Goal: Task Accomplishment & Management: Manage account settings

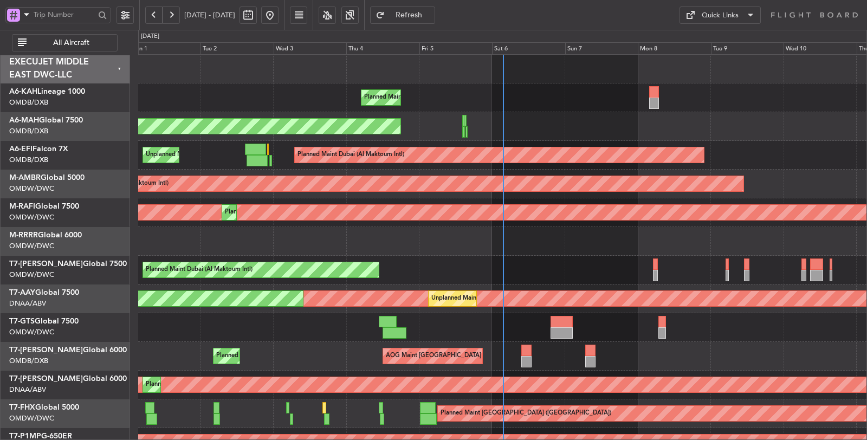
click at [68, 40] on span "All Aircraft" at bounding box center [71, 43] width 85 height 8
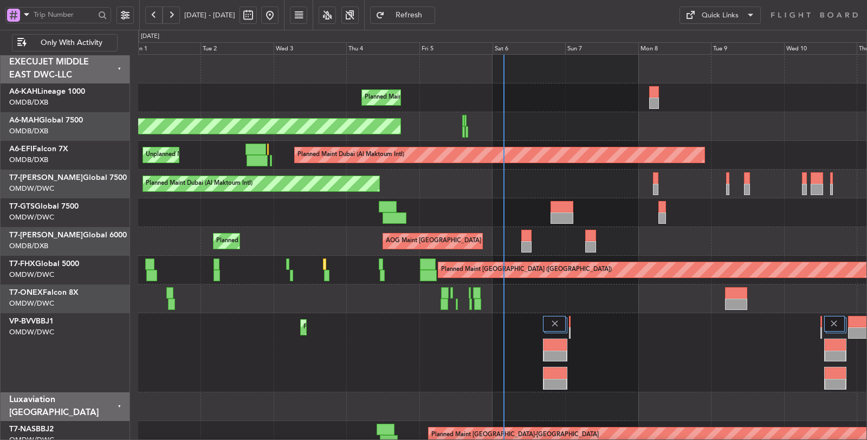
click at [29, 15] on span at bounding box center [26, 15] width 13 height 14
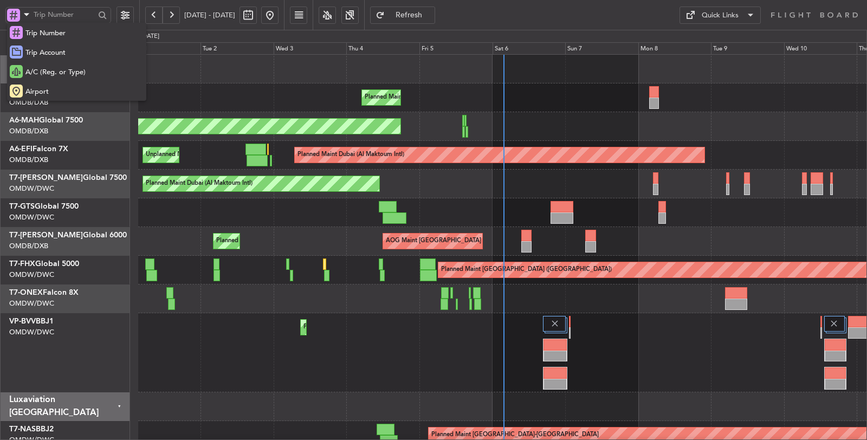
drag, startPoint x: 41, startPoint y: 71, endPoint x: 53, endPoint y: 73, distance: 12.0
click at [41, 71] on span "A/C (Reg. or Type)" at bounding box center [55, 72] width 60 height 11
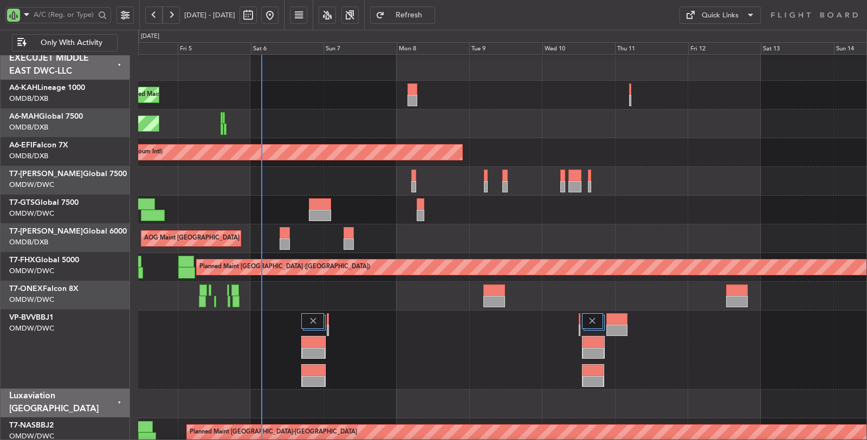
scroll to position [1, 0]
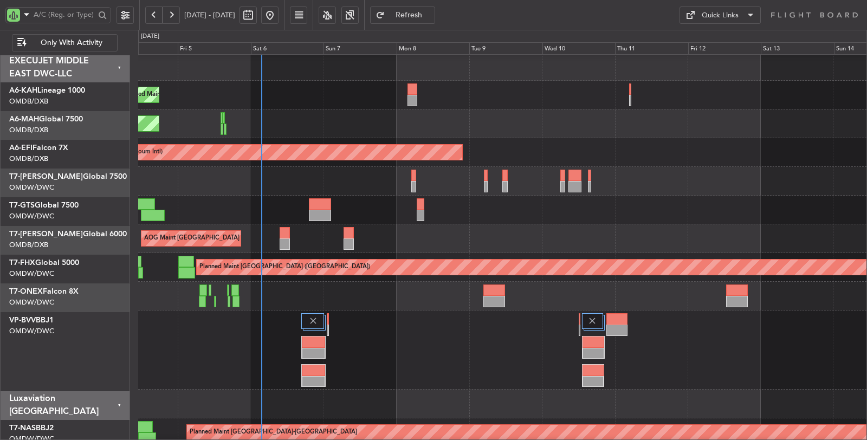
click at [320, 240] on div "AOG Maint [GEOGRAPHIC_DATA] (Dubai Intl) Planned Maint [GEOGRAPHIC_DATA] ([GEOG…" at bounding box center [502, 238] width 728 height 29
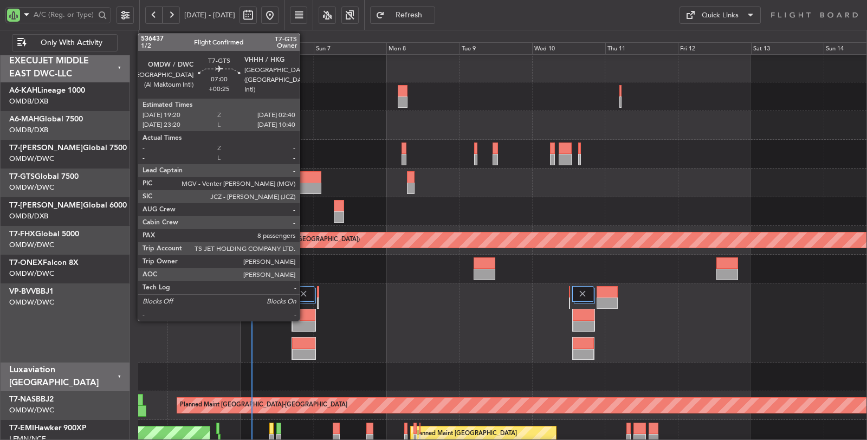
click at [305, 180] on div at bounding box center [310, 176] width 23 height 11
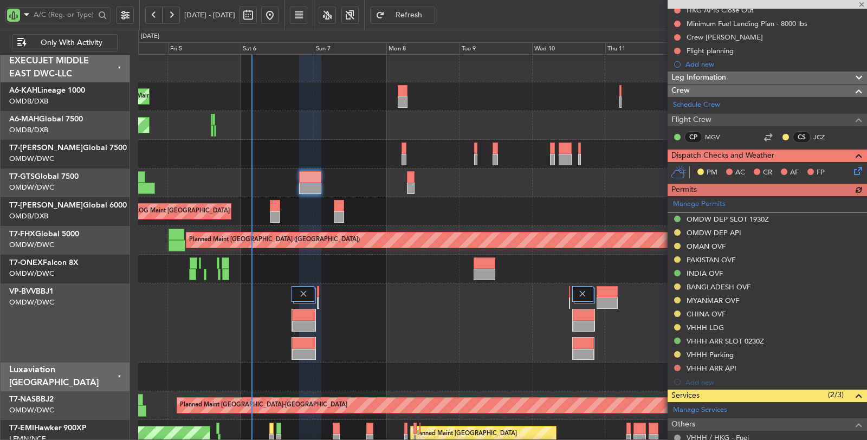
scroll to position [240, 0]
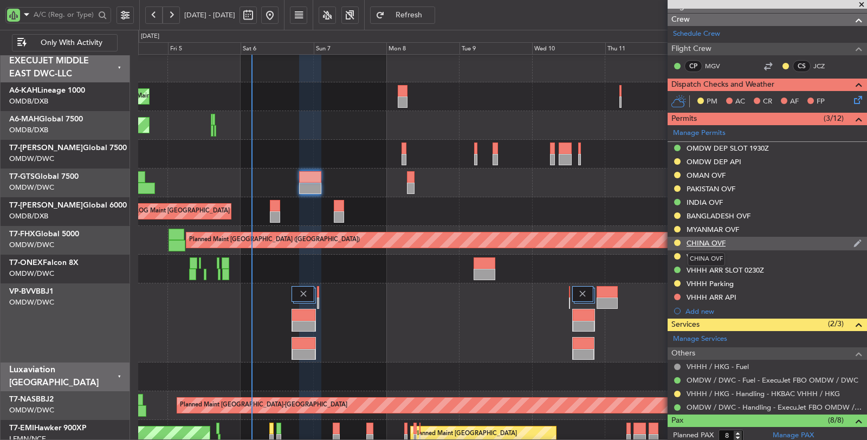
click at [706, 240] on div "CHINA OVF" at bounding box center [705, 242] width 39 height 9
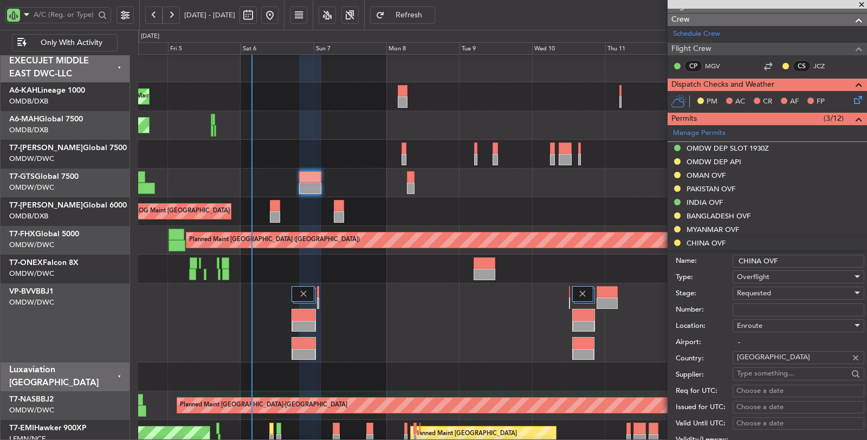
click at [758, 294] on span "Requested" at bounding box center [754, 293] width 34 height 10
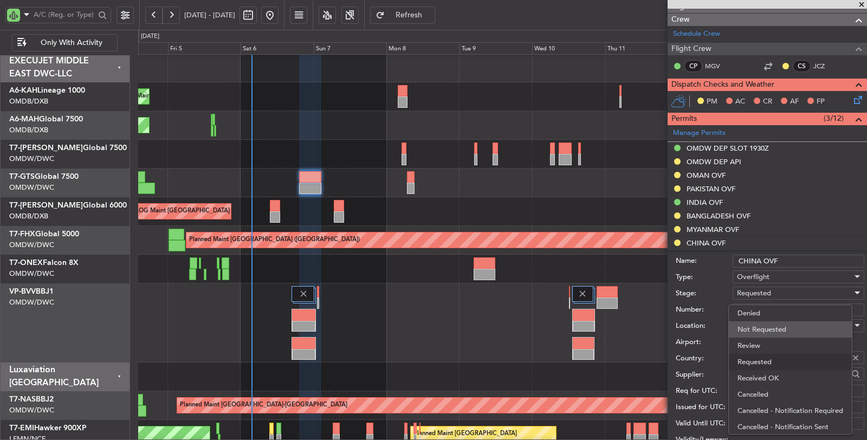
scroll to position [4, 0]
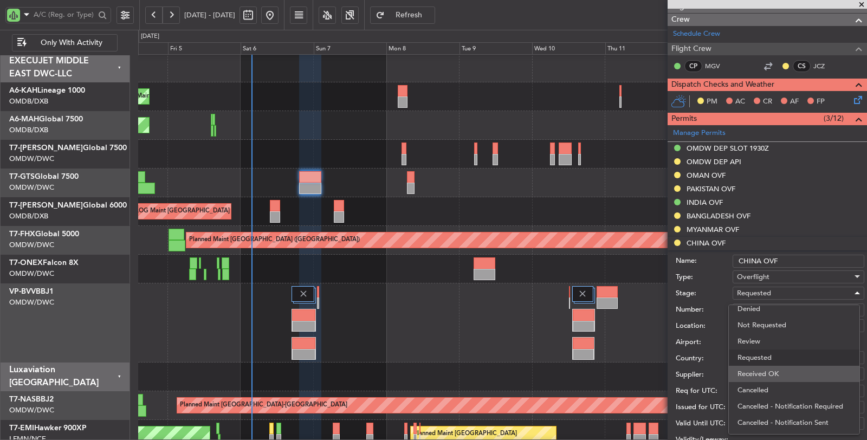
click at [757, 371] on span "Received OK" at bounding box center [793, 374] width 113 height 16
click at [762, 310] on input "Number:" at bounding box center [798, 309] width 132 height 13
paste input "CAD/D0904ZH02"
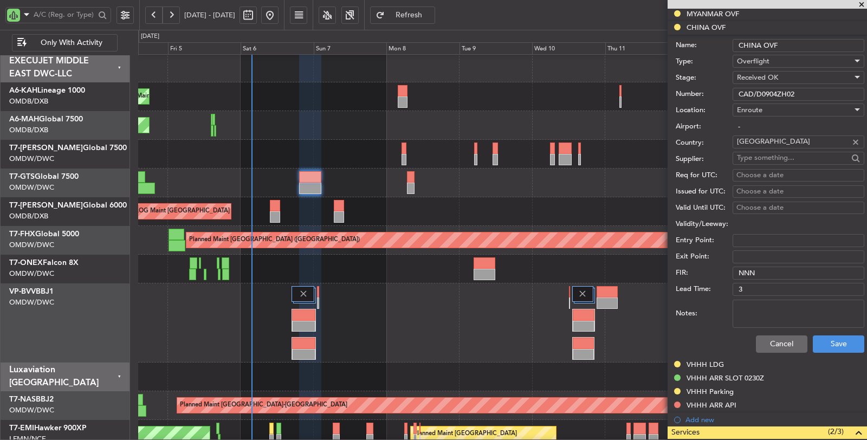
scroll to position [481, 0]
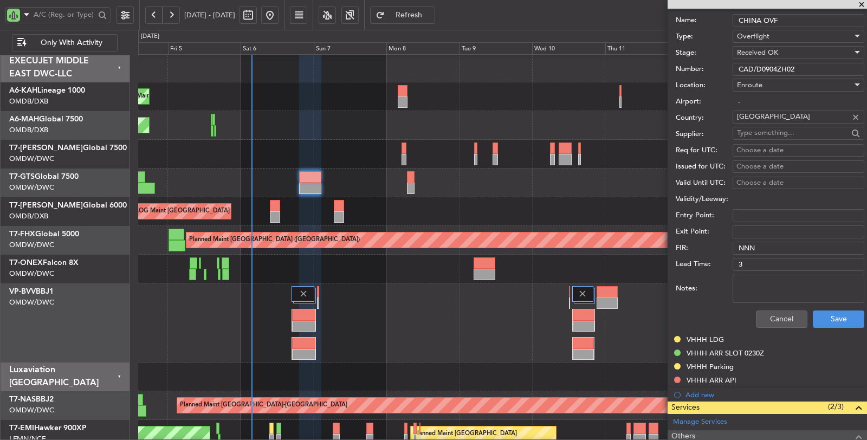
type input "CAD/D0904ZH02"
click at [772, 285] on textarea "Notes:" at bounding box center [798, 289] width 132 height 28
type textarea "jbs v1 omdw vhhh [DATE]-[DATE] v2 omdw vhhh [DATE]-[DATE]"
click at [827, 316] on button "Save" at bounding box center [837, 318] width 51 height 17
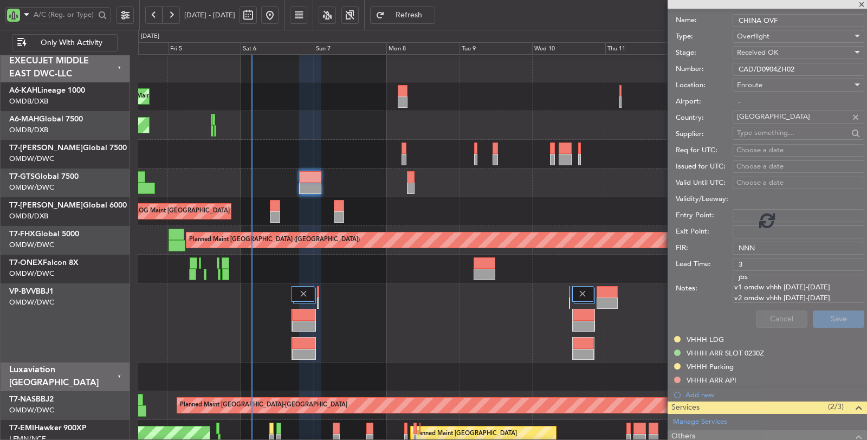
scroll to position [158, 0]
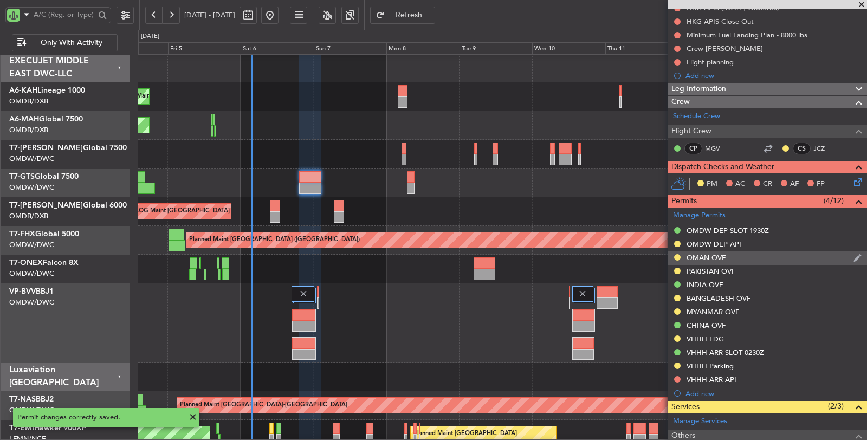
click at [713, 253] on div "OMAN OVF" at bounding box center [705, 257] width 39 height 9
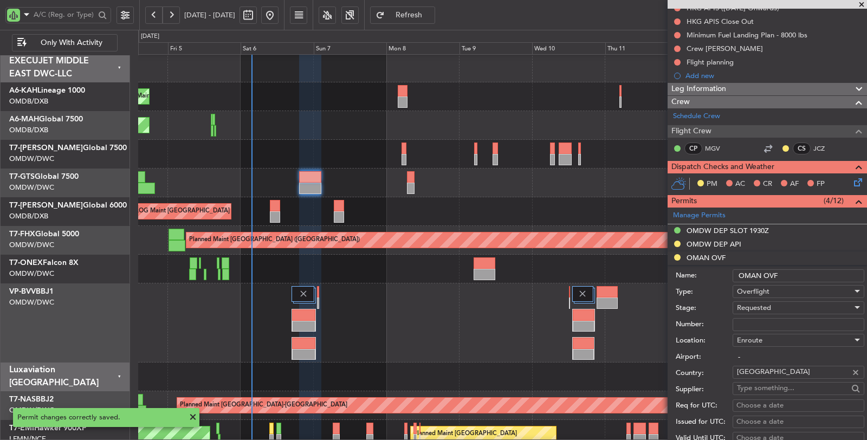
scroll to position [481, 0]
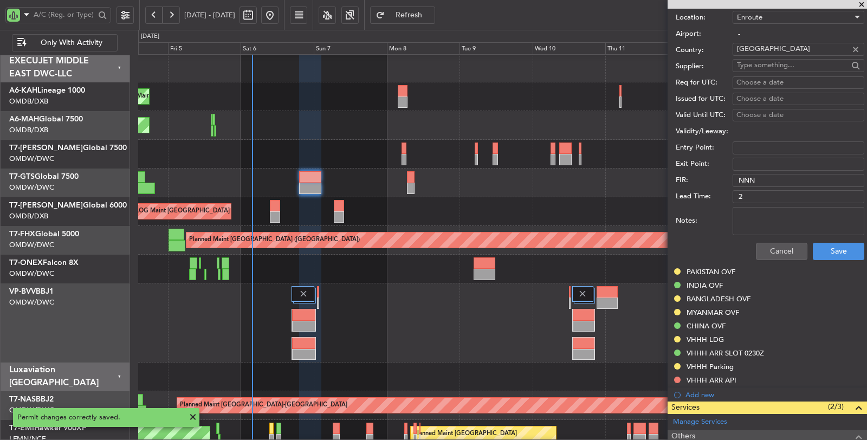
click at [764, 213] on textarea "Notes:" at bounding box center [798, 221] width 132 height 28
paste textarea "jbs v1 omdw vhhh [DATE]-[DATE] v2 omdw vhhh [DATE]-[DATE]"
type textarea "jbs v1 omdw vhhh [DATE]-[DATE] v2 omdw vhhh [DATE]-[DATE]"
click at [812, 245] on button "Save" at bounding box center [837, 251] width 51 height 17
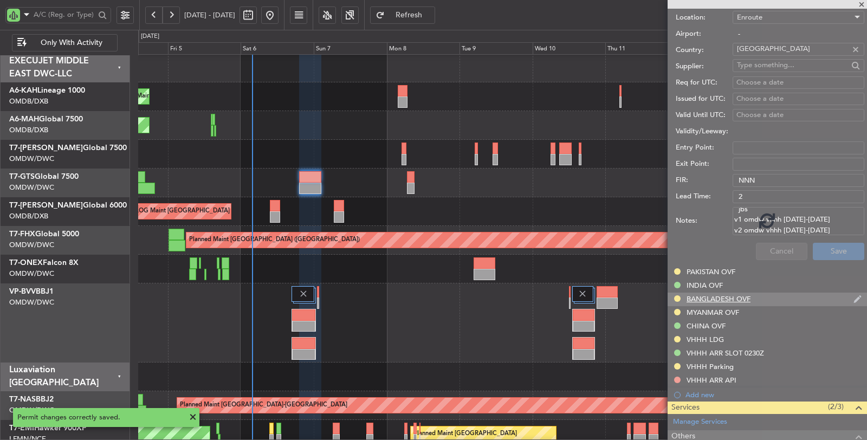
scroll to position [158, 0]
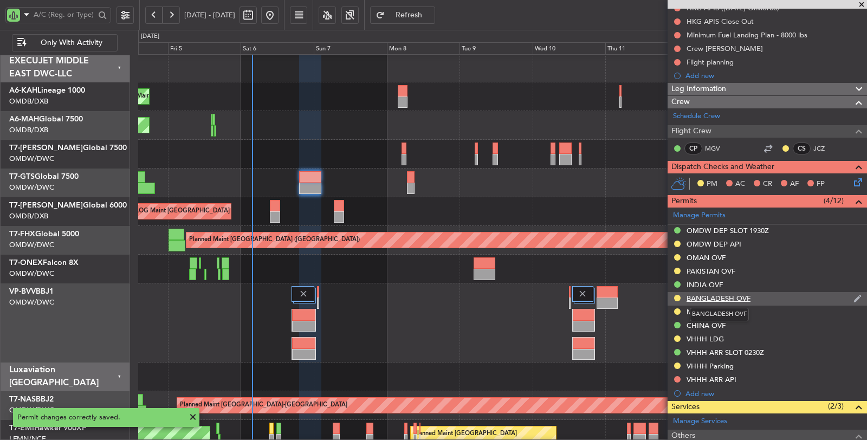
click at [711, 295] on div "BANGLADESH OVF" at bounding box center [718, 298] width 64 height 9
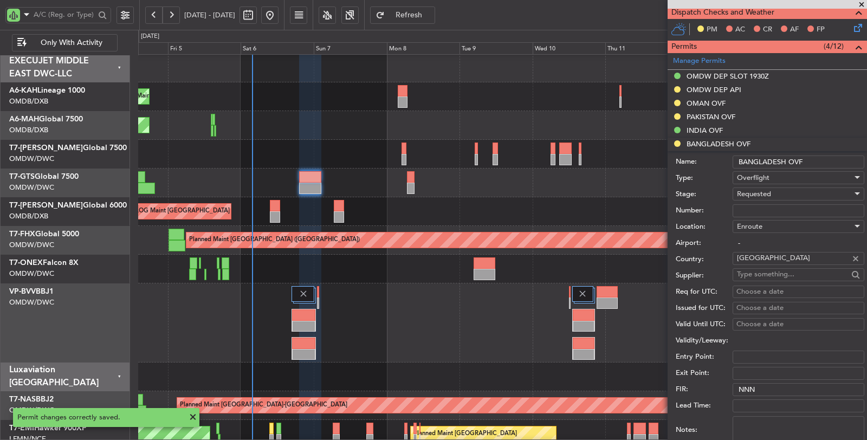
scroll to position [339, 0]
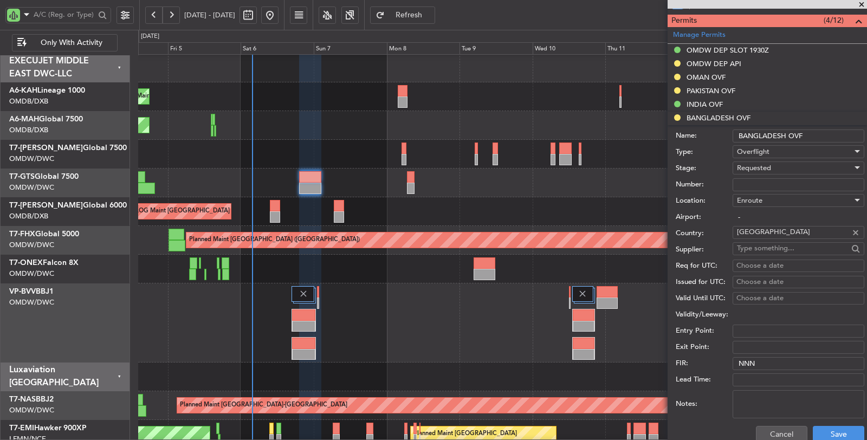
click at [767, 396] on textarea "Notes:" at bounding box center [798, 404] width 132 height 28
paste textarea "jbs v1 omdw vhhh [DATE]-[DATE] v2 omdw vhhh [DATE]-[DATE]"
type textarea "jbs v1 omdw vhhh [DATE]-[DATE] v2 omdw vhhh [DATE]-[DATE]"
click at [824, 428] on button "Save" at bounding box center [837, 434] width 51 height 17
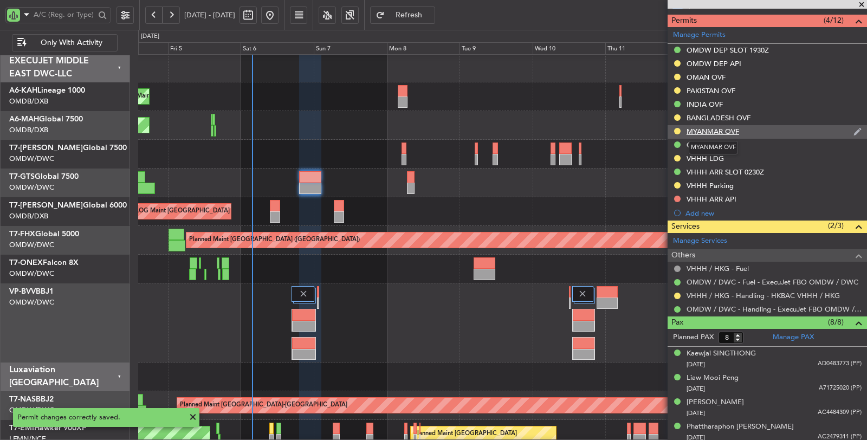
click at [717, 127] on div "MYANMAR OVF" at bounding box center [712, 131] width 53 height 9
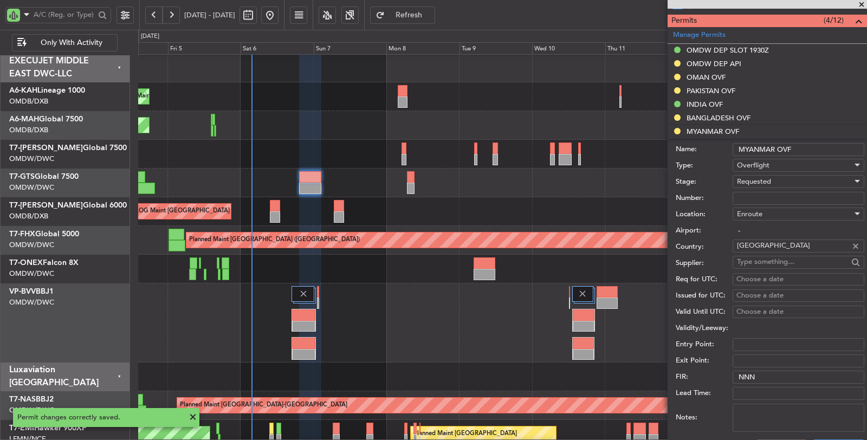
click at [750, 410] on textarea "Notes:" at bounding box center [798, 418] width 132 height 28
paste textarea "jbs v1 omdw vhhh [DATE]-[DATE] v2 omdw vhhh [DATE]-[DATE]"
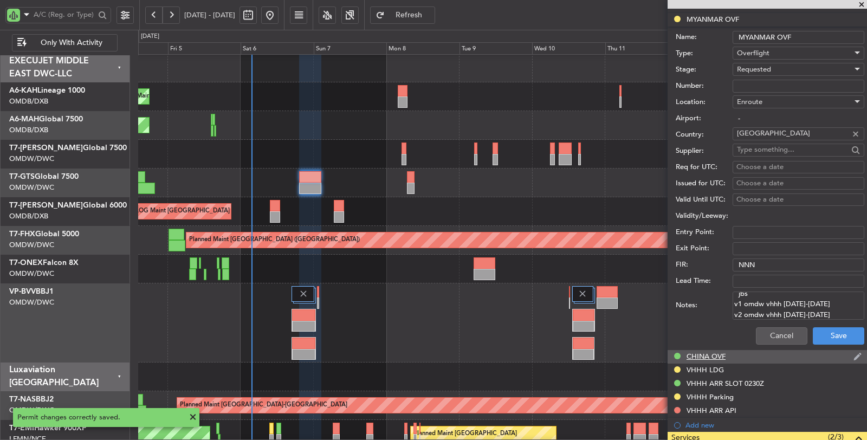
scroll to position [459, 0]
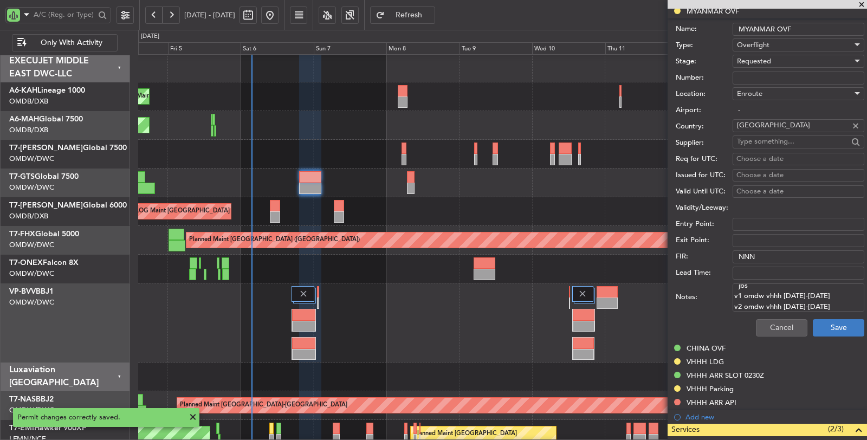
type textarea "jbs v1 omdw vhhh [DATE]-[DATE] v2 omdw vhhh [DATE]-[DATE]"
click at [837, 326] on button "Save" at bounding box center [837, 327] width 51 height 17
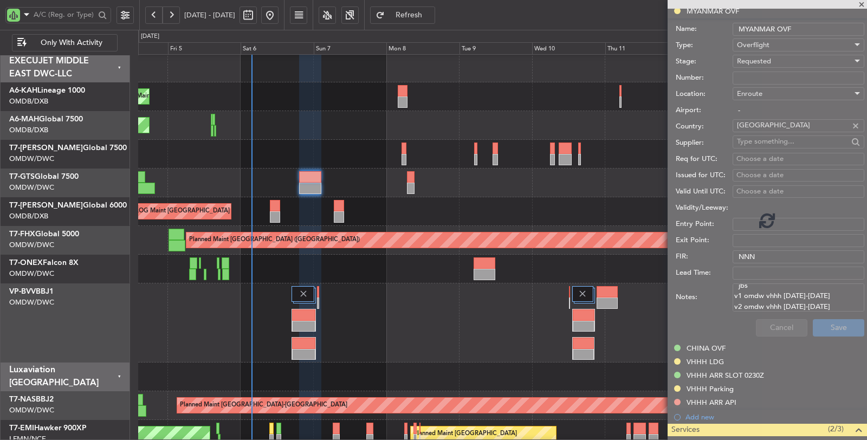
scroll to position [136, 0]
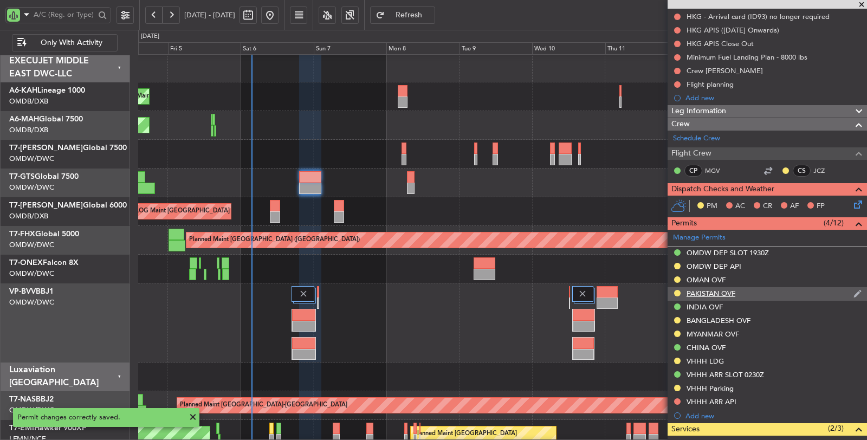
click at [710, 291] on div "PAKISTAN OVF" at bounding box center [710, 293] width 49 height 9
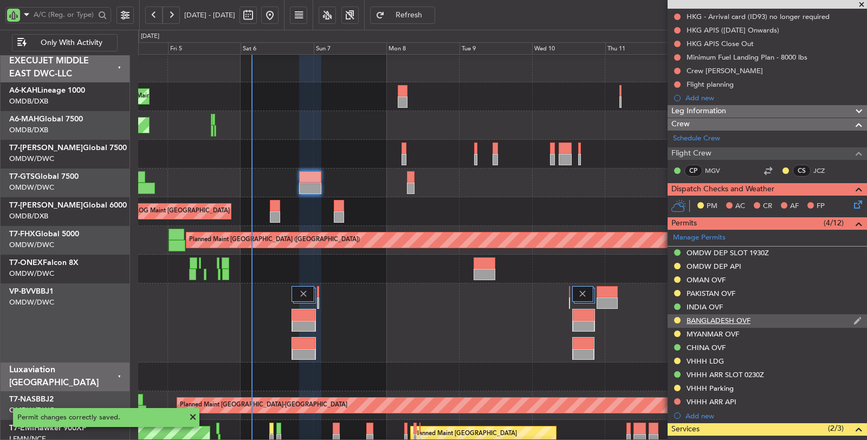
scroll to position [459, 0]
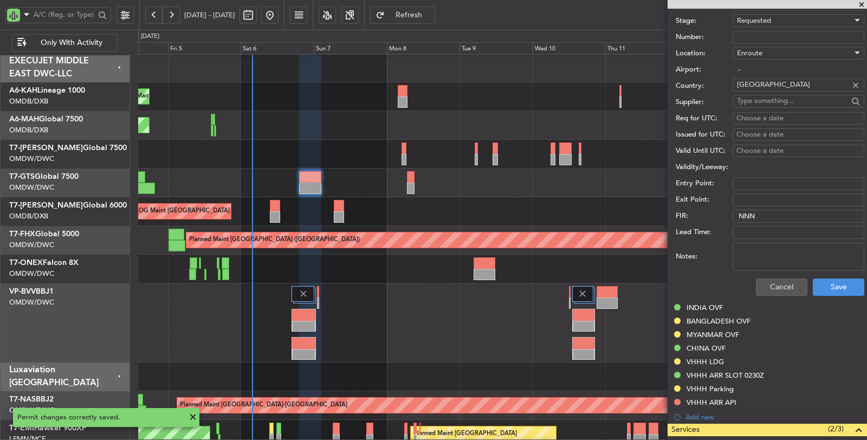
click at [764, 250] on textarea "Notes:" at bounding box center [798, 257] width 132 height 28
paste textarea "jbs v1 omdw vhhh [DATE]-[DATE] v2 omdw vhhh [DATE]-[DATE]"
type textarea "jbs v1 omdw vhhh [DATE]-[DATE] v2 omdw vhhh [DATE]-[DATE]"
click at [817, 280] on button "Save" at bounding box center [837, 286] width 51 height 17
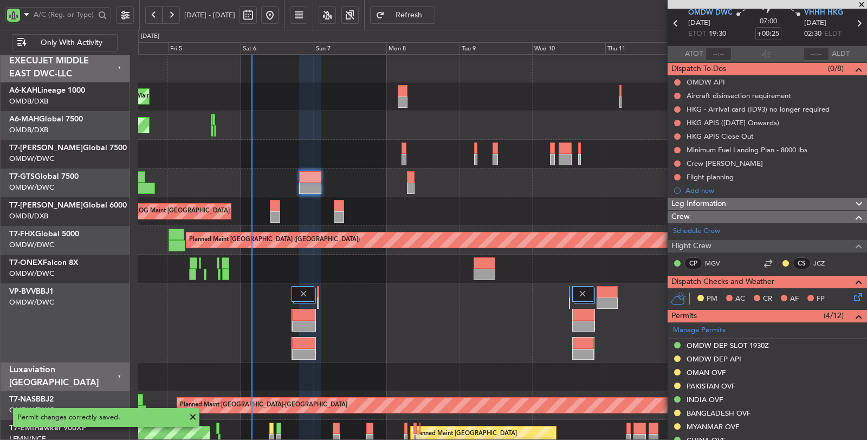
scroll to position [136, 0]
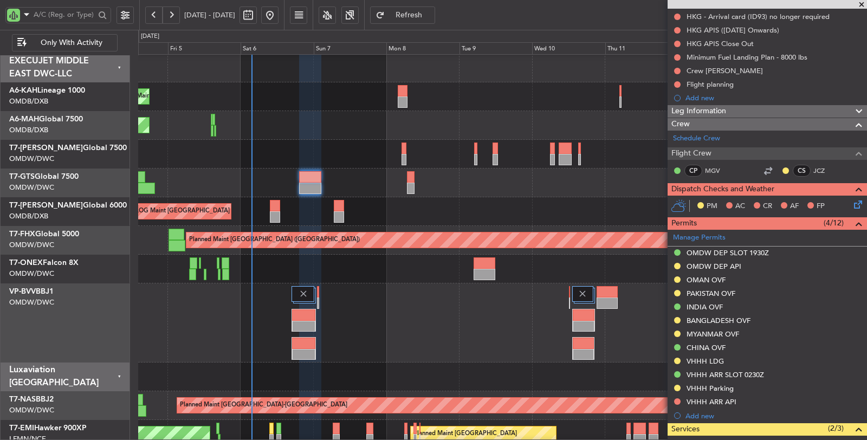
click at [702, 278] on div "OMAN OVF" at bounding box center [705, 279] width 39 height 9
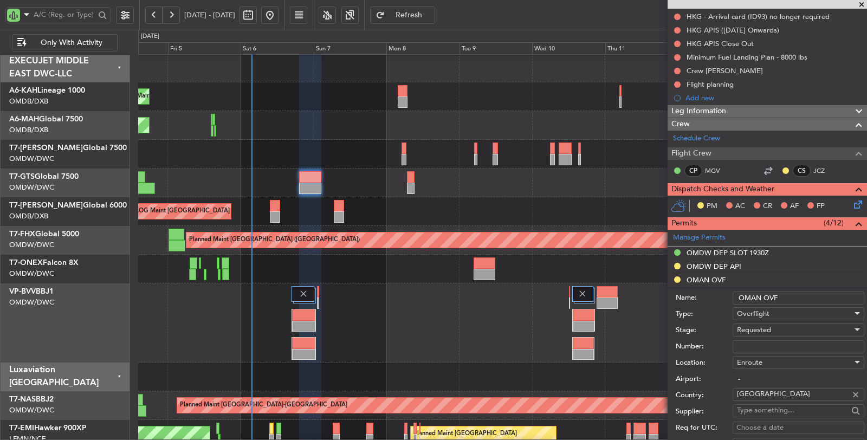
click at [766, 328] on span "Requested" at bounding box center [754, 330] width 34 height 10
drag, startPoint x: 759, startPoint y: 398, endPoint x: 759, endPoint y: 391, distance: 7.0
click at [759, 392] on span "Requested" at bounding box center [793, 399] width 113 height 16
click at [765, 327] on span "Requested" at bounding box center [754, 330] width 34 height 10
drag, startPoint x: 767, startPoint y: 414, endPoint x: 768, endPoint y: 404, distance: 10.8
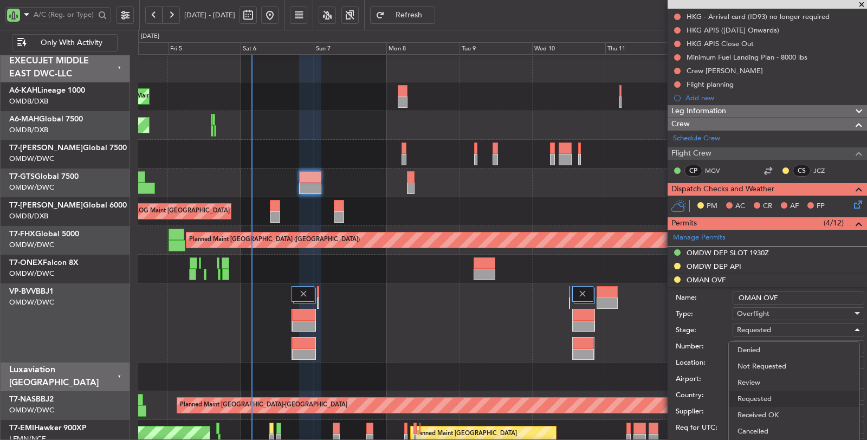
click at [767, 414] on span "Received OK" at bounding box center [793, 415] width 113 height 16
click at [772, 344] on input "Number:" at bounding box center [798, 346] width 132 height 13
paste input "DAT/OF/EXBO/0021/2025"
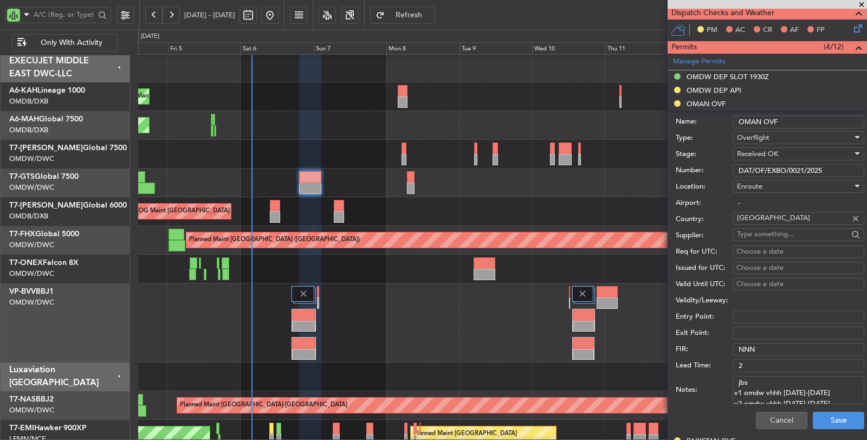
scroll to position [316, 0]
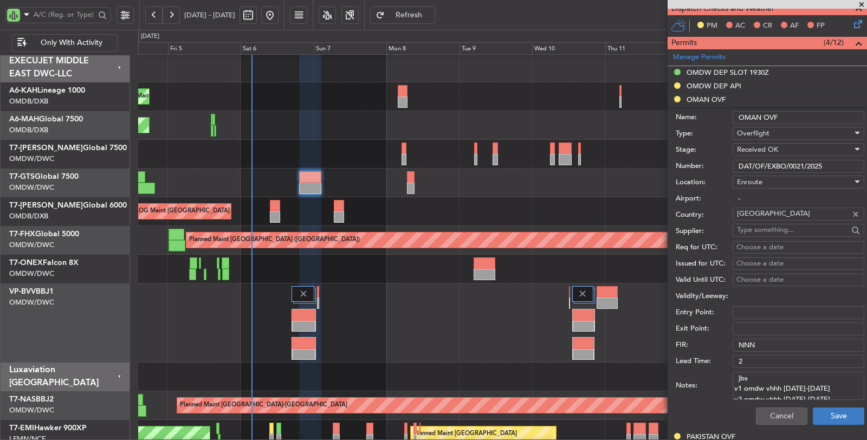
type input "DAT/OF/EXBO/0021/2025"
click at [824, 411] on button "Save" at bounding box center [837, 415] width 51 height 17
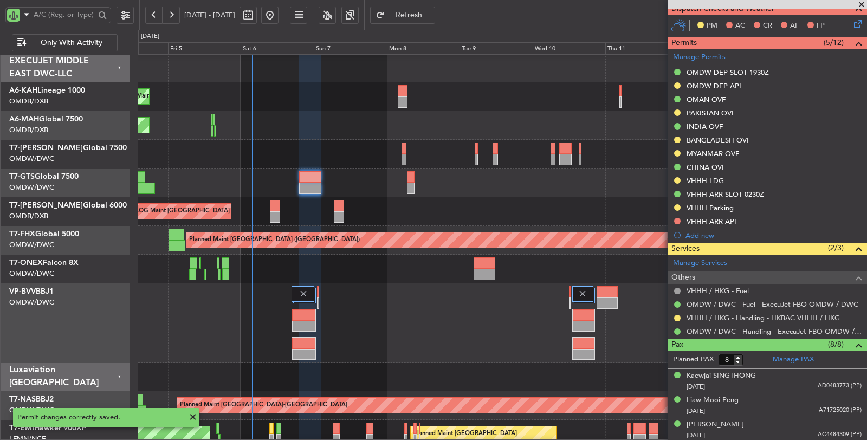
click at [706, 108] on div "PAKISTAN OVF" at bounding box center [710, 112] width 49 height 9
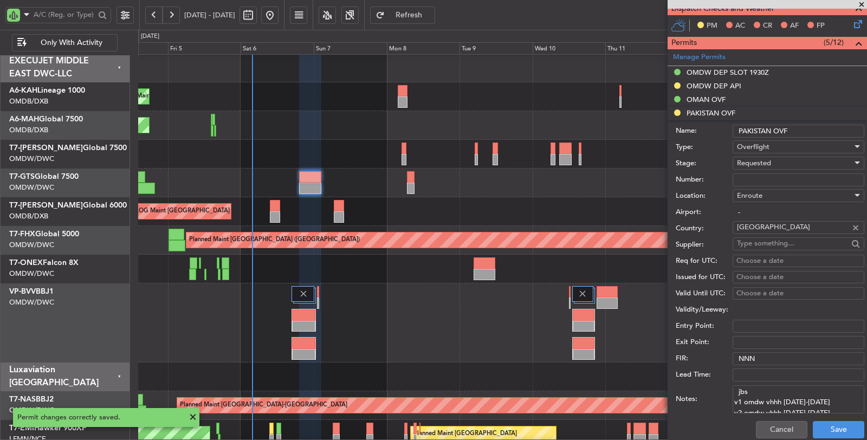
click at [763, 158] on span "Requested" at bounding box center [754, 163] width 34 height 10
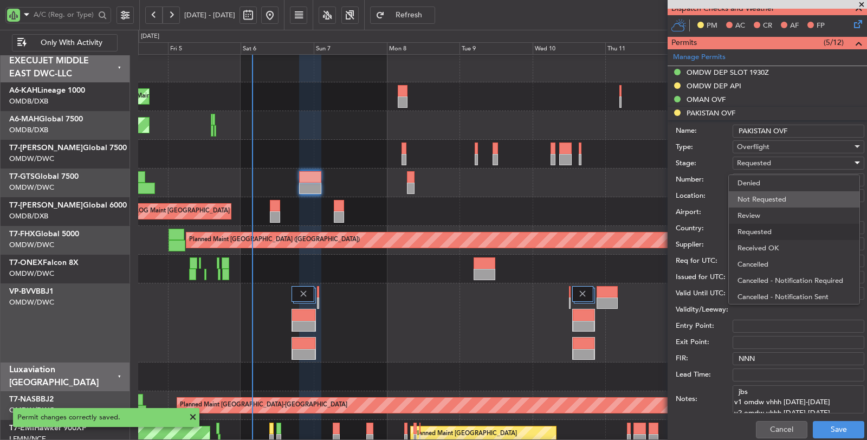
scroll to position [4, 0]
click at [764, 242] on span "Received OK" at bounding box center [793, 244] width 113 height 16
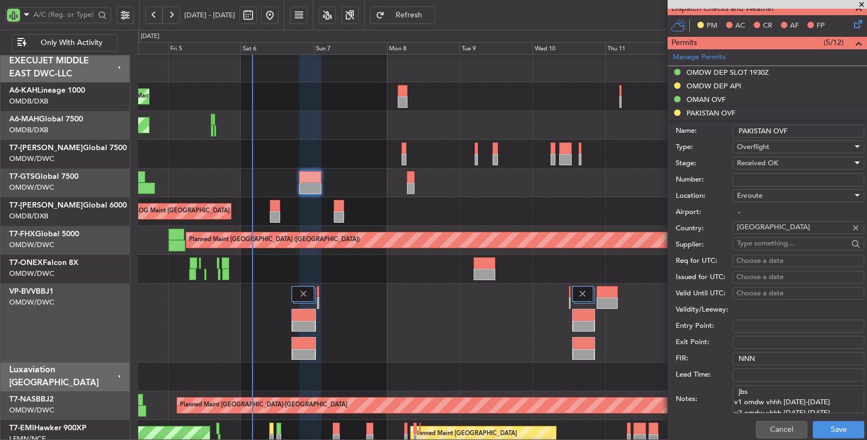
click at [766, 174] on input "Number:" at bounding box center [798, 179] width 132 height 13
paste input "NS-2509-0107"
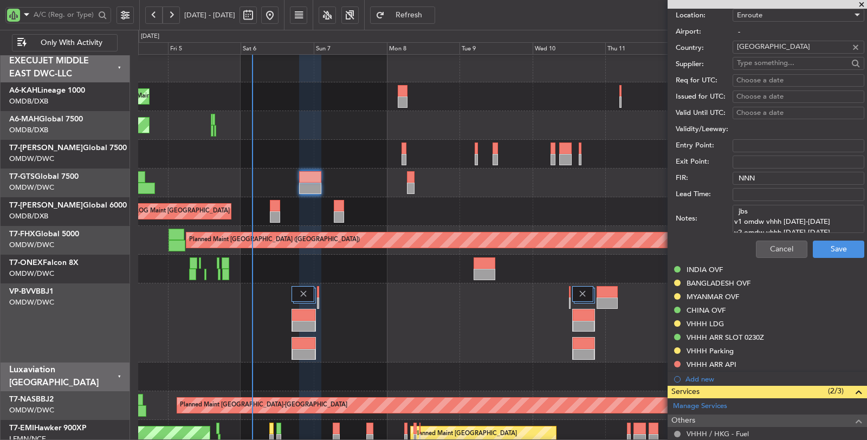
scroll to position [497, 0]
type input "NS-2509-0107"
click at [835, 246] on button "Save" at bounding box center [837, 248] width 51 height 17
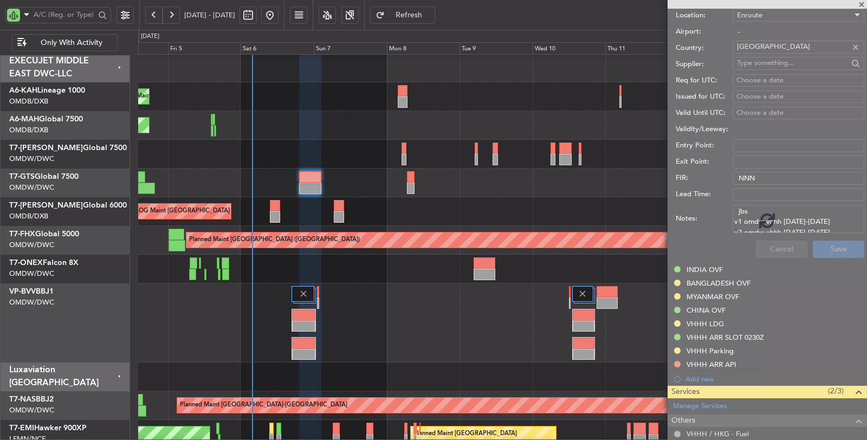
scroll to position [174, 0]
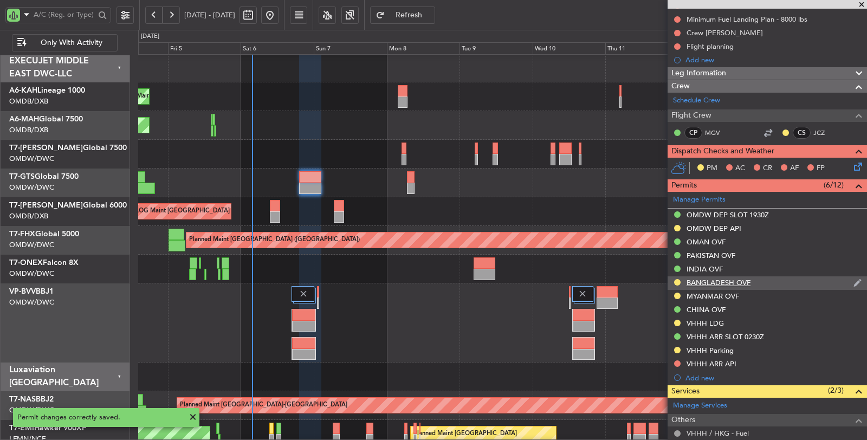
click at [700, 282] on div "BANGLADESH OVF" at bounding box center [718, 282] width 64 height 9
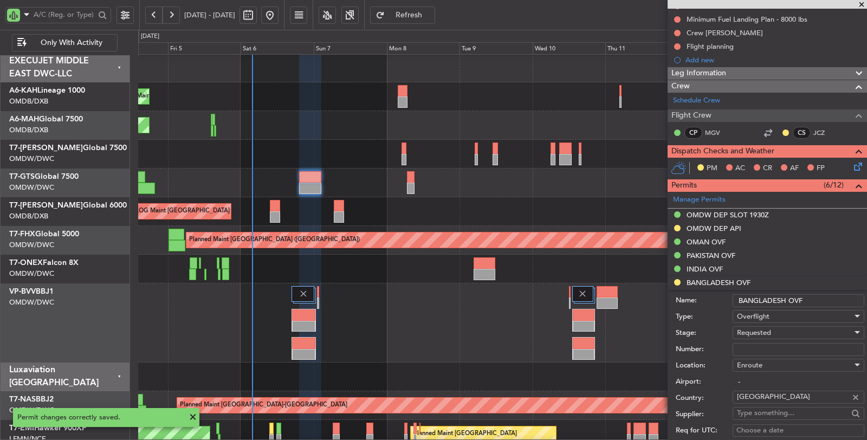
click at [755, 336] on div "Requested" at bounding box center [794, 332] width 115 height 16
click at [762, 418] on span "Received OK" at bounding box center [793, 417] width 113 height 16
click at [760, 348] on input "Number:" at bounding box center [798, 349] width 132 height 13
paste input "BD9917"
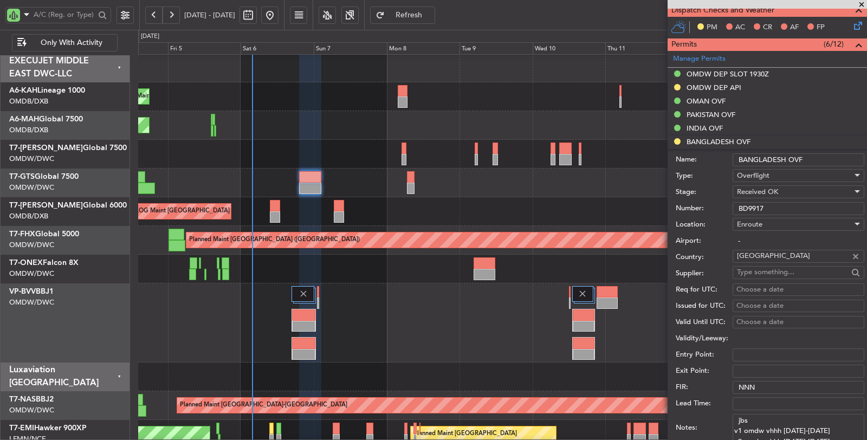
scroll to position [354, 0]
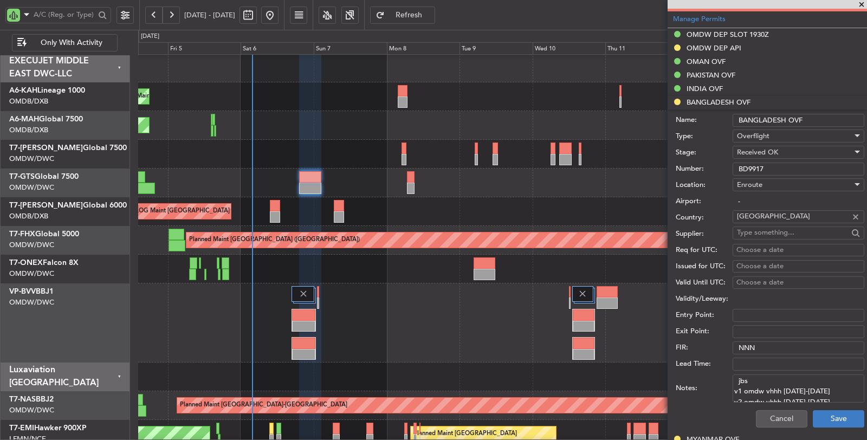
type input "BD9917"
click at [823, 412] on button "Save" at bounding box center [837, 418] width 51 height 17
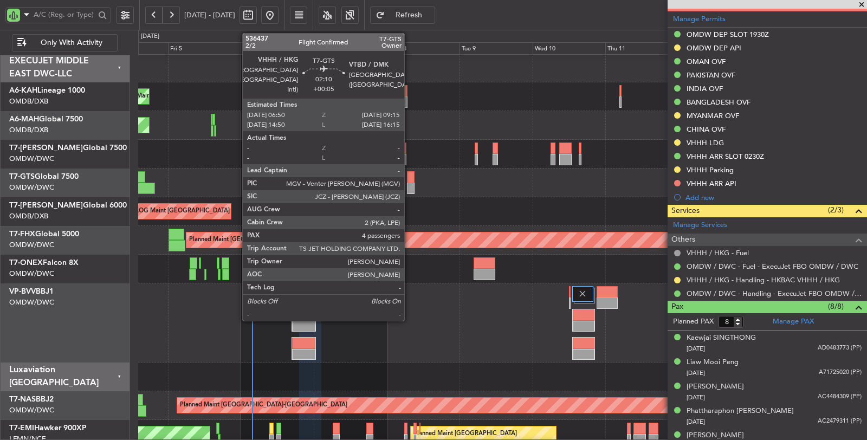
click at [409, 187] on div at bounding box center [411, 188] width 8 height 11
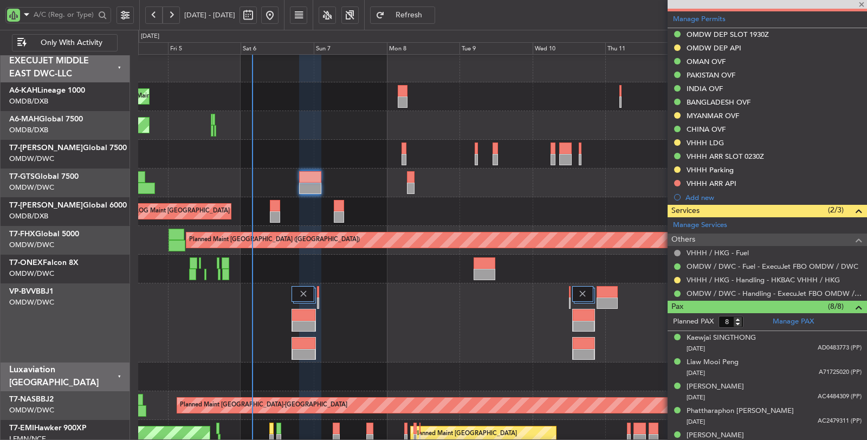
type input "+00:05"
type input "4"
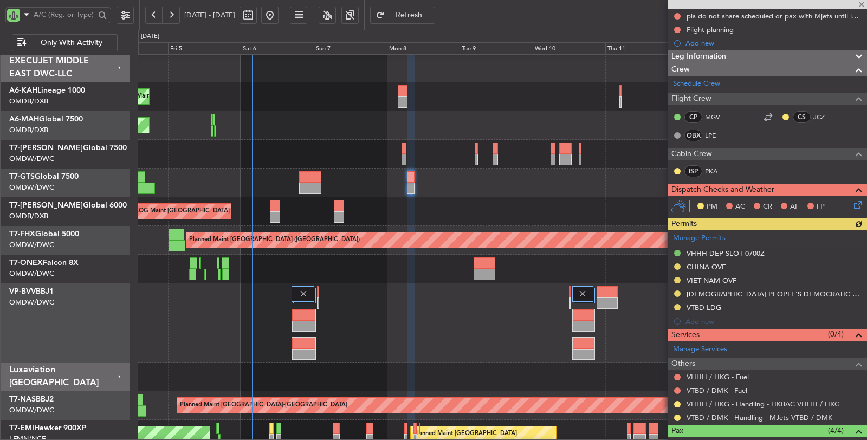
scroll to position [180, 0]
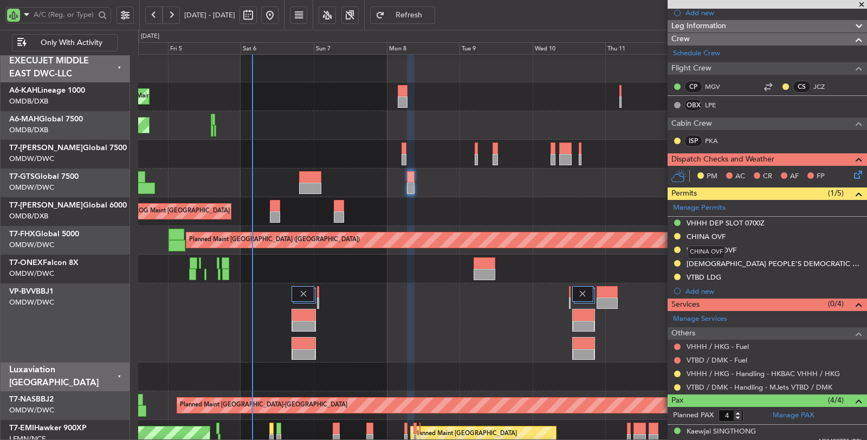
click at [704, 232] on div "CHINA OVF" at bounding box center [705, 236] width 39 height 9
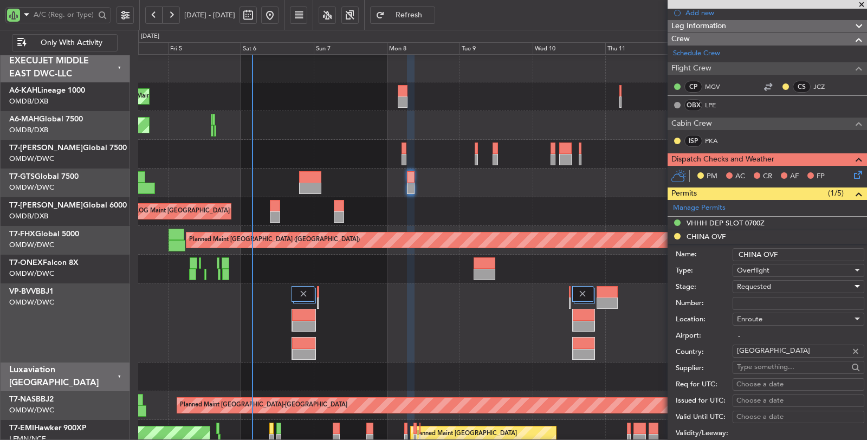
click at [757, 285] on span "Requested" at bounding box center [754, 287] width 34 height 10
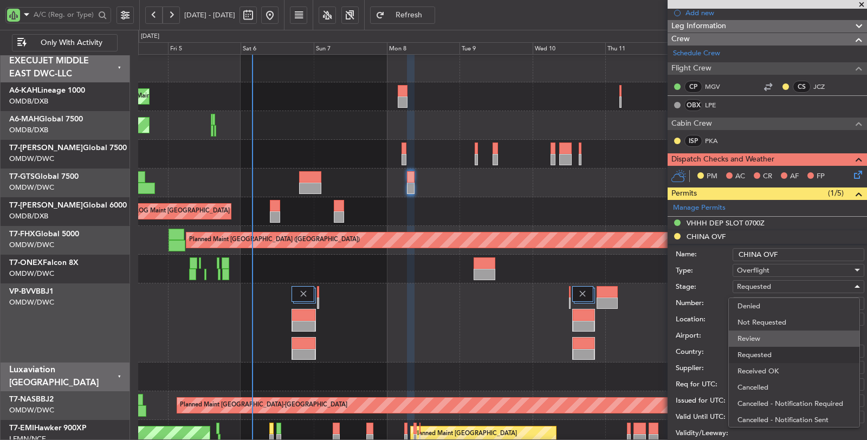
scroll to position [4, 0]
drag, startPoint x: 771, startPoint y: 365, endPoint x: 766, endPoint y: 326, distance: 38.7
click at [771, 364] on span "Received OK" at bounding box center [793, 367] width 113 height 16
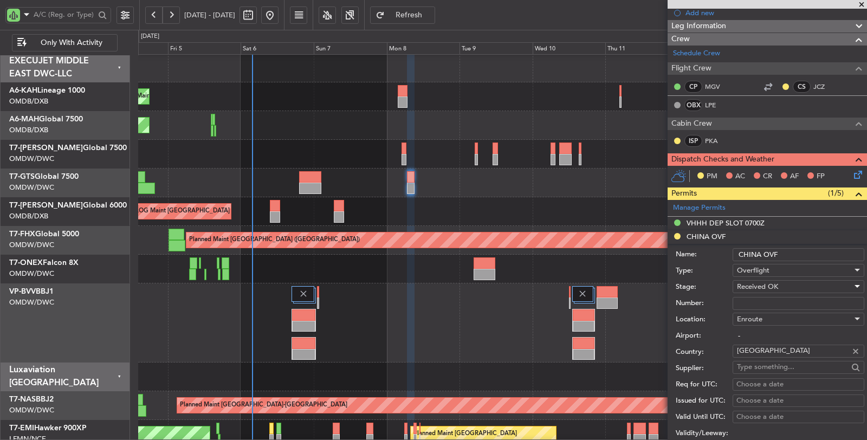
click at [766, 283] on span "Received OK" at bounding box center [757, 287] width 41 height 10
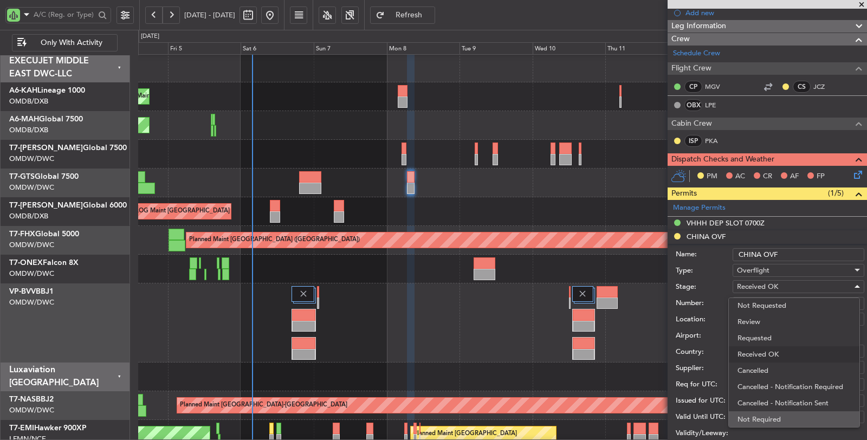
click at [751, 420] on span "Not Required" at bounding box center [793, 419] width 113 height 16
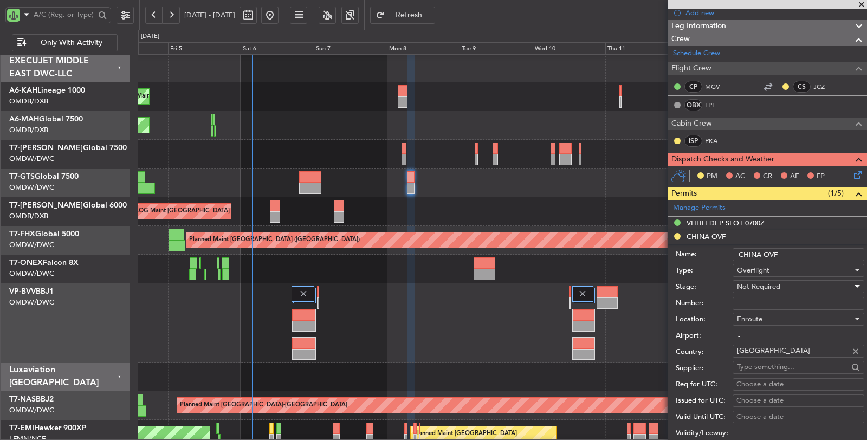
click at [756, 300] on input "Number:" at bounding box center [798, 303] width 132 height 13
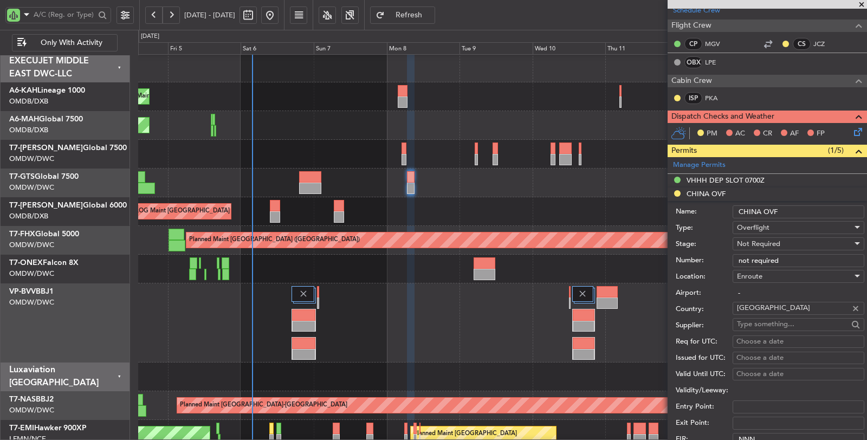
scroll to position [301, 0]
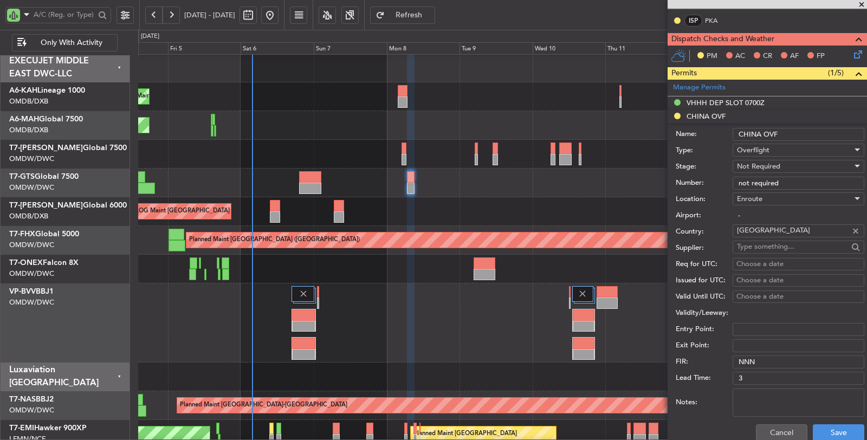
click at [777, 404] on textarea "Notes:" at bounding box center [798, 402] width 132 height 28
click at [809, 178] on input "not required" at bounding box center [798, 183] width 132 height 13
type input "not required for route over A1 airway"
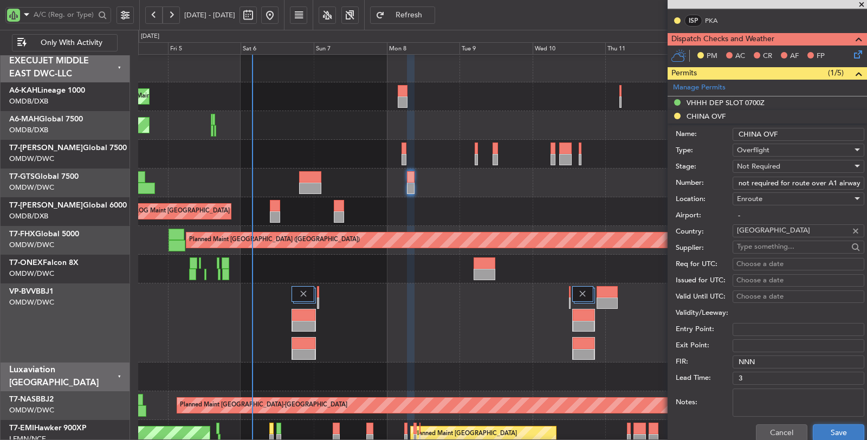
click at [829, 434] on button "Save" at bounding box center [837, 432] width 51 height 17
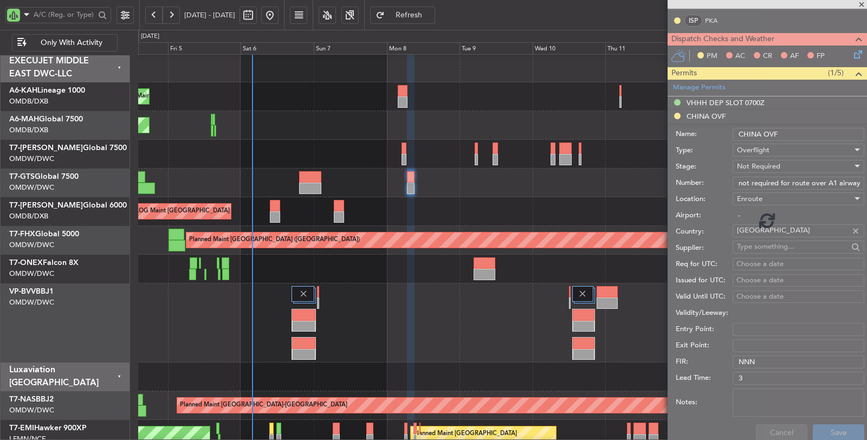
scroll to position [259, 0]
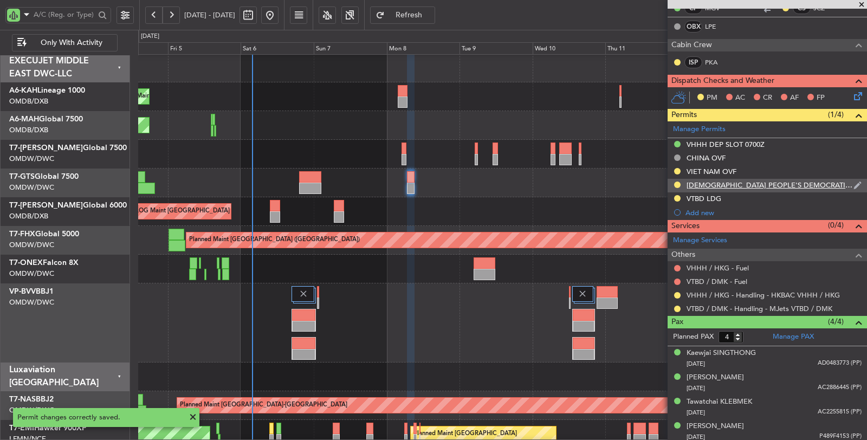
click at [726, 183] on div "[DEMOGRAPHIC_DATA] PEOPLE'S DEMOCRATIC REPUBLIC OVF" at bounding box center [769, 184] width 167 height 9
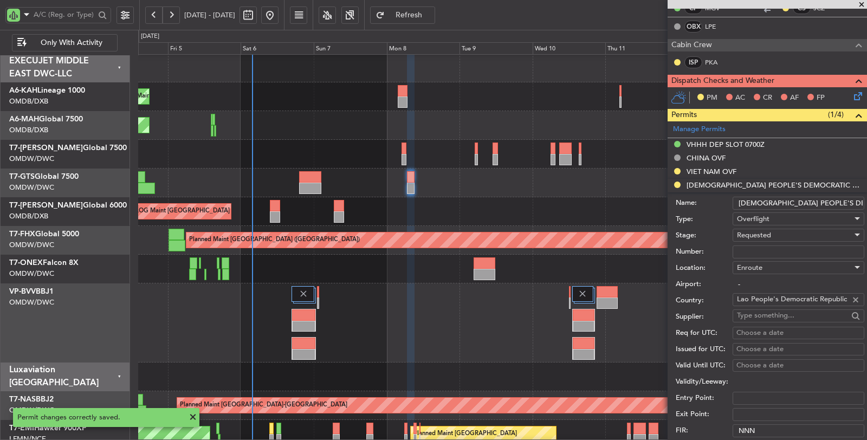
scroll to position [301, 0]
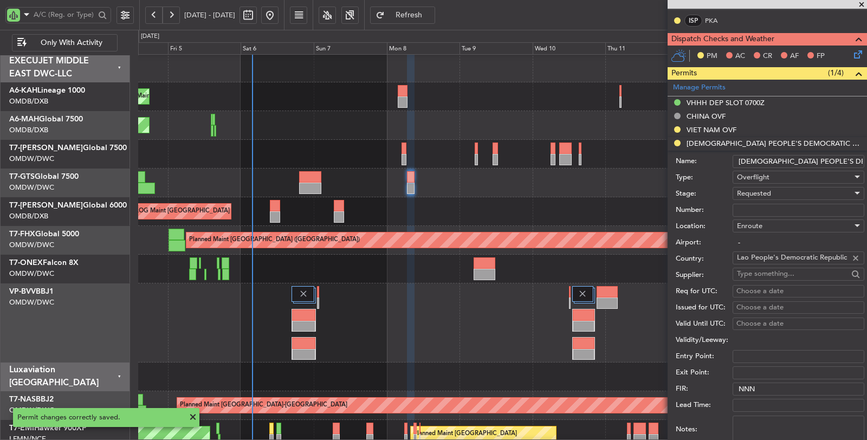
click at [766, 188] on span "Requested" at bounding box center [754, 193] width 34 height 10
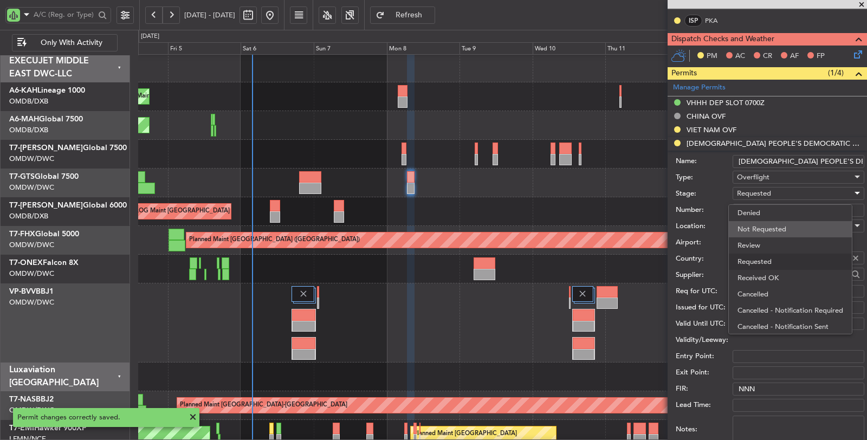
scroll to position [4, 0]
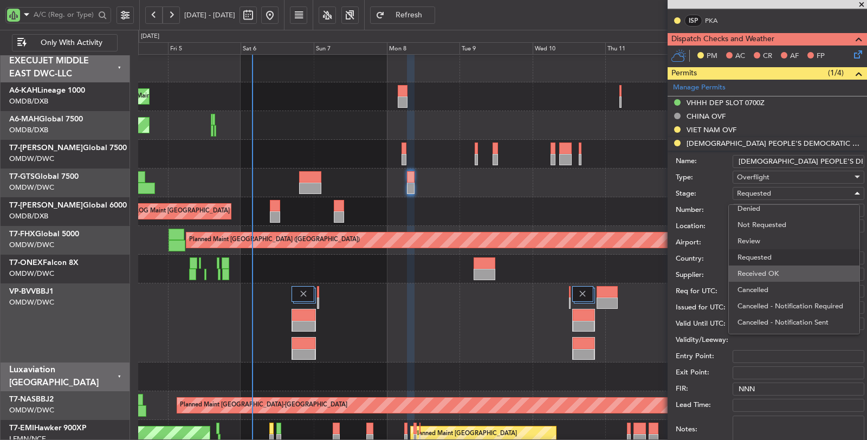
click at [761, 277] on span "Received OK" at bounding box center [793, 273] width 113 height 16
click at [766, 204] on input "Number:" at bounding box center [798, 210] width 132 height 13
paste input "DCA4315 09 2025"
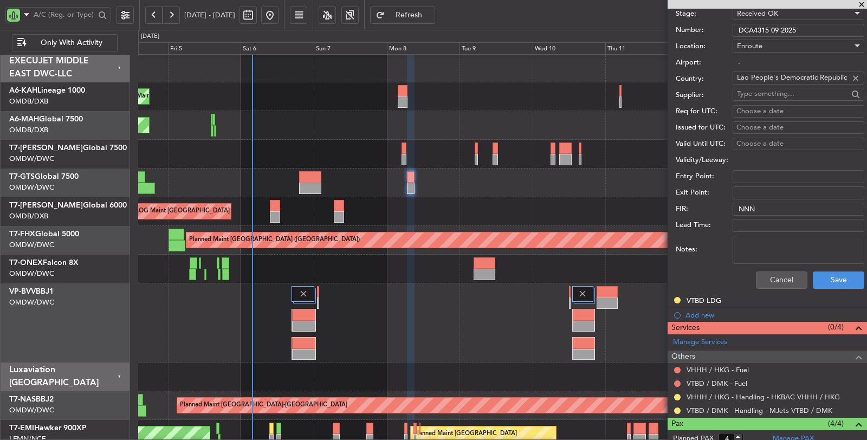
scroll to position [481, 0]
type input "DCA4315 09 2025"
click at [830, 272] on button "Save" at bounding box center [837, 279] width 51 height 17
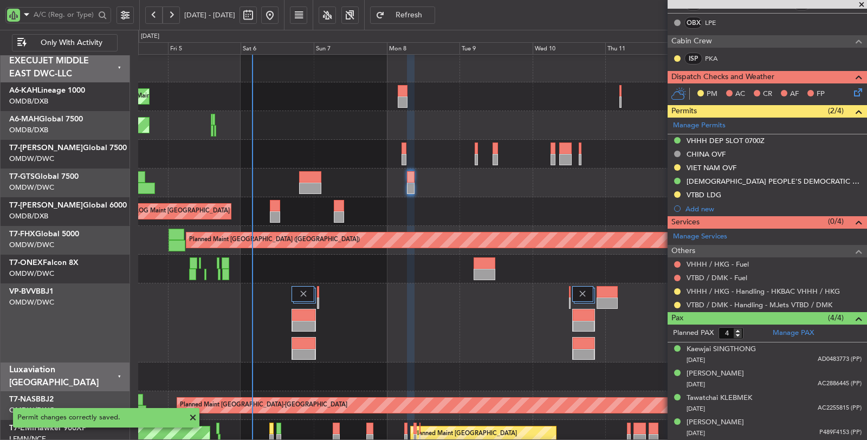
scroll to position [158, 0]
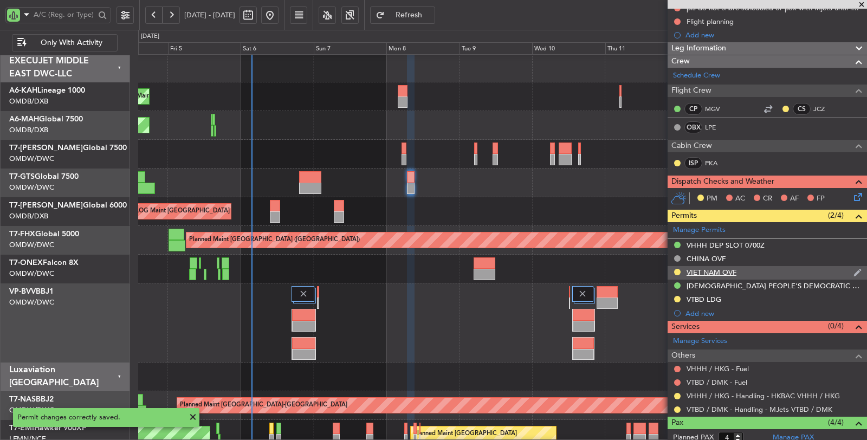
click at [708, 269] on div "VIET NAM OVF" at bounding box center [711, 272] width 50 height 9
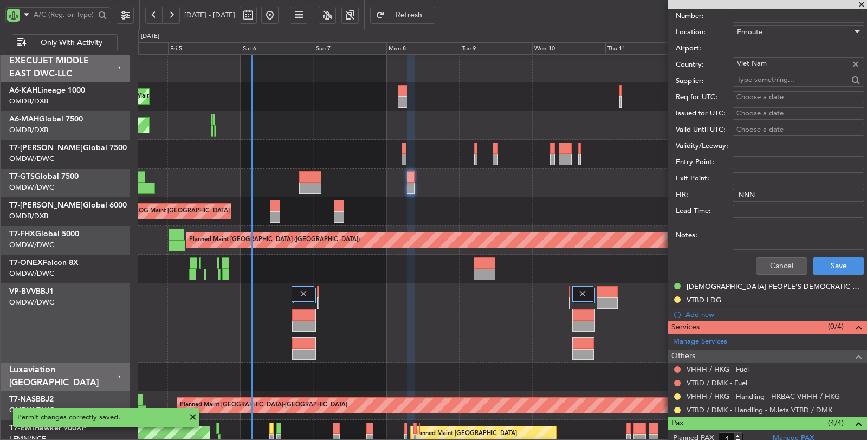
scroll to position [421, 0]
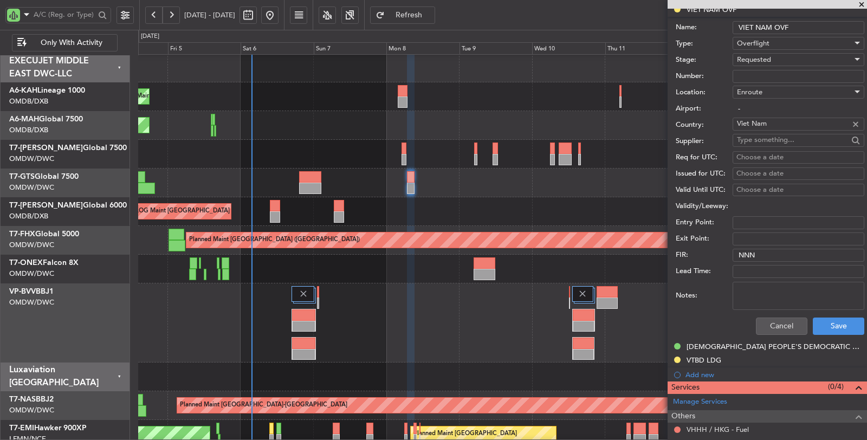
click at [764, 56] on span "Requested" at bounding box center [754, 60] width 34 height 10
click at [776, 135] on span "Received OK" at bounding box center [793, 140] width 113 height 16
click at [763, 72] on input "Number:" at bounding box center [798, 76] width 132 height 13
paste input "O/F-5856/09/2025VN"
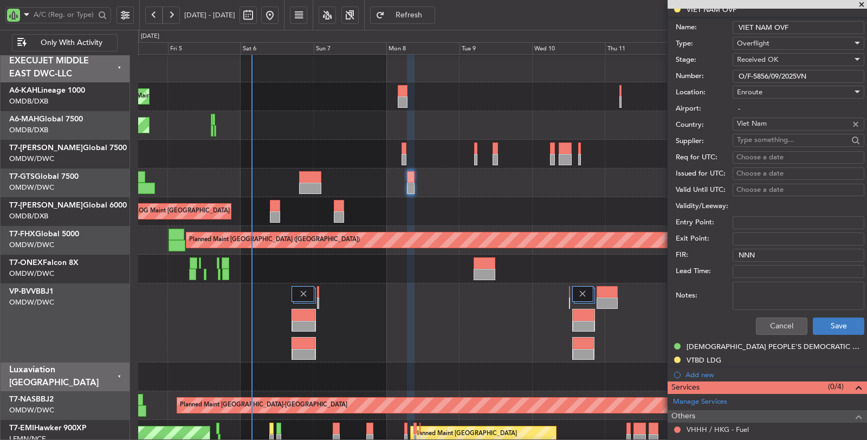
type input "O/F-5856/09/2025VN"
click at [828, 317] on button "Save" at bounding box center [837, 325] width 51 height 17
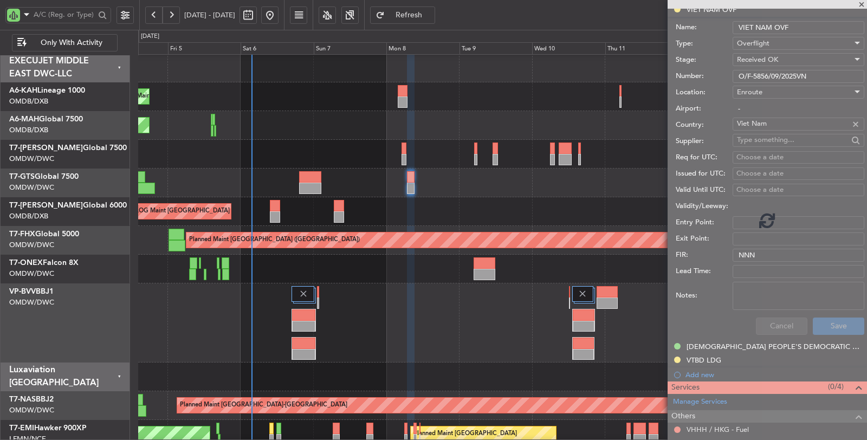
scroll to position [98, 0]
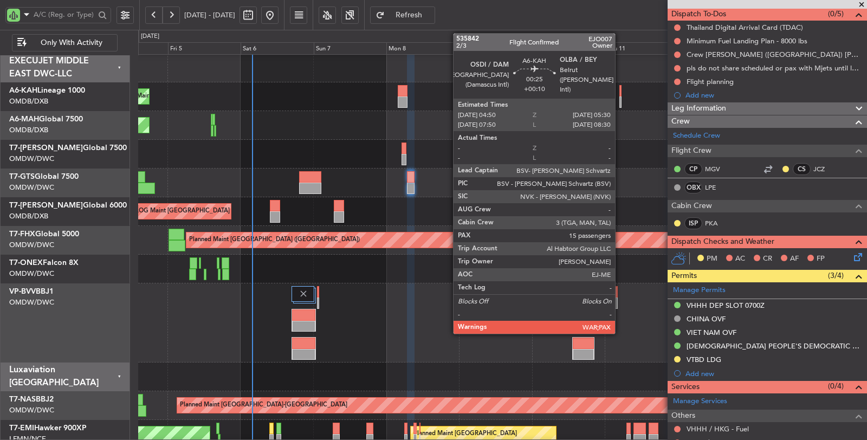
click at [620, 104] on div at bounding box center [620, 101] width 2 height 11
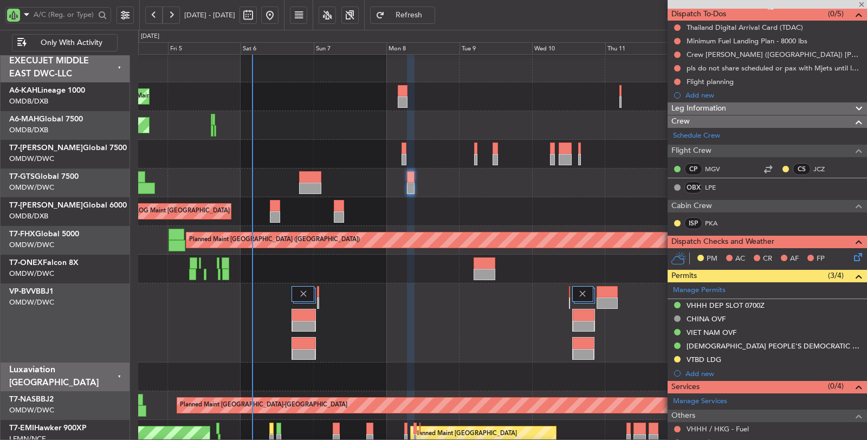
type input "+00:10"
type input "15"
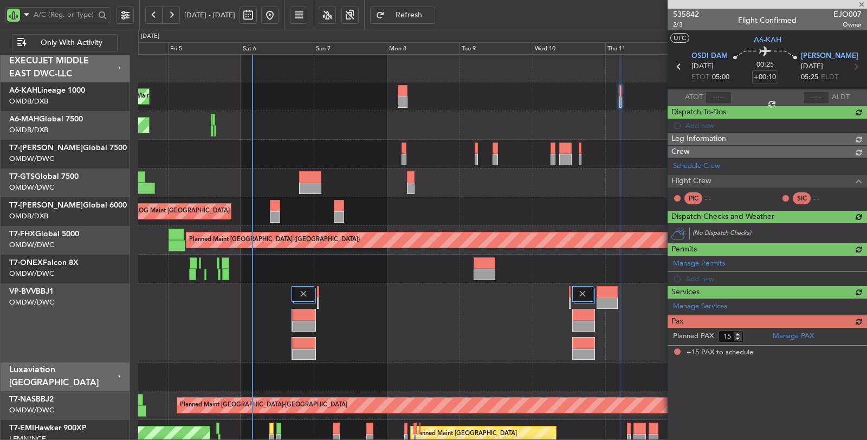
scroll to position [0, 0]
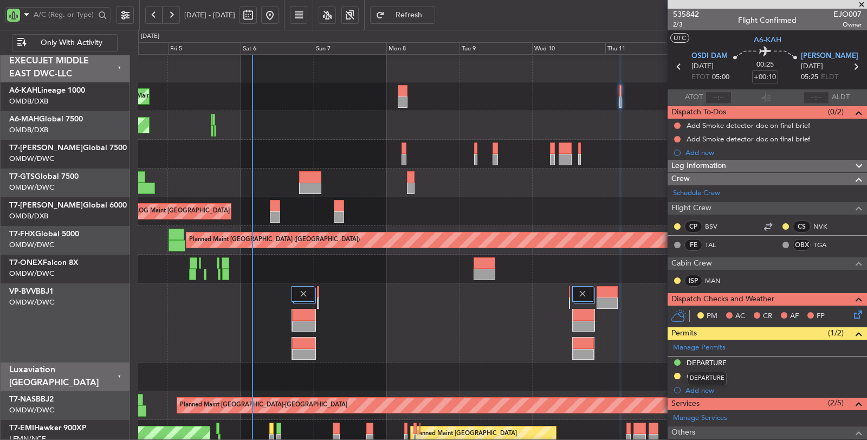
click at [713, 372] on div "DEPARTURE" at bounding box center [706, 379] width 39 height 14
click at [707, 372] on div "OLBA LDG" at bounding box center [704, 376] width 36 height 9
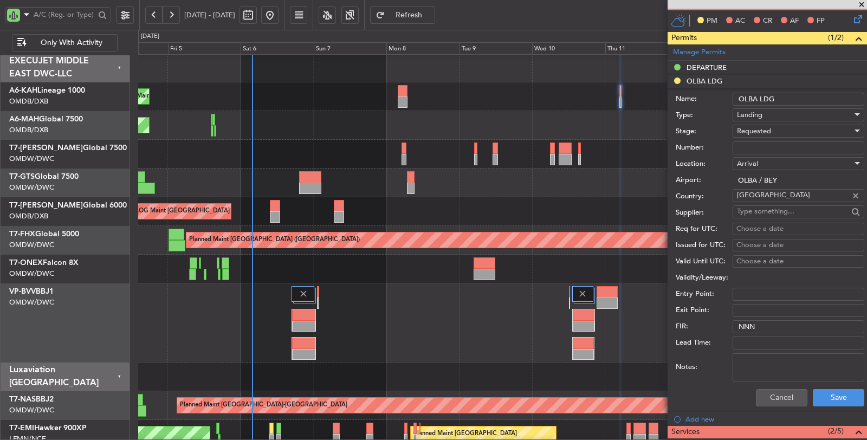
scroll to position [301, 0]
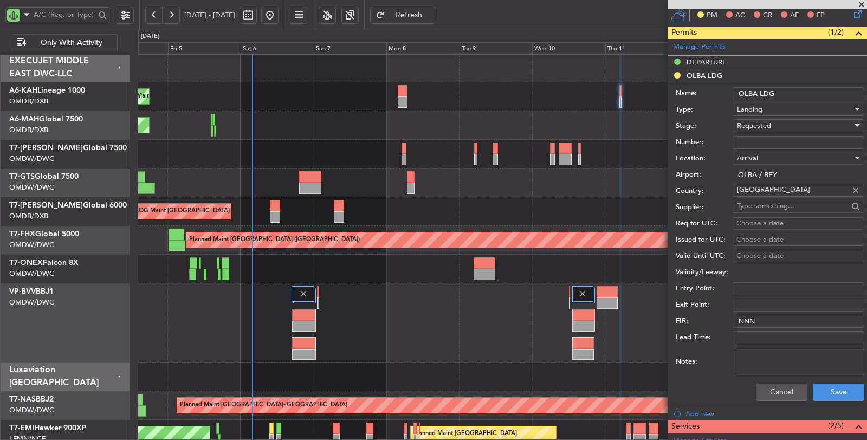
click at [757, 120] on div "Requested" at bounding box center [794, 126] width 115 height 16
click at [756, 203] on span "Received OK" at bounding box center [793, 206] width 113 height 16
click at [763, 144] on input "Number:" at bounding box center [798, 142] width 132 height 13
type input "TC649"
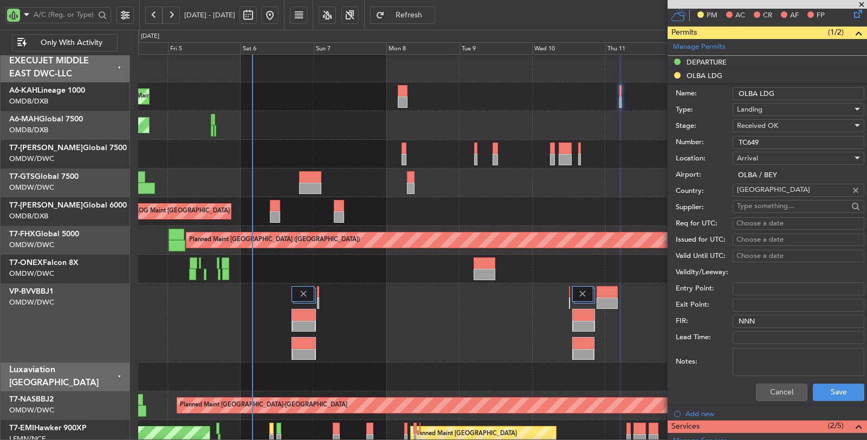
click at [804, 367] on textarea "Notes:" at bounding box center [798, 362] width 132 height 28
type textarea "a"
type textarea "[DEMOGRAPHIC_DATA]"
click at [835, 391] on button "Save" at bounding box center [837, 391] width 51 height 17
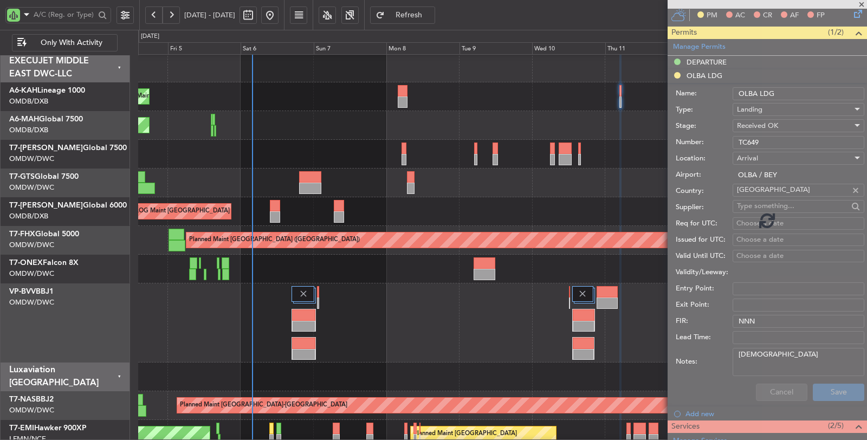
scroll to position [0, 0]
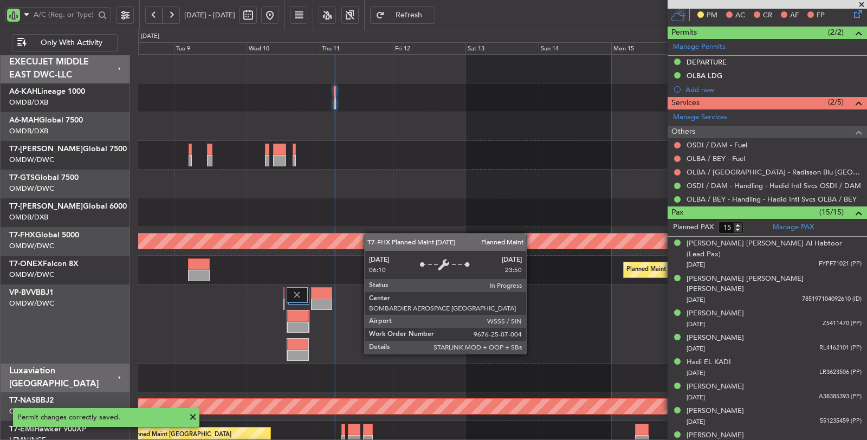
click at [302, 237] on div "Planned Maint [GEOGRAPHIC_DATA] ([GEOGRAPHIC_DATA]) Planned Maint Nurnberg Plan…" at bounding box center [502, 410] width 728 height 711
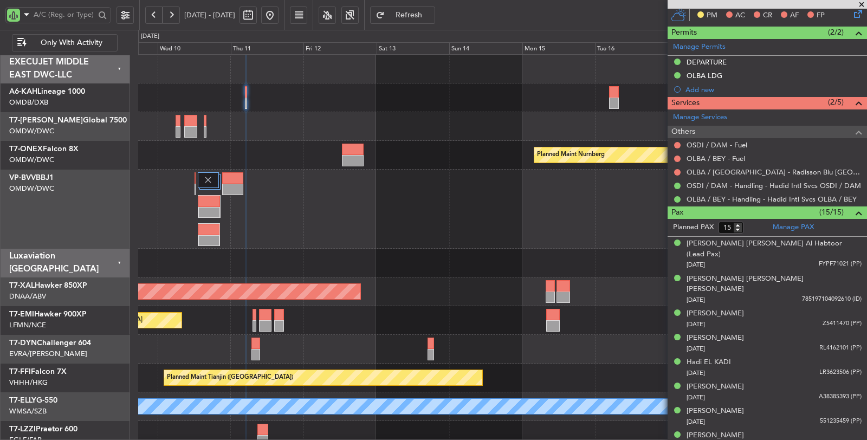
click at [399, 169] on div "Planned Maint Nurnberg Planned Maint [PERSON_NAME] Planned Maint [GEOGRAPHIC_DA…" at bounding box center [502, 310] width 728 height 510
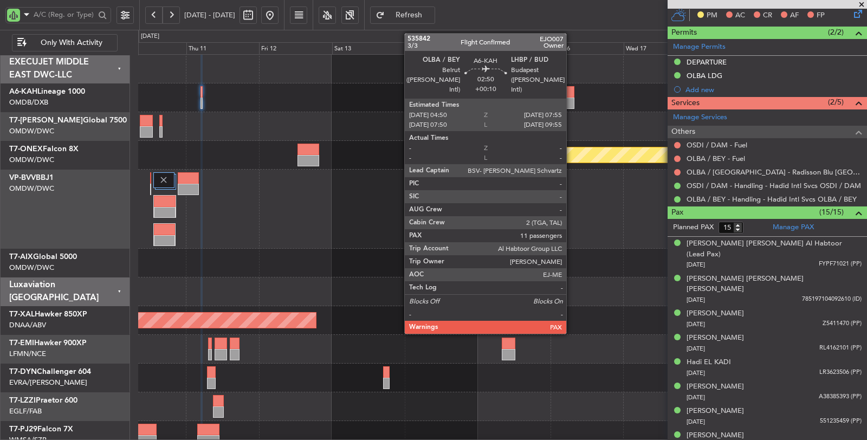
click at [570, 99] on div at bounding box center [570, 102] width 10 height 11
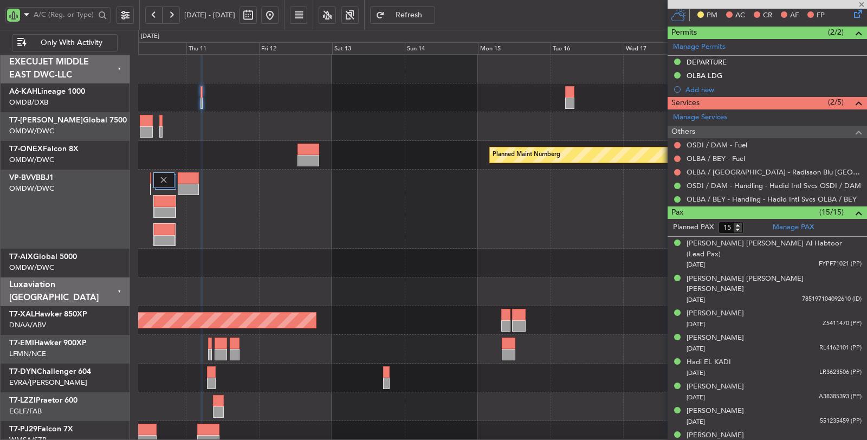
type input "11"
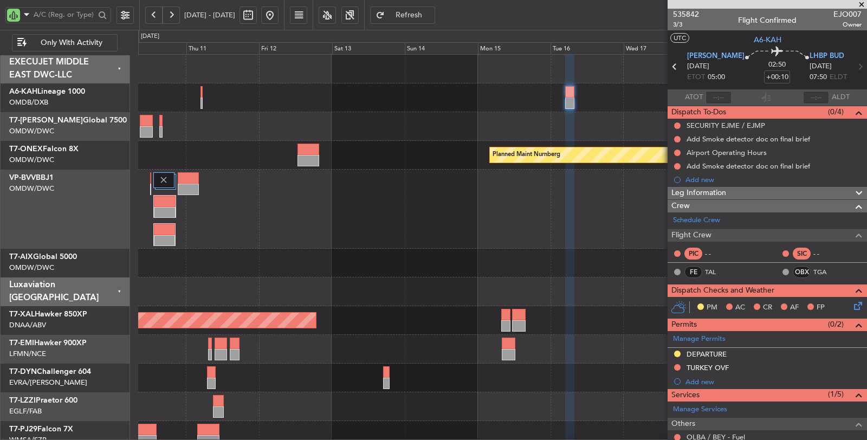
click at [706, 349] on div "DEPARTURE" at bounding box center [706, 353] width 40 height 9
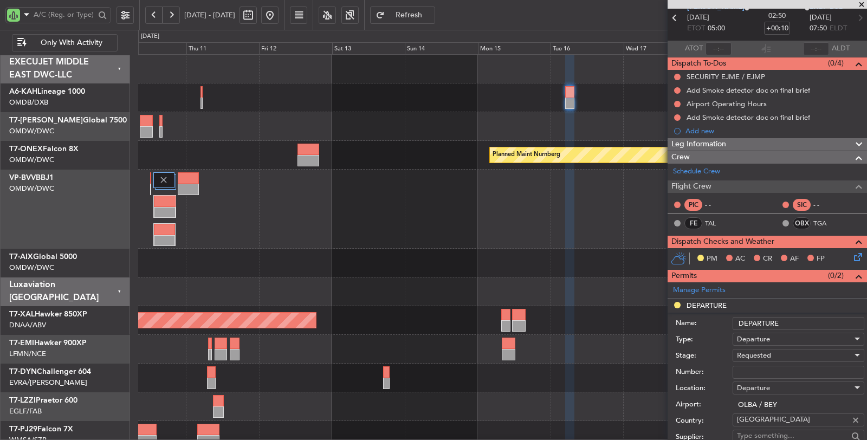
scroll to position [180, 0]
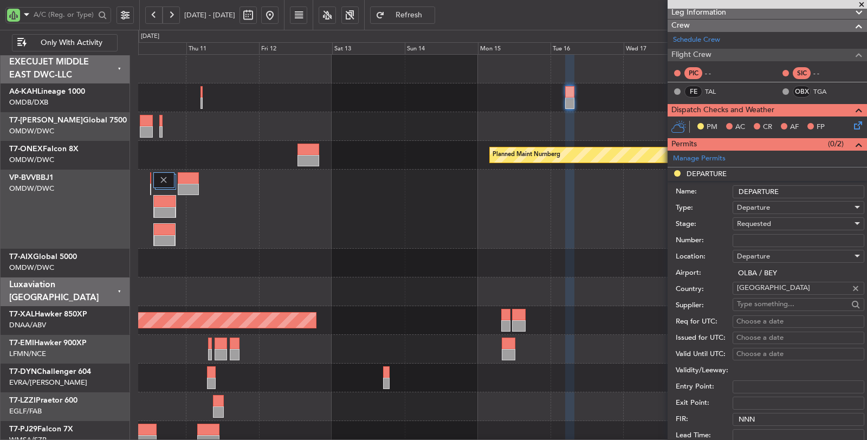
click at [767, 219] on span "Requested" at bounding box center [754, 224] width 34 height 10
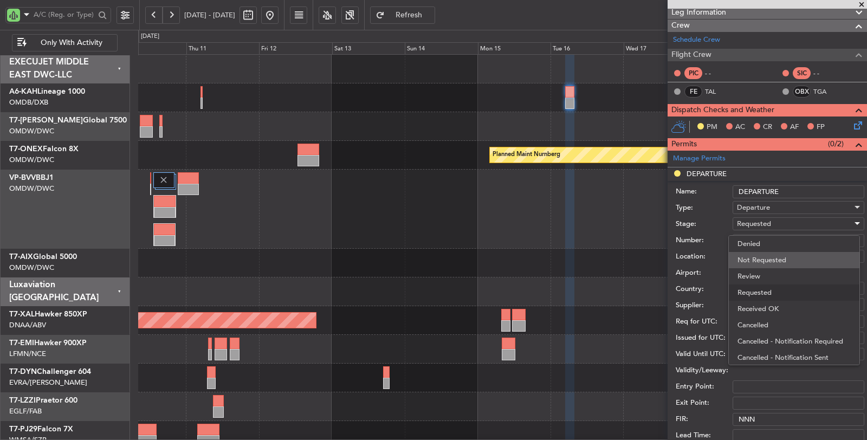
scroll to position [4, 0]
drag, startPoint x: 765, startPoint y: 305, endPoint x: 768, endPoint y: 277, distance: 27.8
click at [765, 304] on span "Received OK" at bounding box center [793, 304] width 113 height 16
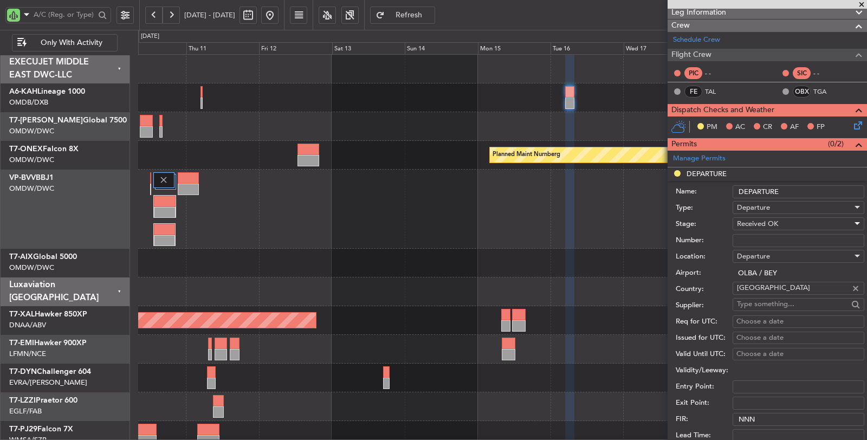
click at [771, 237] on input "Number:" at bounding box center [798, 240] width 132 height 13
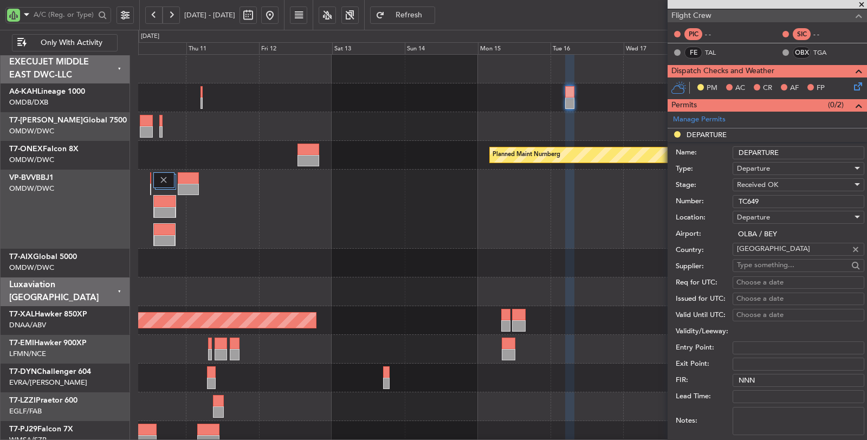
scroll to position [301, 0]
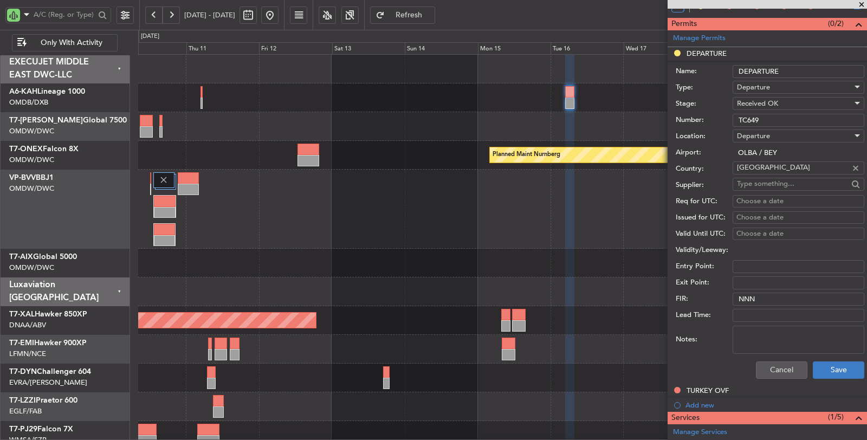
type input "TC649"
click at [824, 363] on button "Save" at bounding box center [837, 369] width 51 height 17
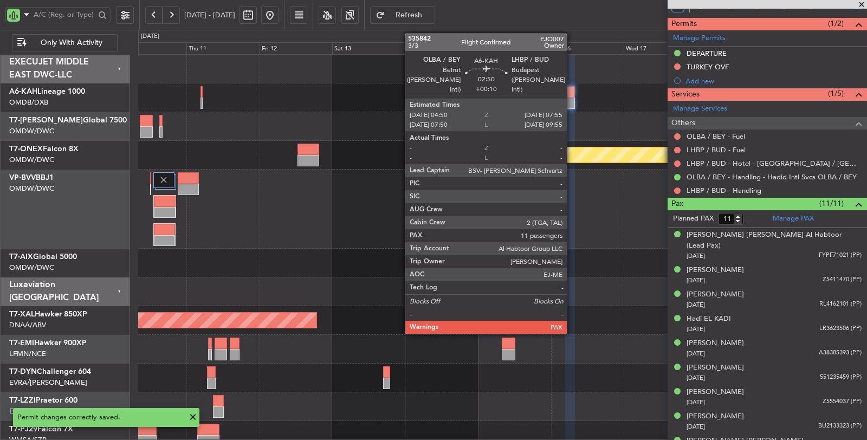
click at [572, 100] on div at bounding box center [570, 102] width 10 height 11
click at [571, 100] on div at bounding box center [570, 102] width 10 height 11
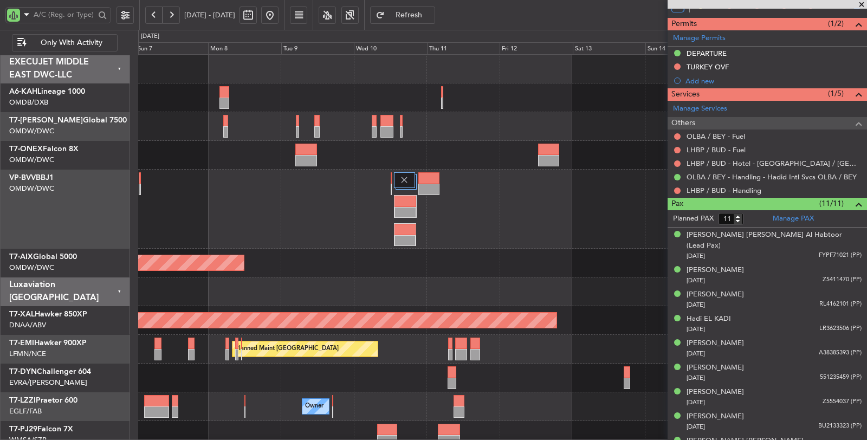
click at [503, 153] on div "Planned Maint Nurnberg" at bounding box center [502, 155] width 728 height 29
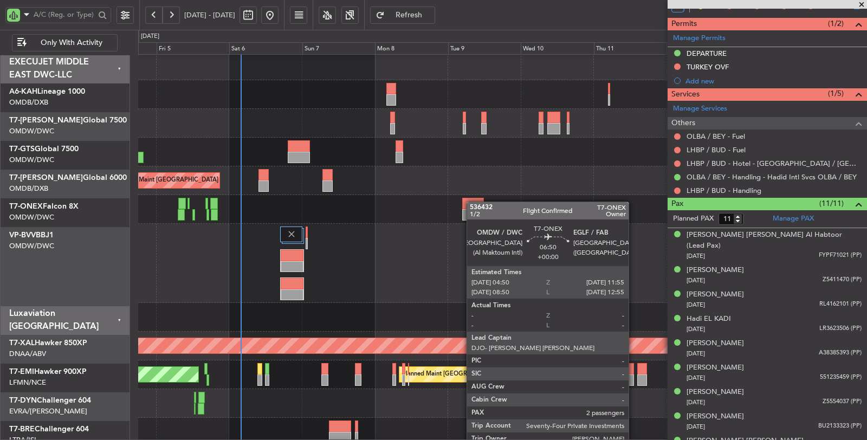
scroll to position [3, 0]
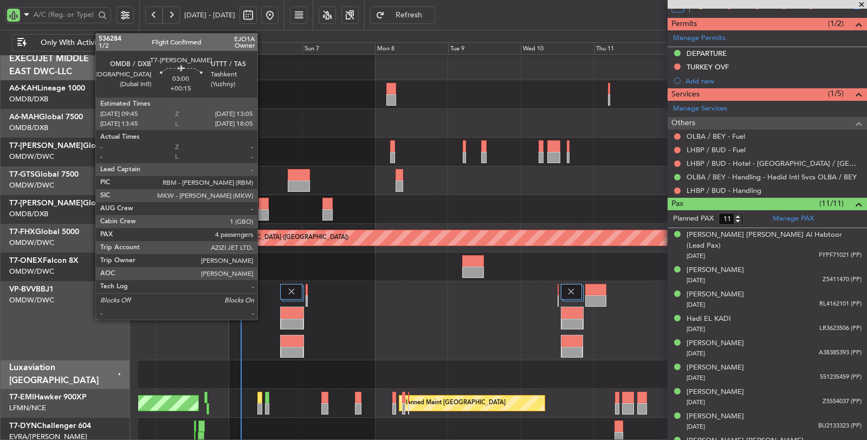
click at [263, 216] on div at bounding box center [263, 214] width 10 height 11
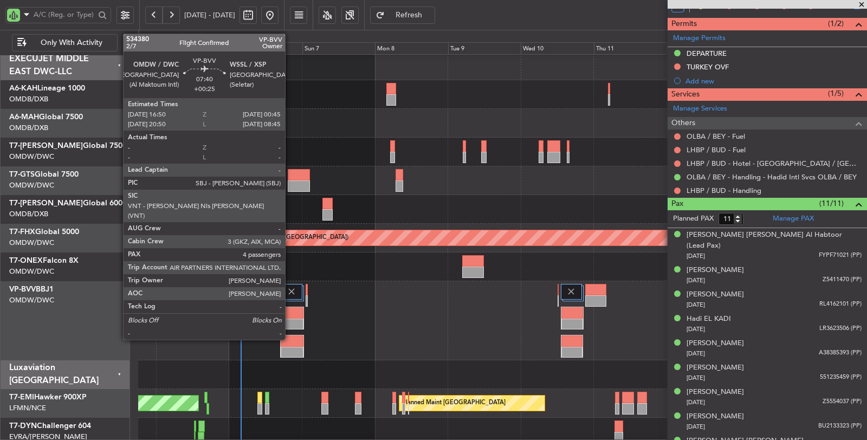
click at [290, 318] on div at bounding box center [292, 323] width 23 height 11
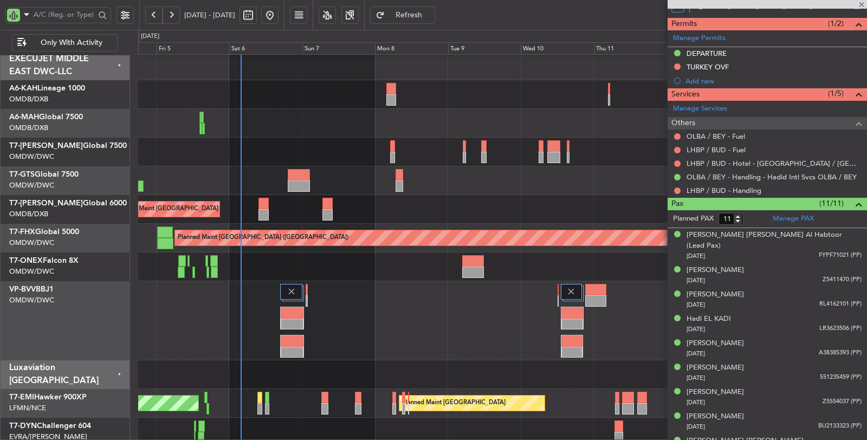
type input "+00:25"
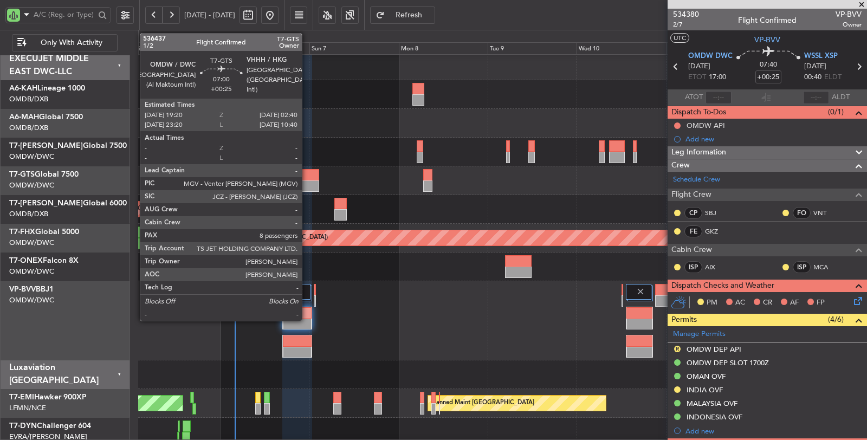
click at [307, 170] on div at bounding box center [305, 174] width 28 height 11
type input "8"
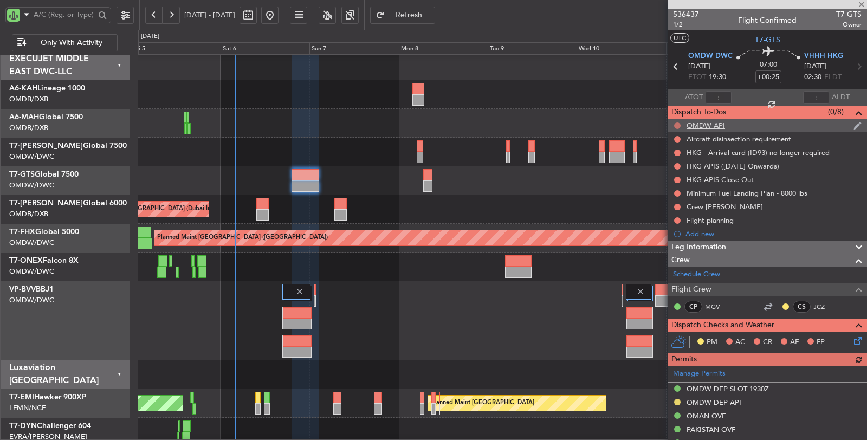
click at [675, 123] on button at bounding box center [677, 125] width 6 height 6
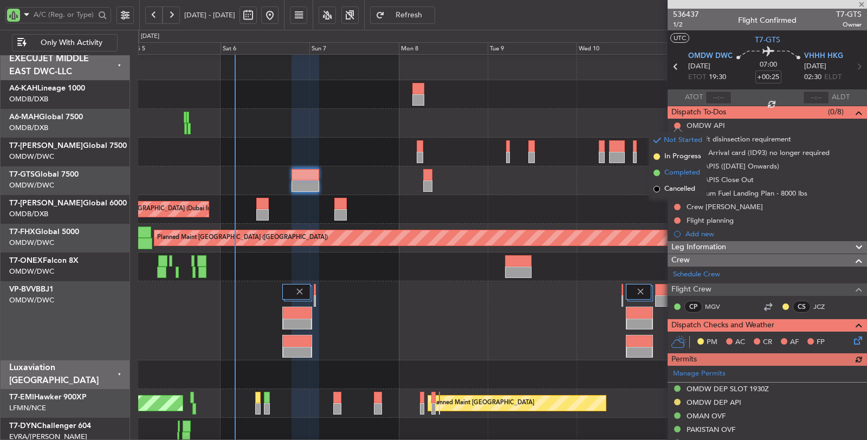
click at [676, 172] on span "Completed" at bounding box center [682, 172] width 36 height 11
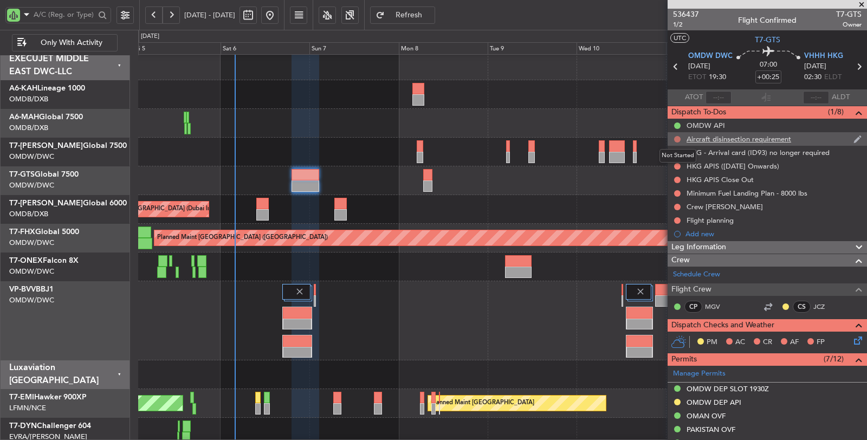
click at [679, 138] on button at bounding box center [677, 139] width 6 height 6
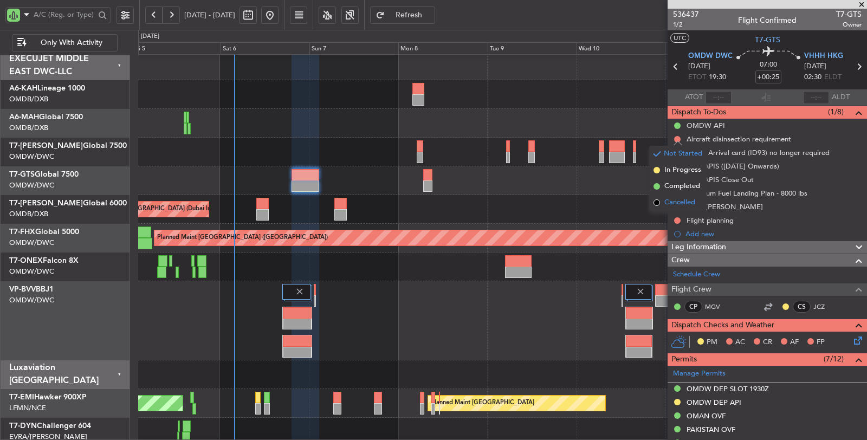
click at [686, 198] on span "Cancelled" at bounding box center [679, 202] width 31 height 11
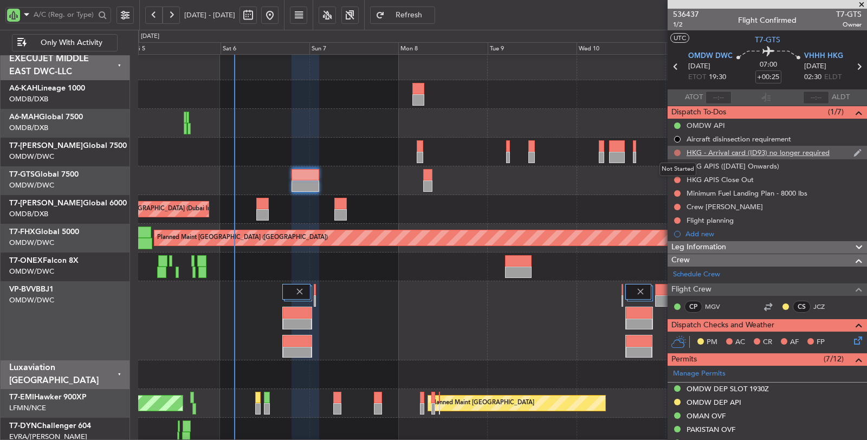
click at [677, 154] on button at bounding box center [677, 152] width 6 height 6
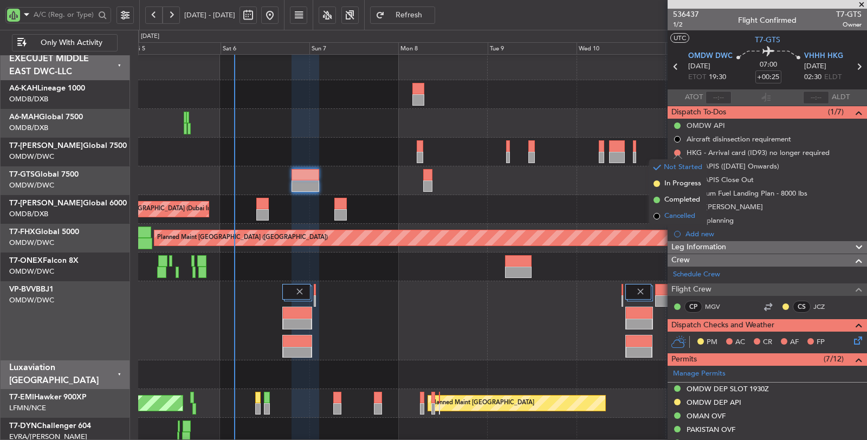
click at [682, 218] on span "Cancelled" at bounding box center [679, 216] width 31 height 11
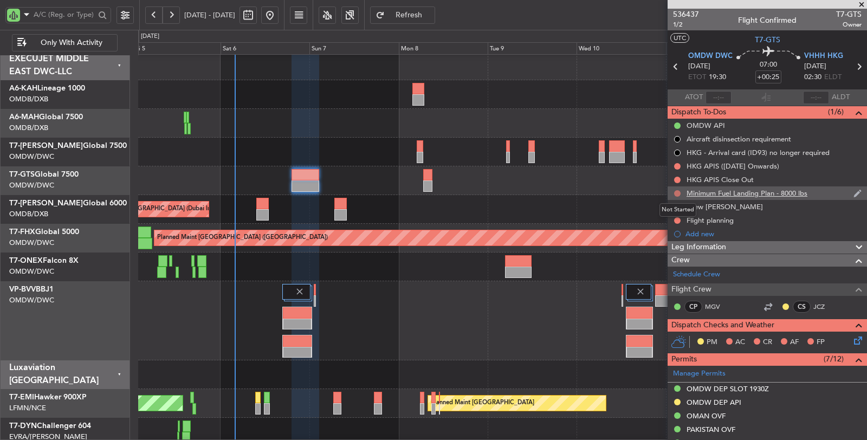
click at [678, 193] on button at bounding box center [677, 193] width 6 height 6
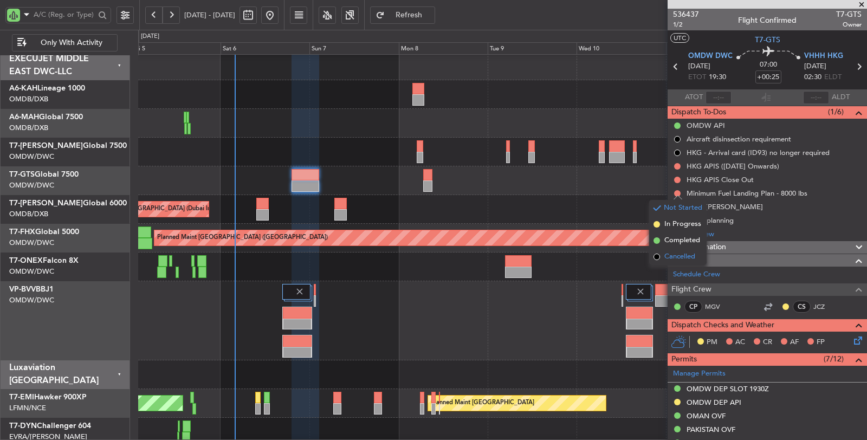
click at [680, 253] on span "Cancelled" at bounding box center [679, 256] width 31 height 11
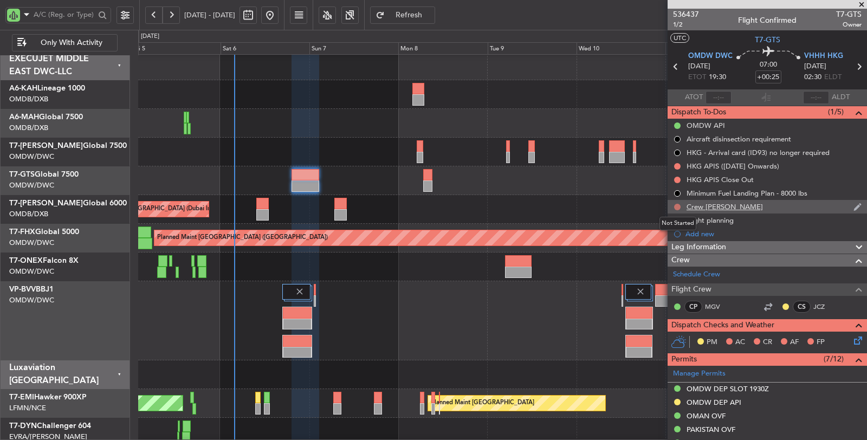
click at [676, 204] on button at bounding box center [677, 207] width 6 height 6
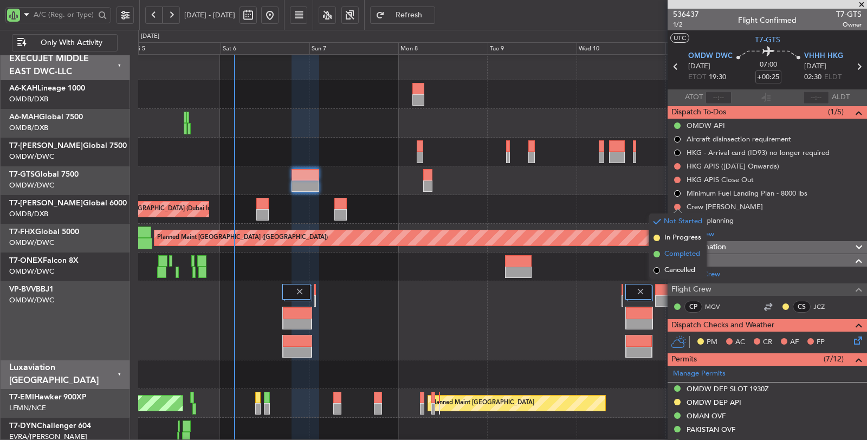
click at [677, 257] on span "Completed" at bounding box center [682, 254] width 36 height 11
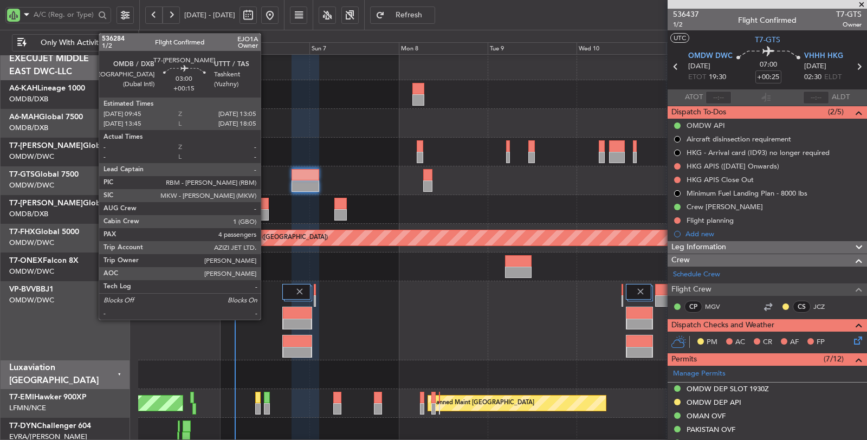
click at [266, 206] on div at bounding box center [262, 203] width 12 height 11
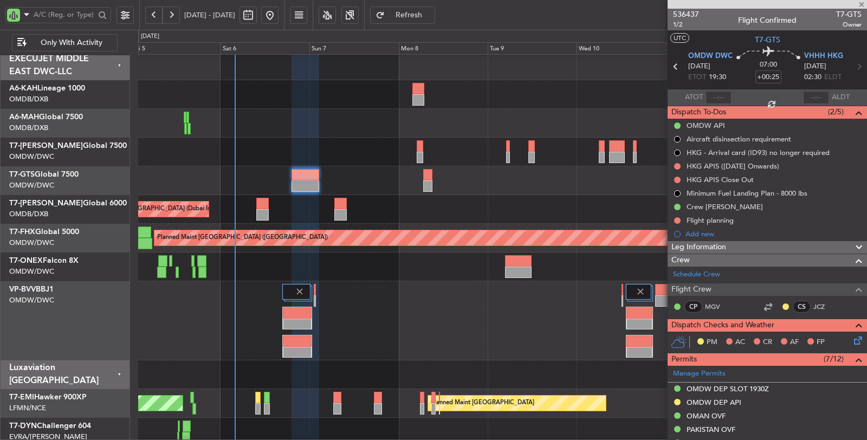
type input "+00:15"
type input "4"
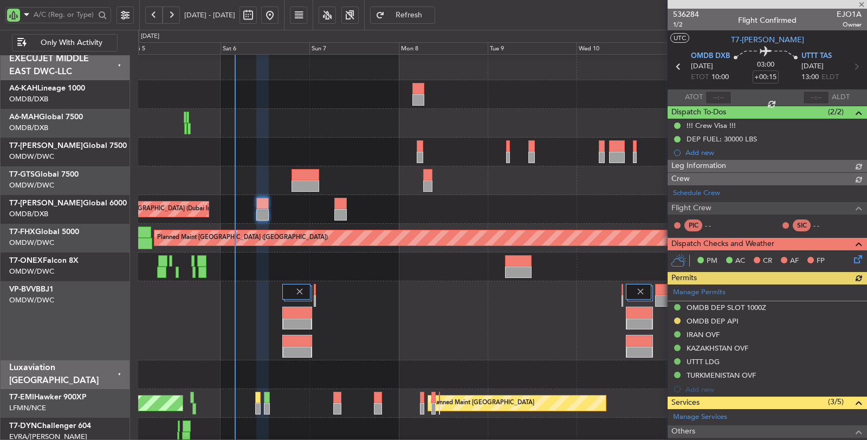
type input "[PERSON_NAME] (SYS)"
type input "7192"
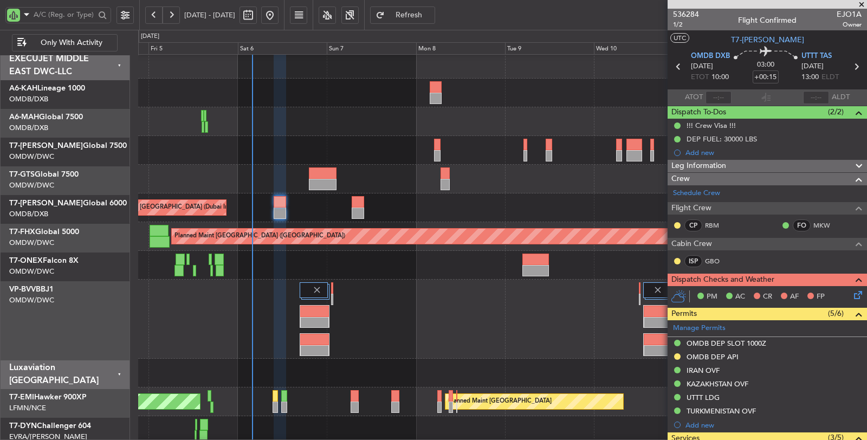
scroll to position [4, 0]
click at [209, 297] on div "Planned Maint Dubai (Al Maktoum Intl)" at bounding box center [502, 318] width 728 height 79
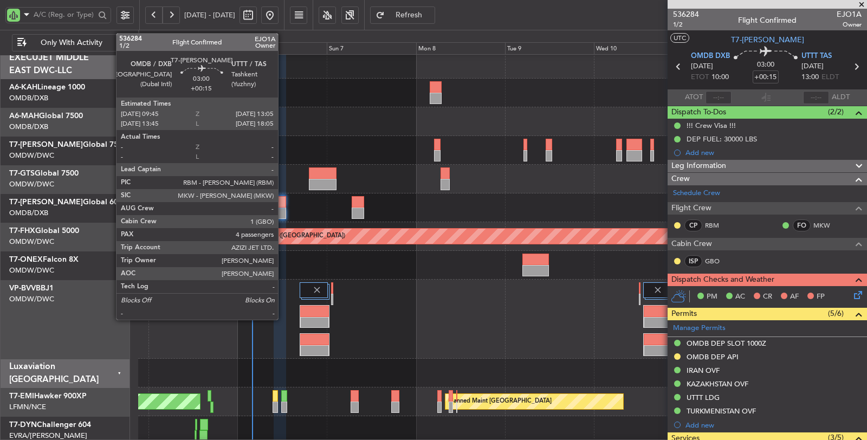
click at [283, 209] on div at bounding box center [280, 212] width 12 height 11
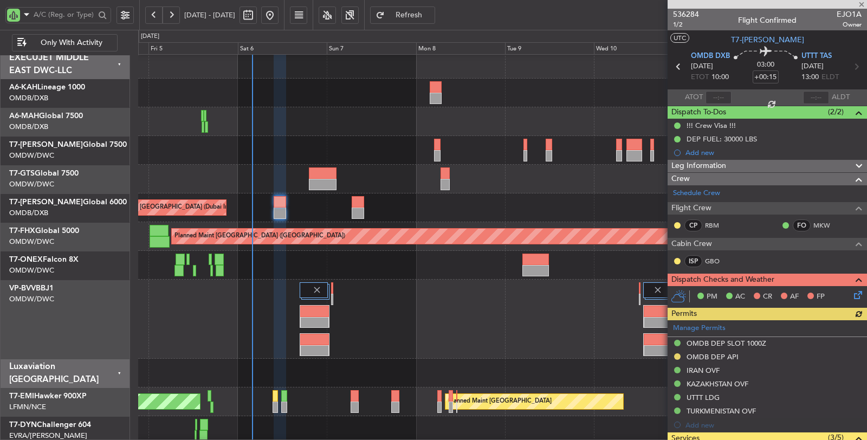
type input "[PERSON_NAME] (SYS)"
type input "7192"
click at [279, 271] on div at bounding box center [502, 265] width 728 height 29
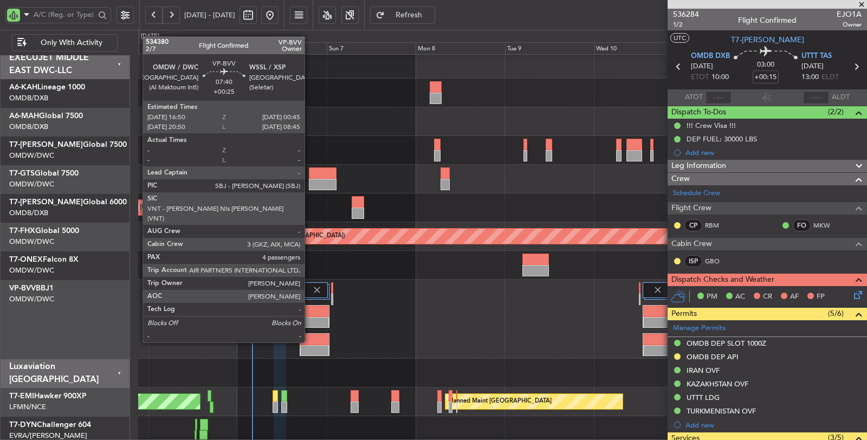
click at [310, 321] on div at bounding box center [314, 322] width 29 height 11
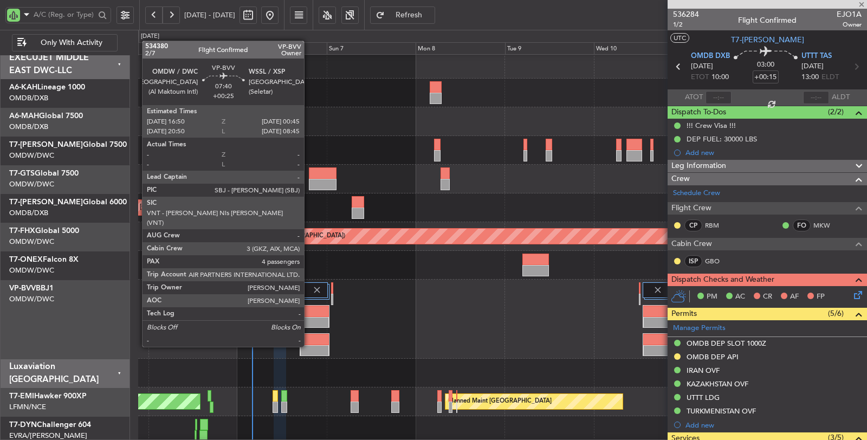
type input "+00:25"
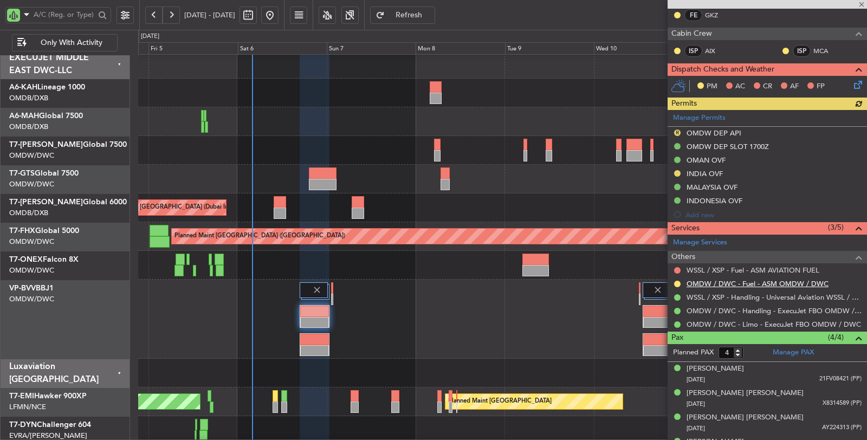
scroll to position [231, 0]
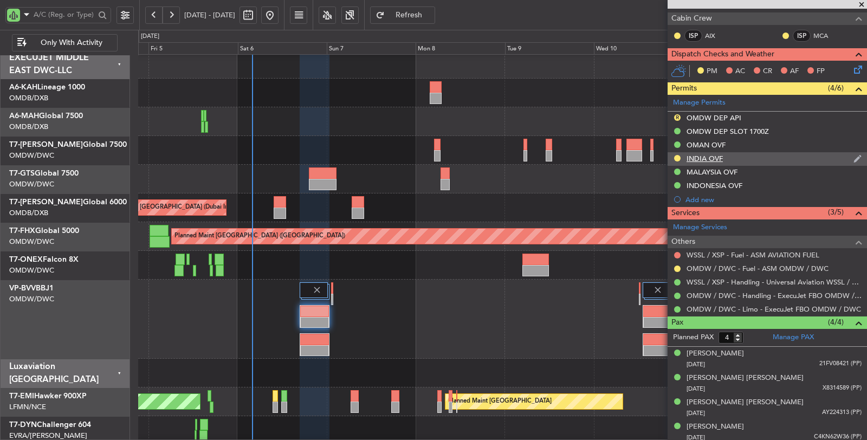
click at [711, 154] on div "INDIA OVF" at bounding box center [704, 158] width 36 height 9
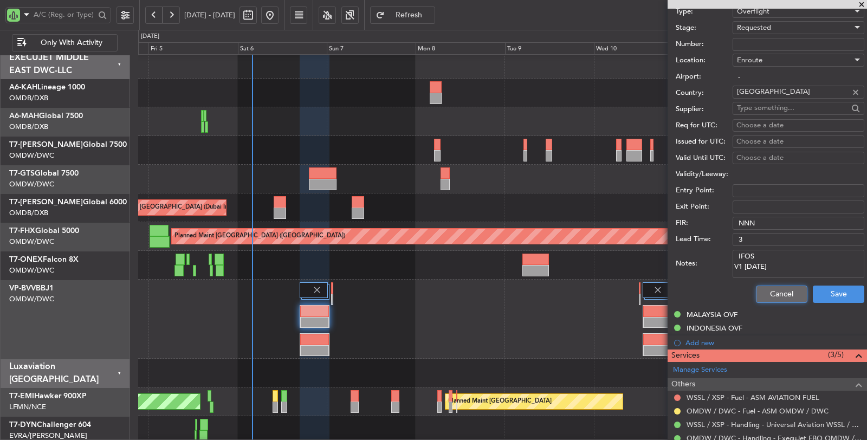
click at [780, 291] on button "Cancel" at bounding box center [781, 293] width 51 height 17
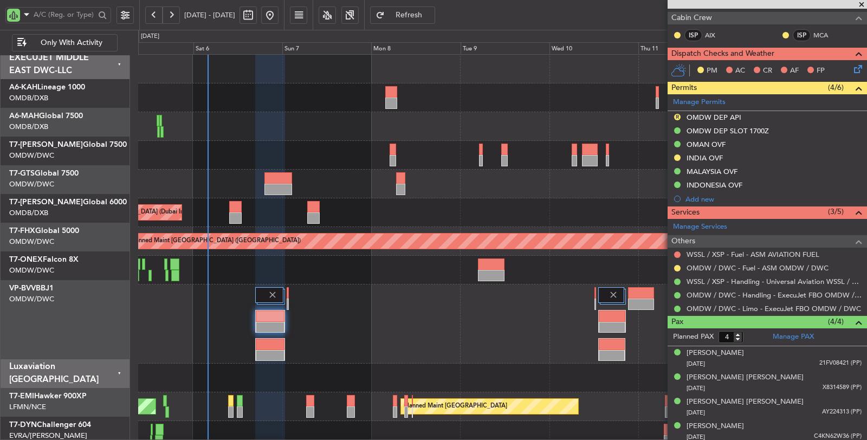
scroll to position [0, 0]
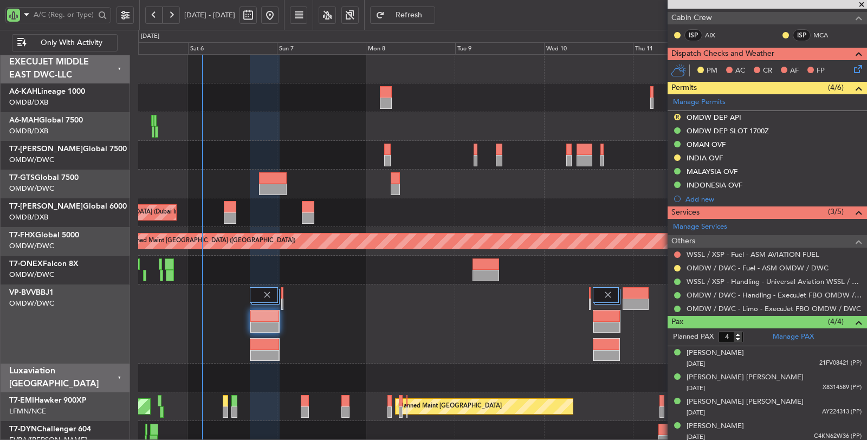
click at [242, 173] on div at bounding box center [502, 184] width 728 height 29
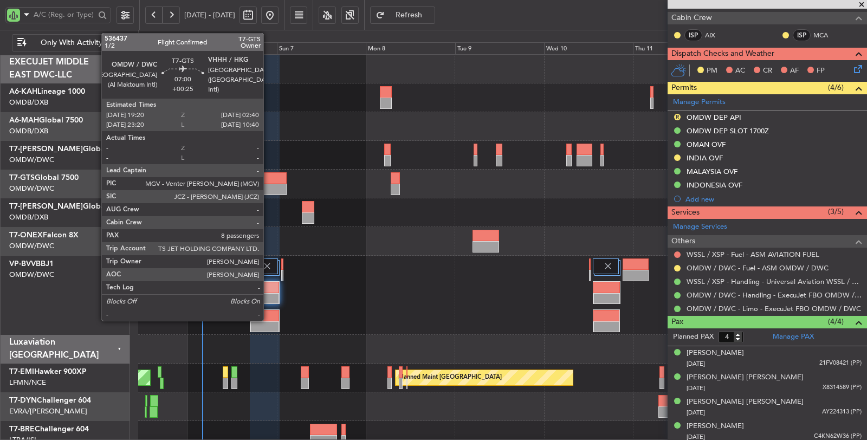
click at [269, 179] on div at bounding box center [273, 177] width 28 height 11
click at [265, 179] on div at bounding box center [273, 177] width 28 height 11
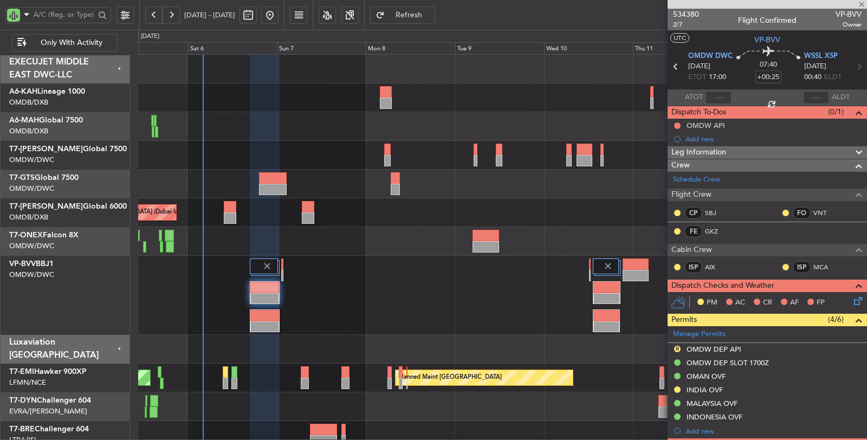
type input "8"
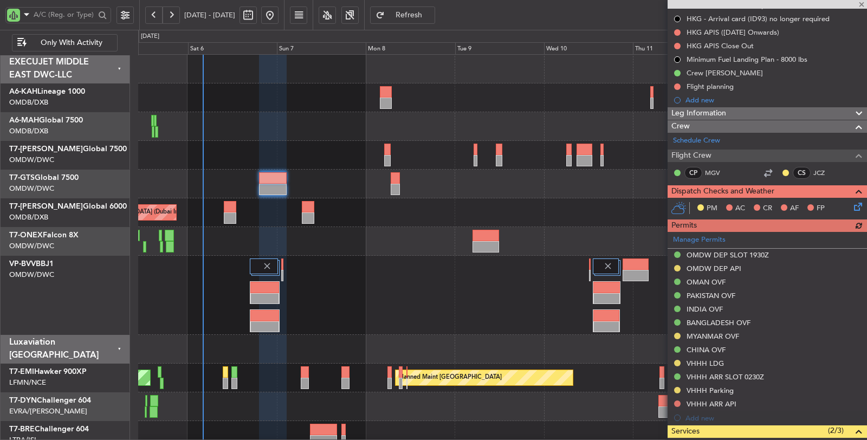
scroll to position [180, 0]
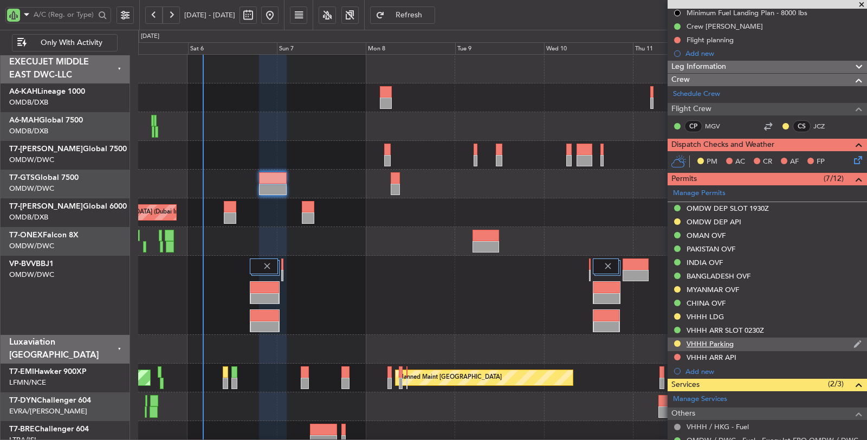
click at [710, 339] on div "VHHH Parking" at bounding box center [709, 343] width 47 height 9
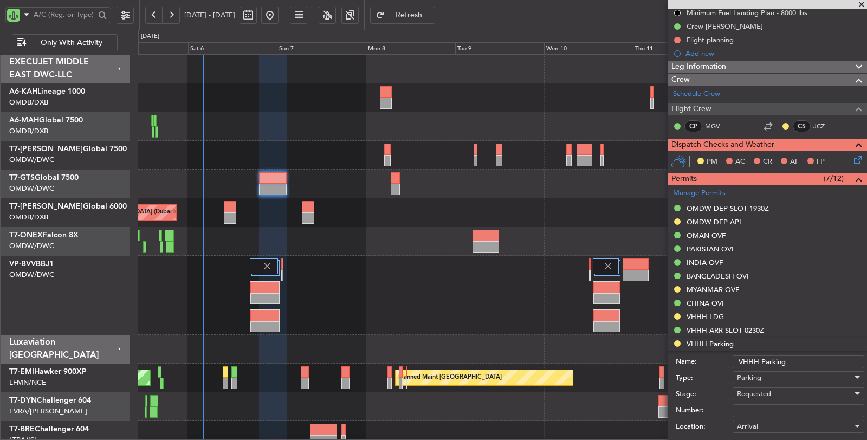
scroll to position [361, 0]
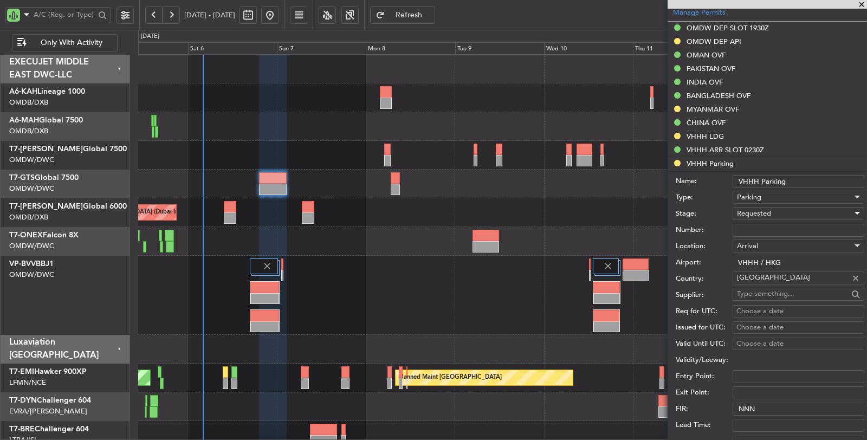
click at [756, 209] on span "Requested" at bounding box center [754, 214] width 34 height 10
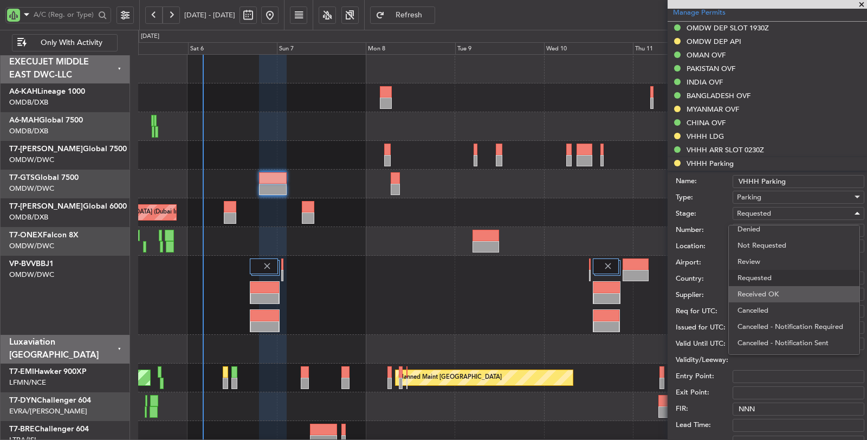
scroll to position [17, 0]
click at [599, 220] on div at bounding box center [433, 220] width 867 height 440
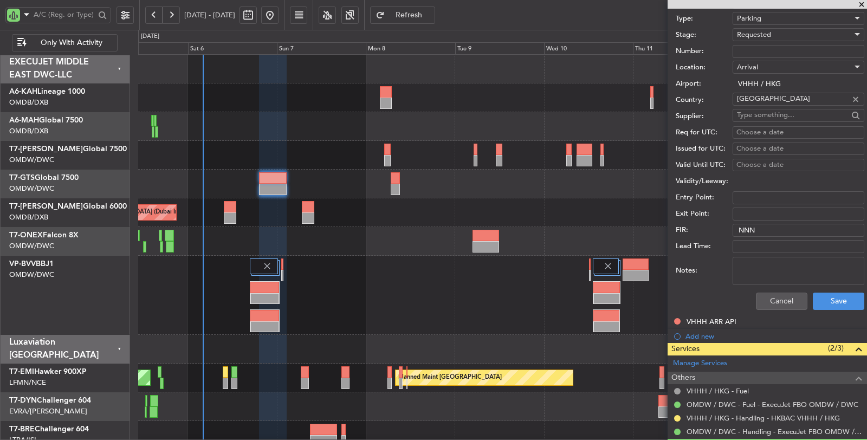
scroll to position [542, 0]
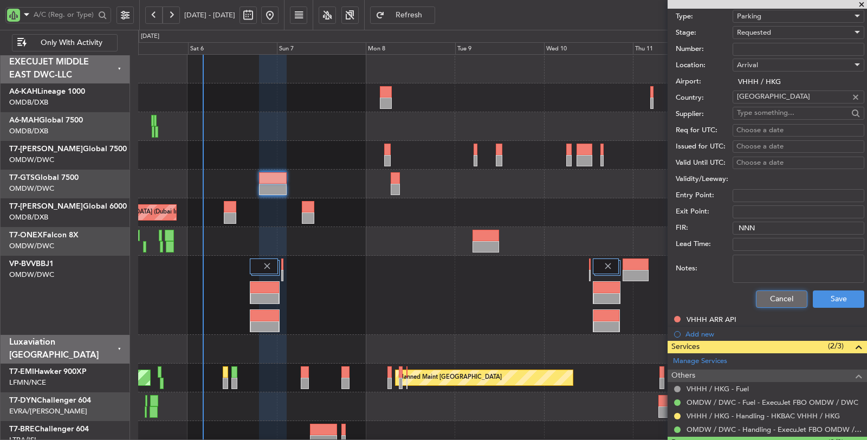
click at [765, 297] on button "Cancel" at bounding box center [781, 298] width 51 height 17
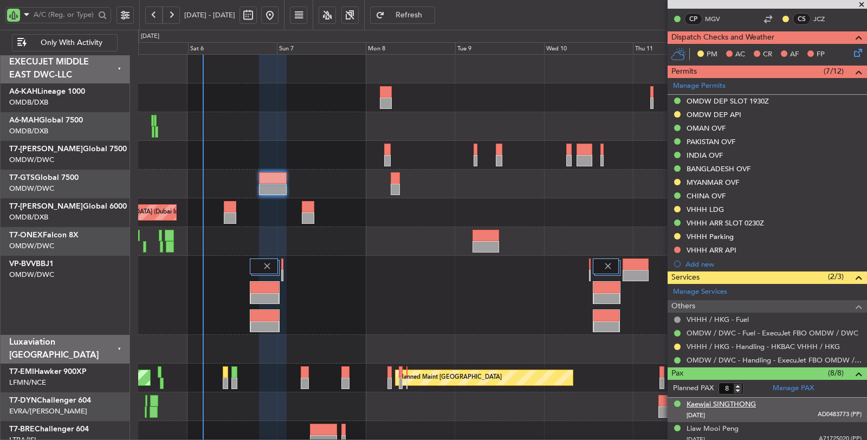
scroll to position [256, 0]
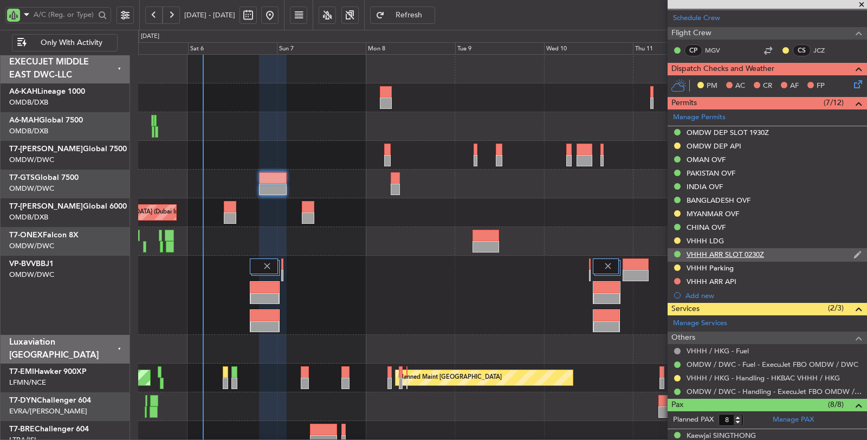
click at [718, 250] on div "VHHH ARR SLOT 0230Z" at bounding box center [724, 254] width 77 height 9
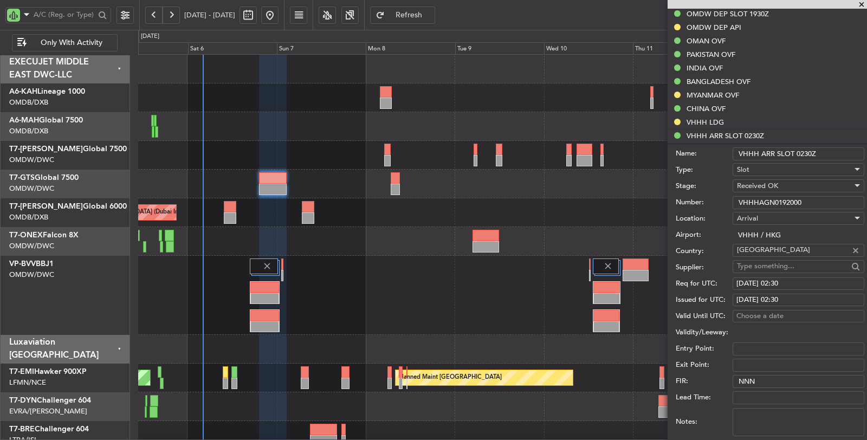
scroll to position [377, 0]
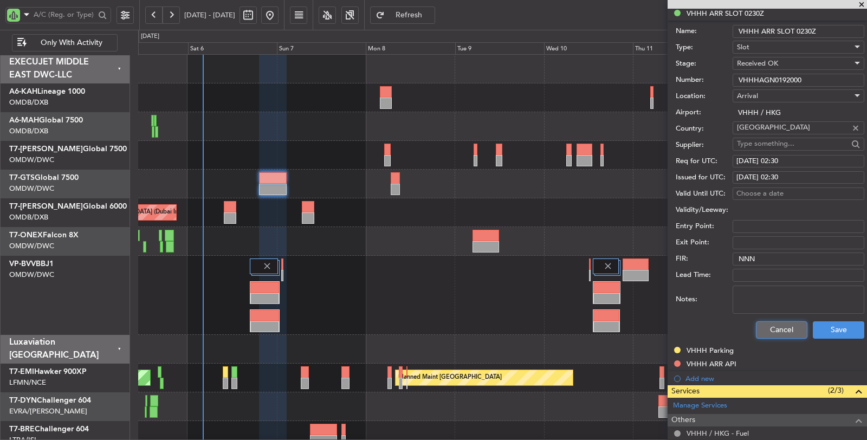
click at [770, 330] on button "Cancel" at bounding box center [781, 329] width 51 height 17
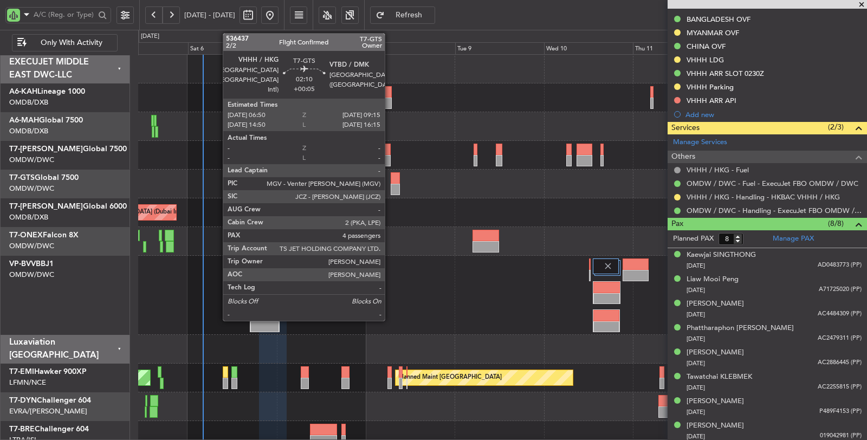
click at [391, 180] on div at bounding box center [395, 177] width 9 height 11
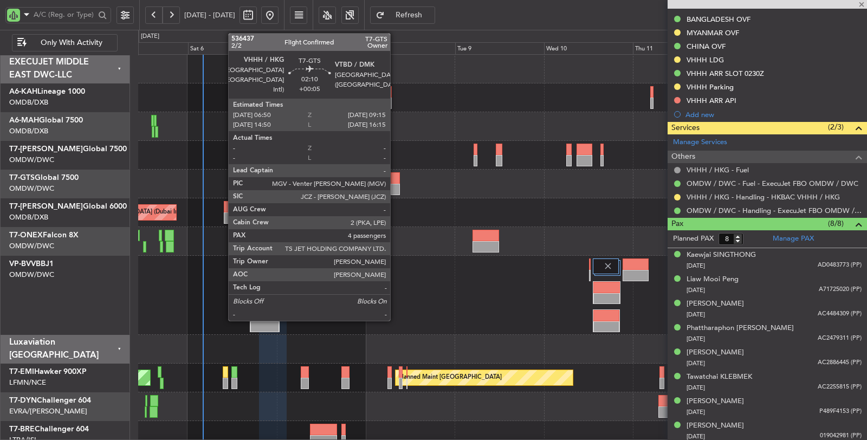
click at [395, 184] on div at bounding box center [395, 189] width 9 height 11
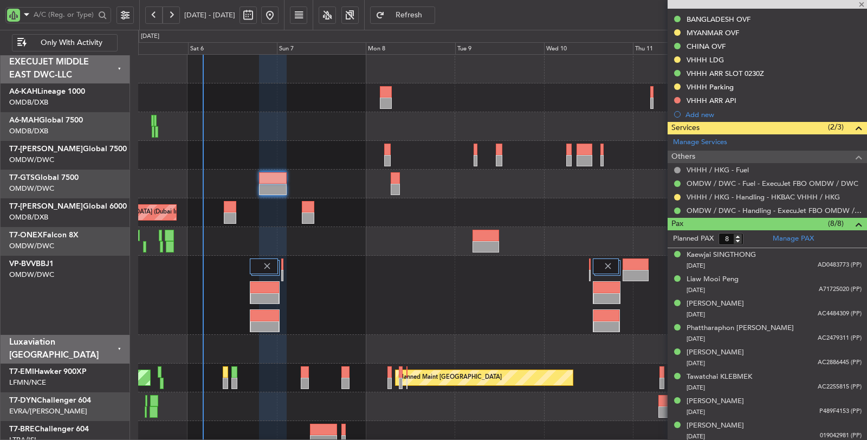
type input "+00:05"
type input "4"
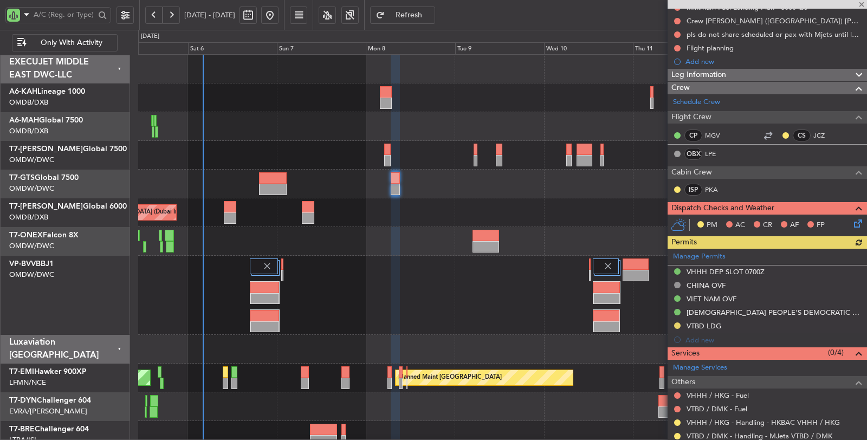
scroll to position [180, 0]
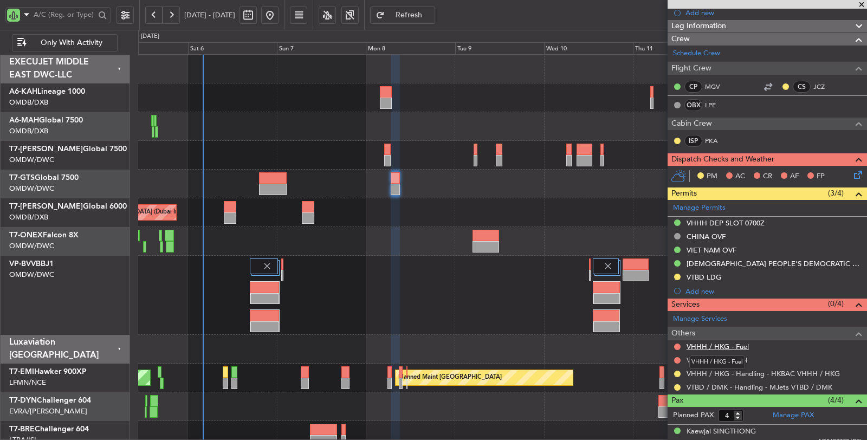
click at [723, 344] on link "VHHH / HKG - Fuel" at bounding box center [717, 346] width 62 height 9
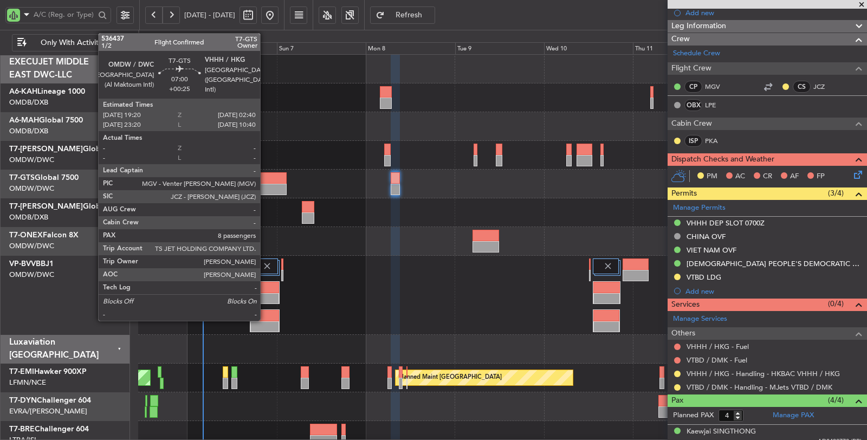
click at [265, 181] on div at bounding box center [273, 177] width 28 height 11
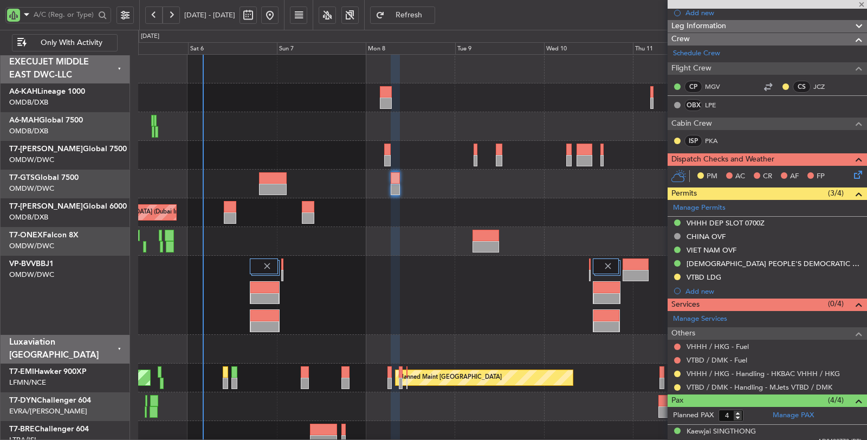
type input "+00:25"
type input "8"
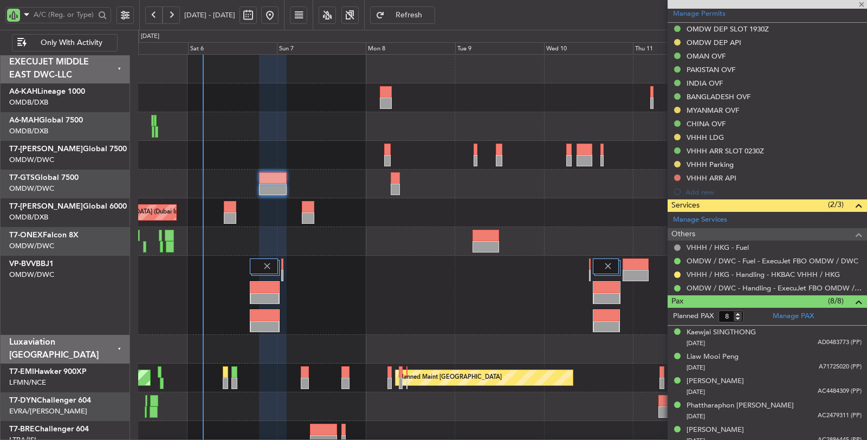
scroll to position [361, 0]
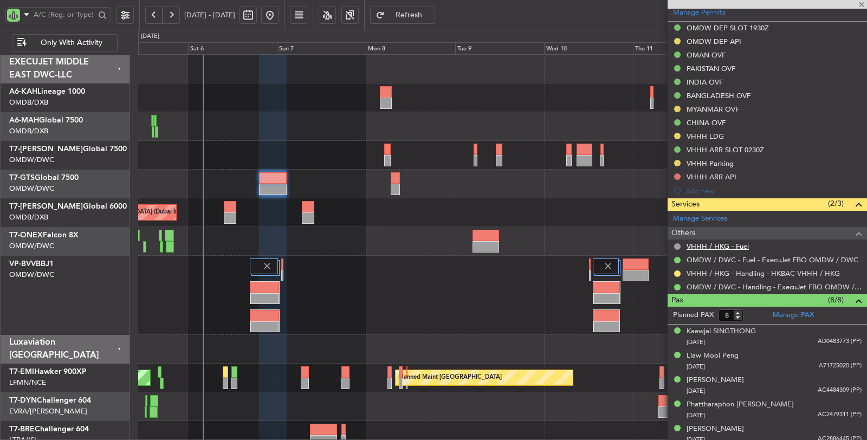
click at [713, 242] on link "VHHH / HKG - Fuel" at bounding box center [717, 246] width 62 height 9
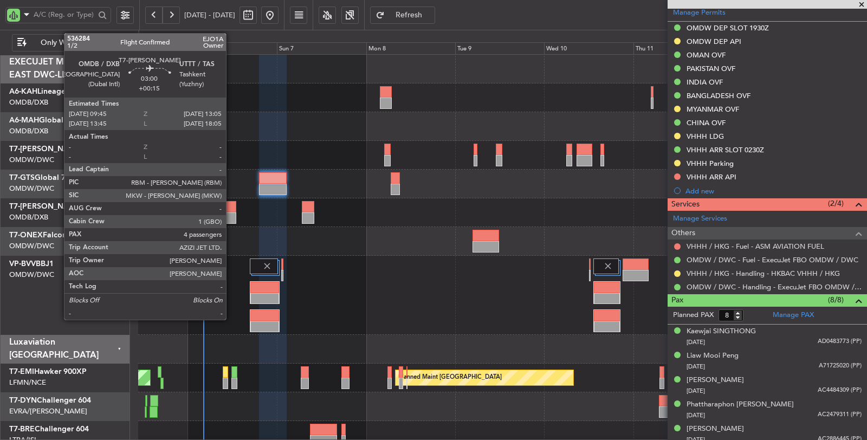
click at [231, 217] on div at bounding box center [230, 217] width 12 height 11
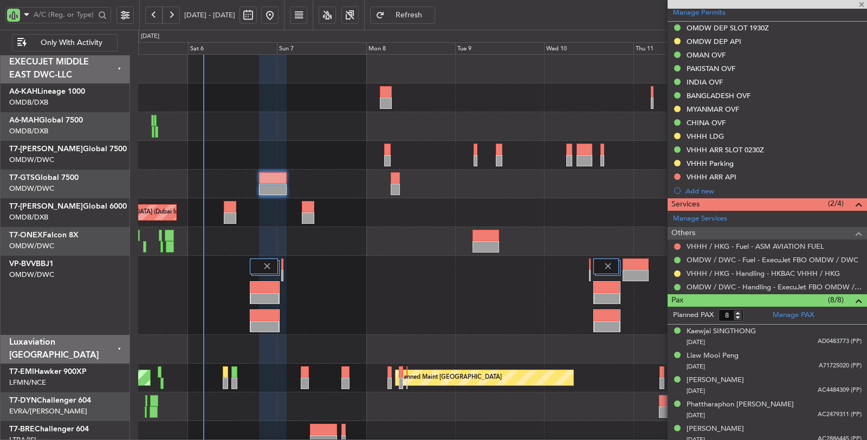
type input "+00:15"
type input "4"
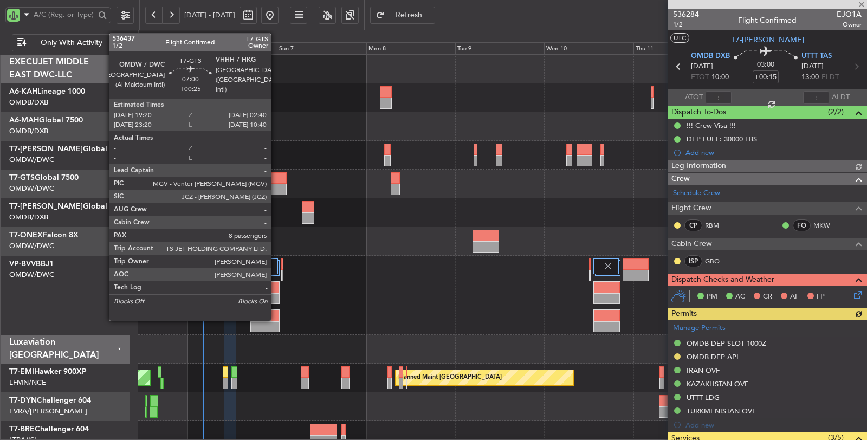
type input "[PERSON_NAME] (SYS)"
type input "7192"
click at [272, 183] on div at bounding box center [273, 177] width 28 height 11
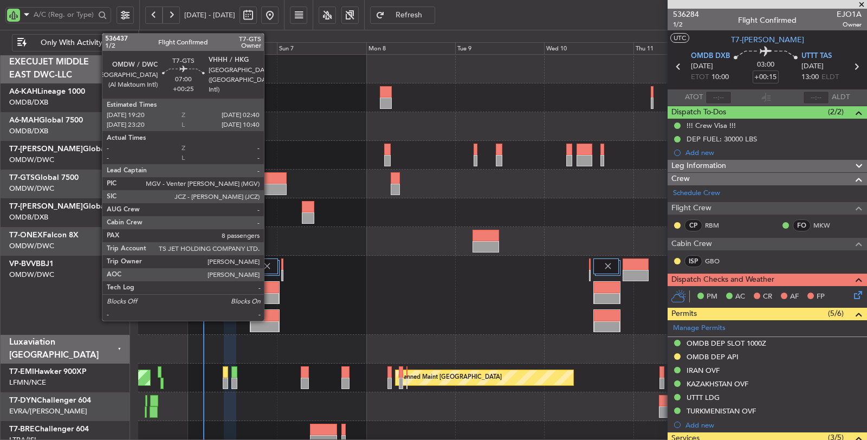
click at [269, 185] on div at bounding box center [273, 189] width 28 height 11
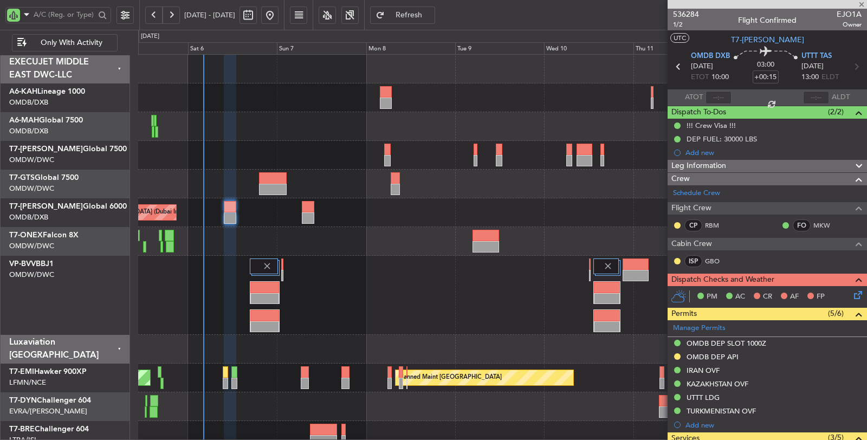
type input "+00:25"
type input "8"
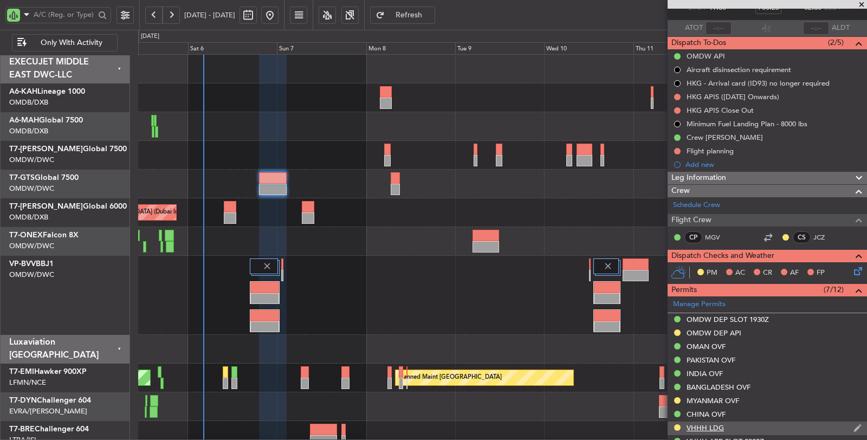
scroll to position [60, 0]
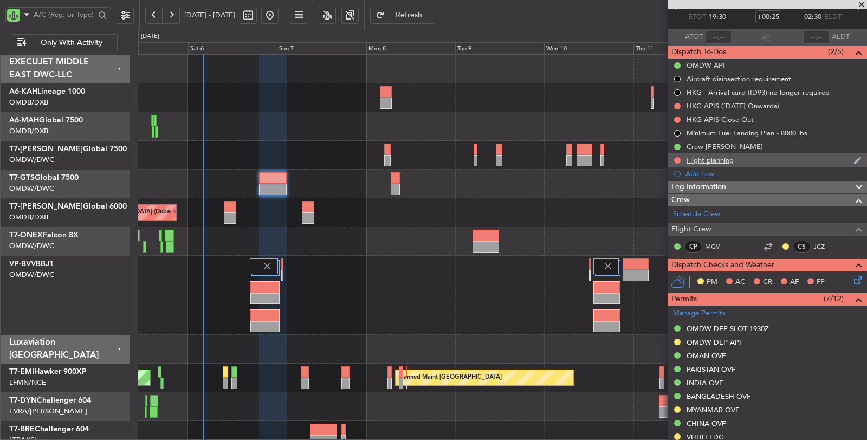
click at [718, 160] on div "Flight planning" at bounding box center [709, 159] width 47 height 9
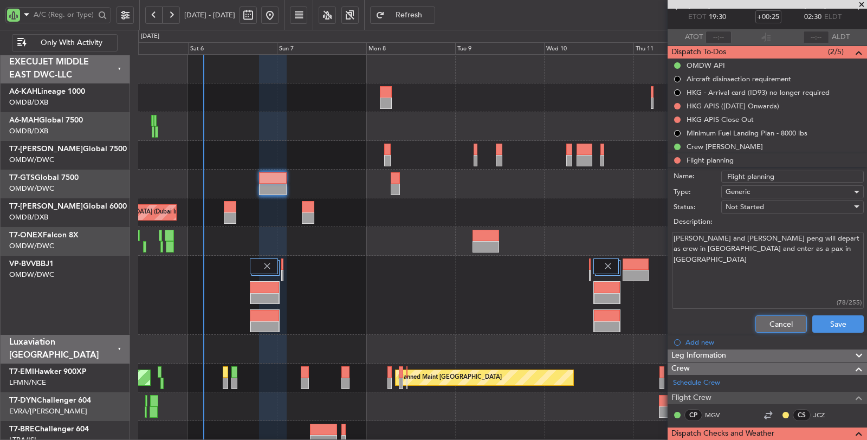
click at [774, 325] on button "Cancel" at bounding box center [780, 323] width 51 height 17
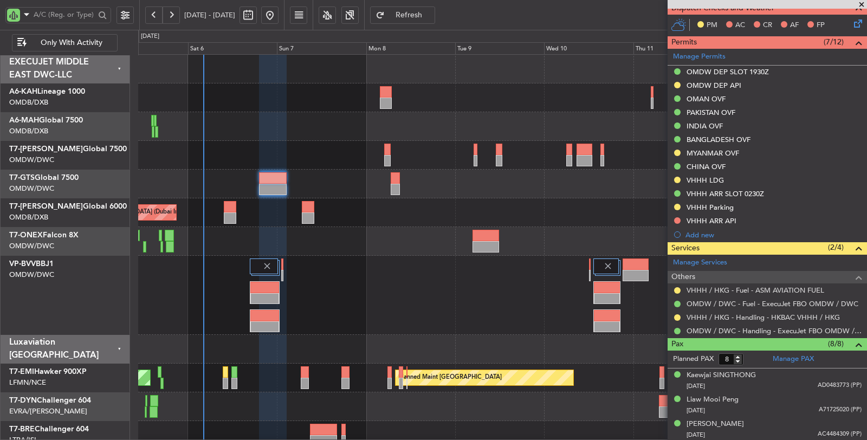
scroll to position [437, 0]
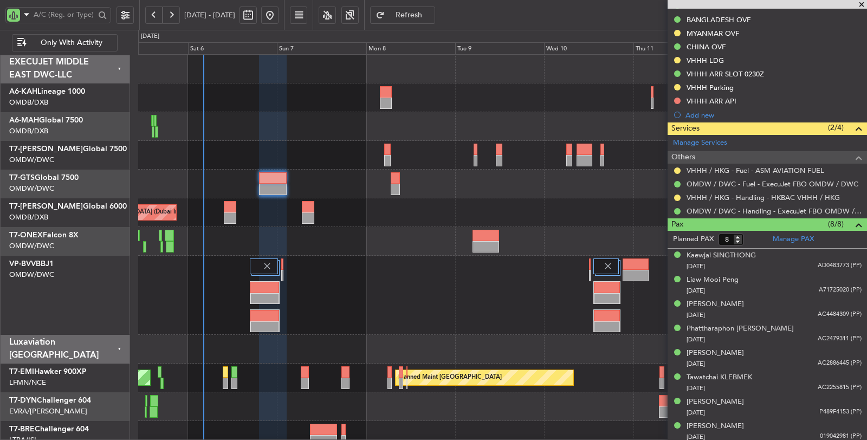
click at [399, 185] on div at bounding box center [395, 189] width 9 height 11
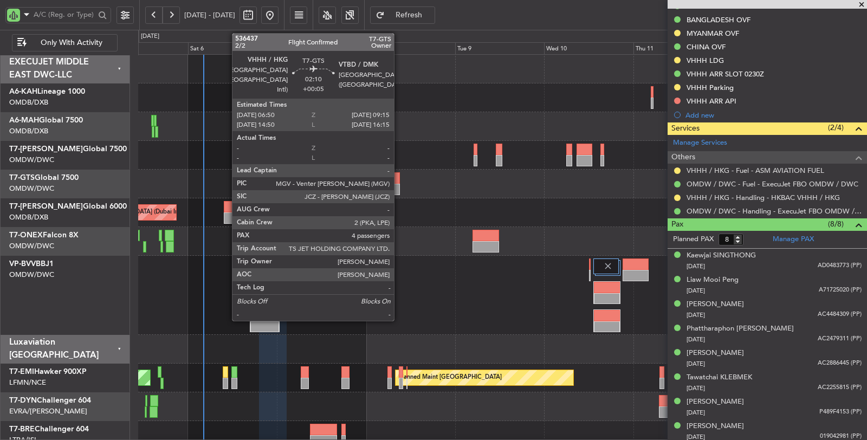
click at [399, 185] on div at bounding box center [395, 189] width 9 height 11
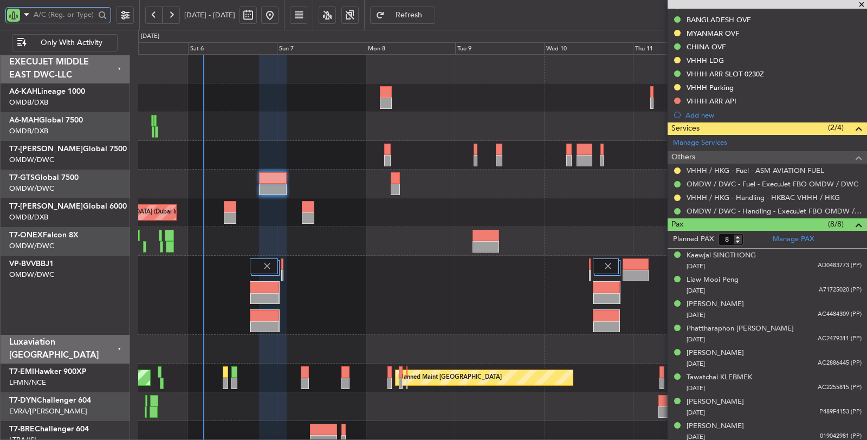
click at [69, 15] on input "text" at bounding box center [64, 14] width 61 height 16
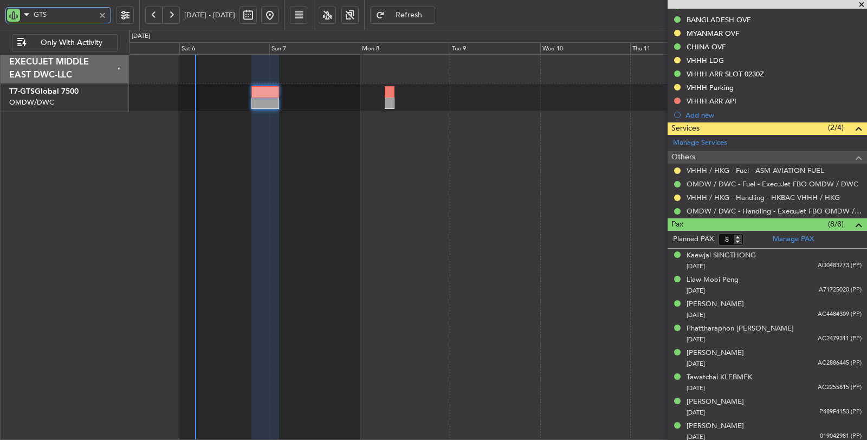
type input "GTS"
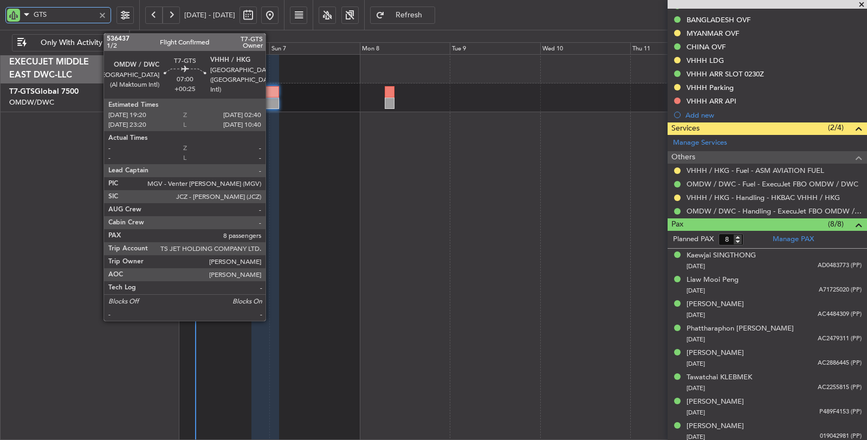
click at [270, 97] on div at bounding box center [265, 102] width 28 height 11
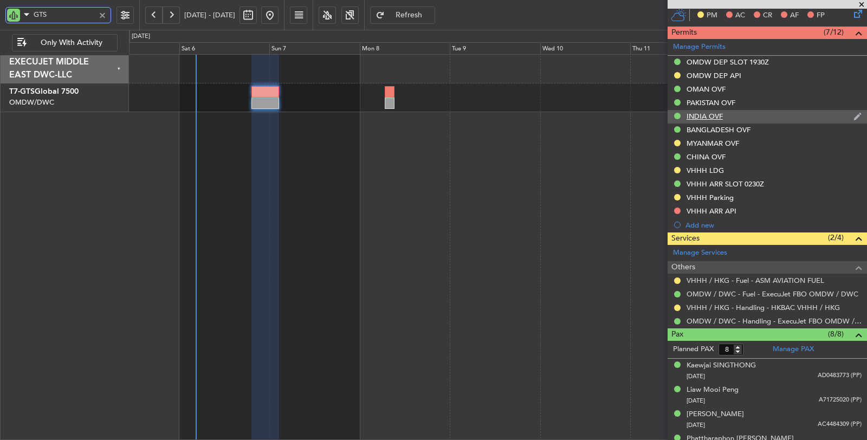
scroll to position [316, 0]
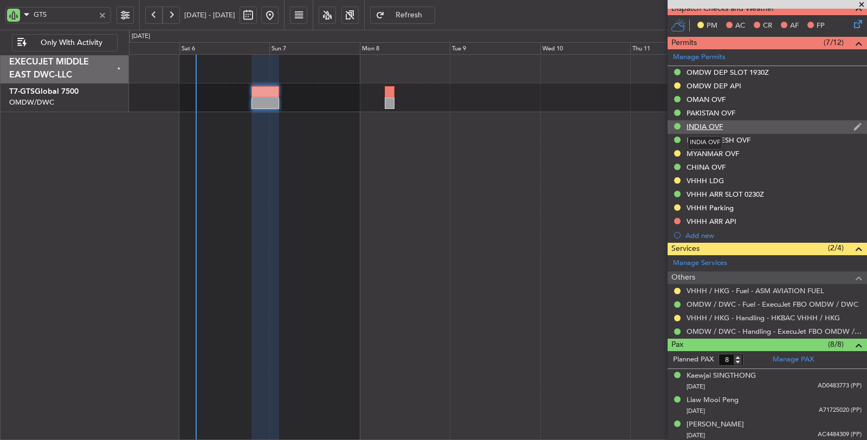
click at [703, 123] on div "INDIA OVF" at bounding box center [704, 126] width 36 height 9
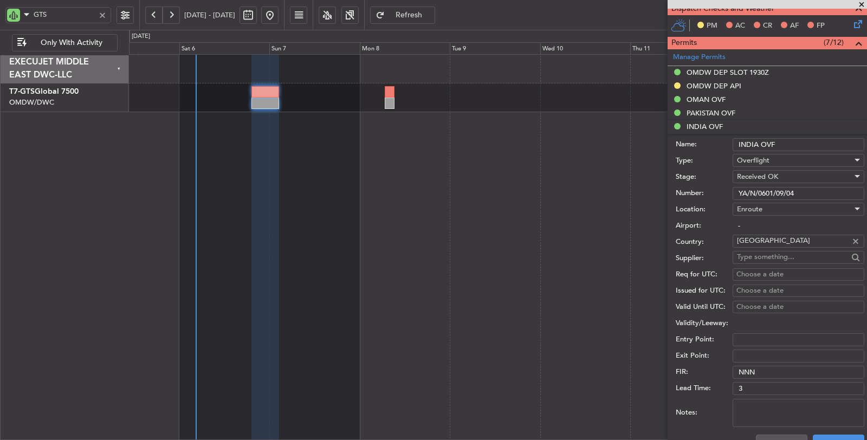
drag, startPoint x: 805, startPoint y: 191, endPoint x: 710, endPoint y: 190, distance: 94.8
click at [710, 190] on div "Number: YA/N/0601/09/04" at bounding box center [769, 193] width 188 height 16
paste input "446/09/04"
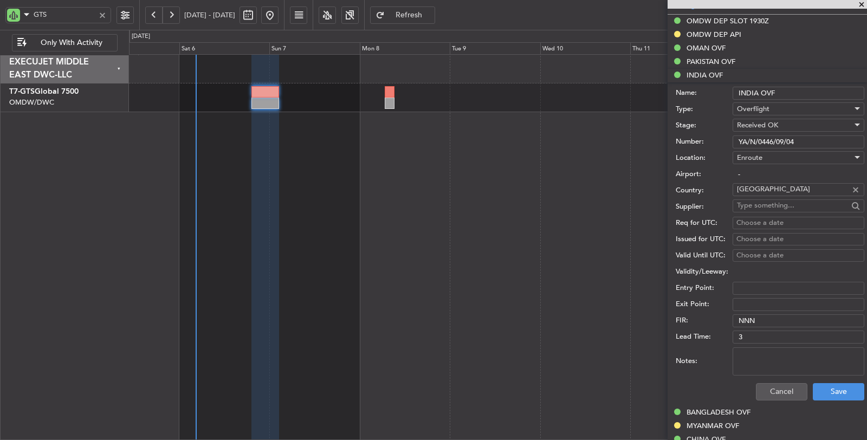
scroll to position [437, 0]
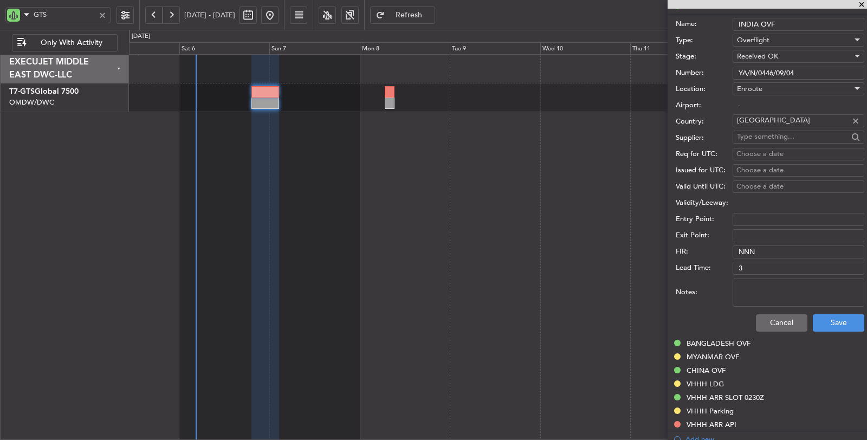
type input "YA/N/0446/09/04"
click at [769, 318] on button "Cancel" at bounding box center [781, 322] width 51 height 17
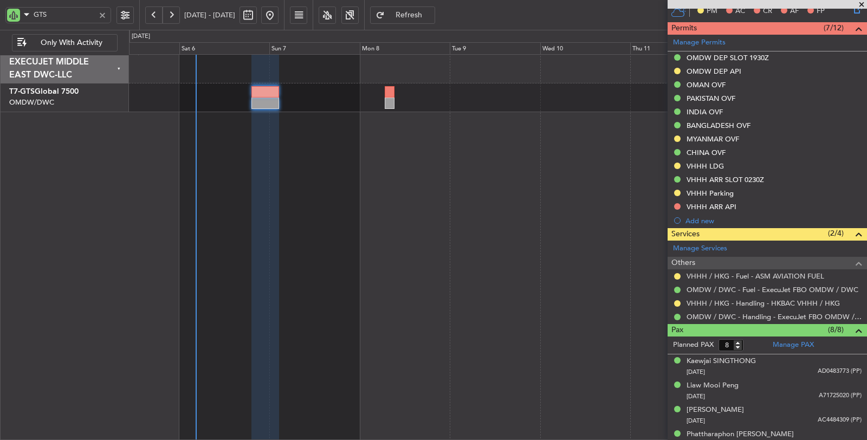
scroll to position [316, 0]
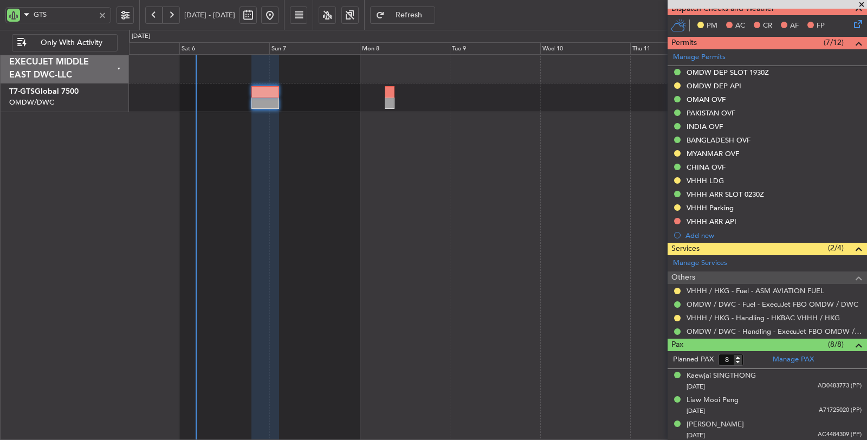
click at [707, 127] on mat-tooltip-component "PAKISTAN OVF" at bounding box center [710, 129] width 61 height 29
click at [707, 123] on div "INDIA OVF" at bounding box center [704, 126] width 36 height 9
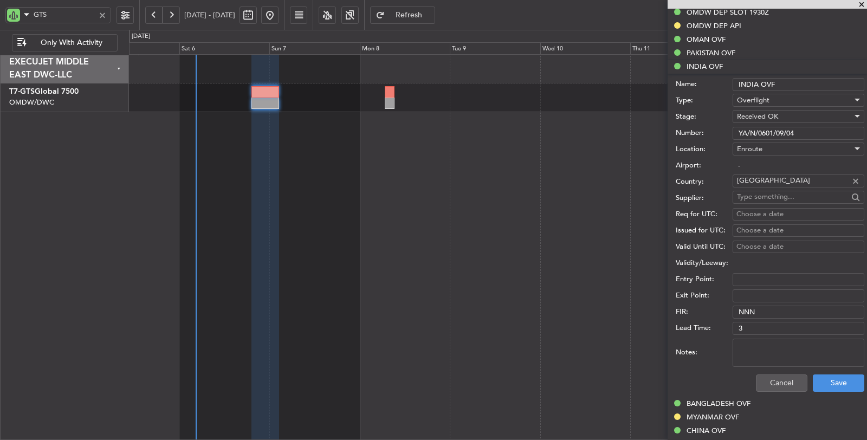
scroll to position [376, 0]
click at [784, 385] on button "Cancel" at bounding box center [781, 382] width 51 height 17
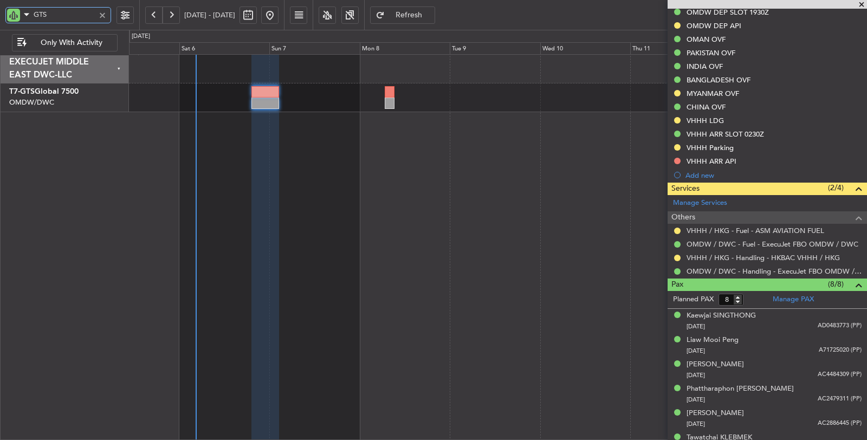
drag, startPoint x: 66, startPoint y: 14, endPoint x: 12, endPoint y: 17, distance: 53.7
click at [12, 17] on div "GTS" at bounding box center [58, 15] width 106 height 16
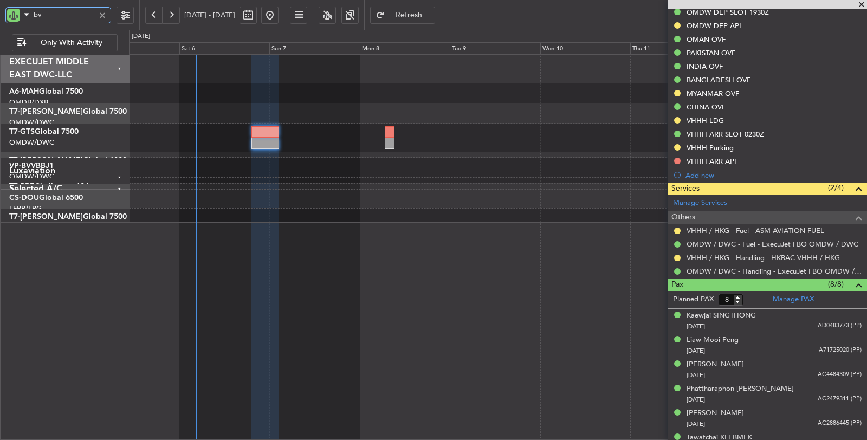
type input "bvv"
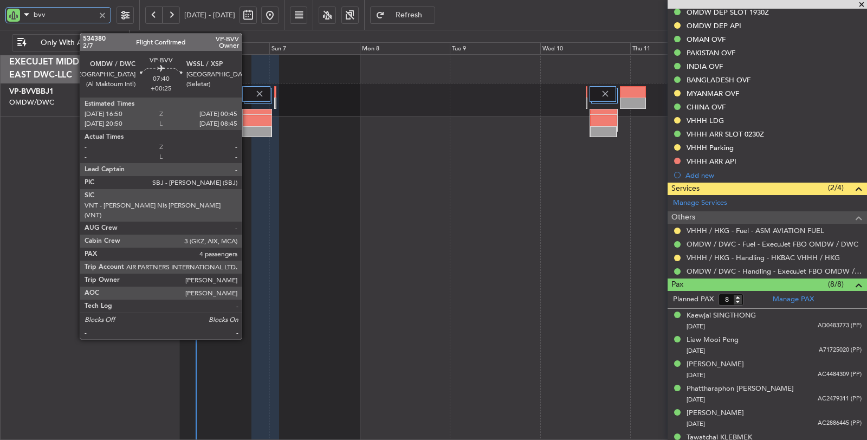
click at [247, 109] on div at bounding box center [257, 114] width 29 height 11
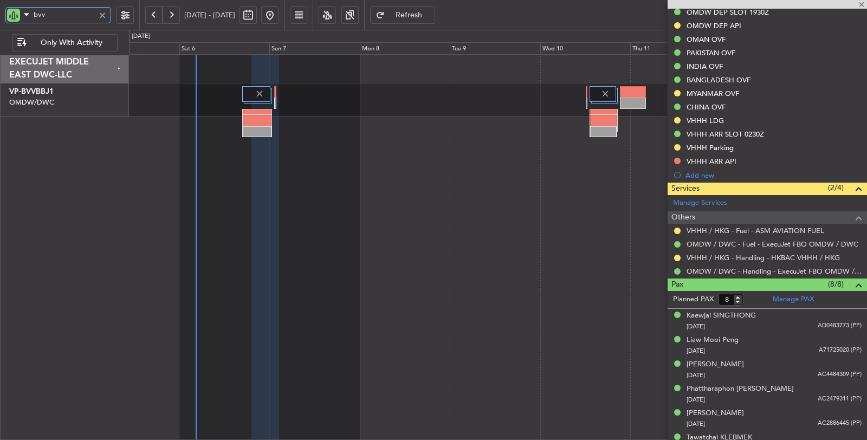
type input "4"
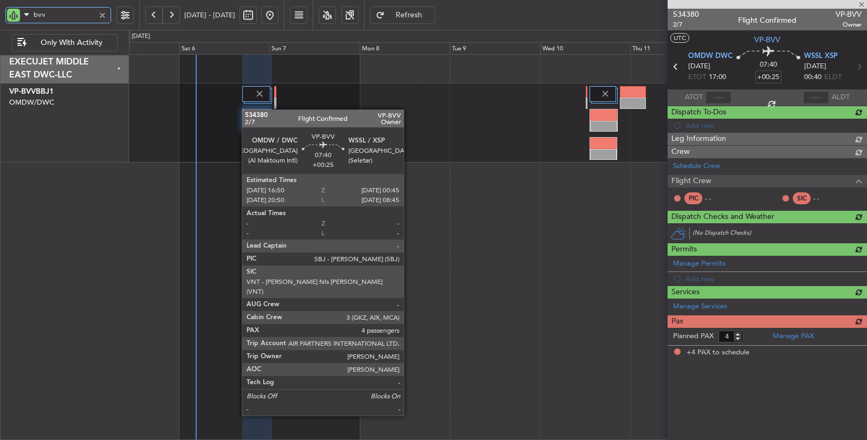
scroll to position [0, 0]
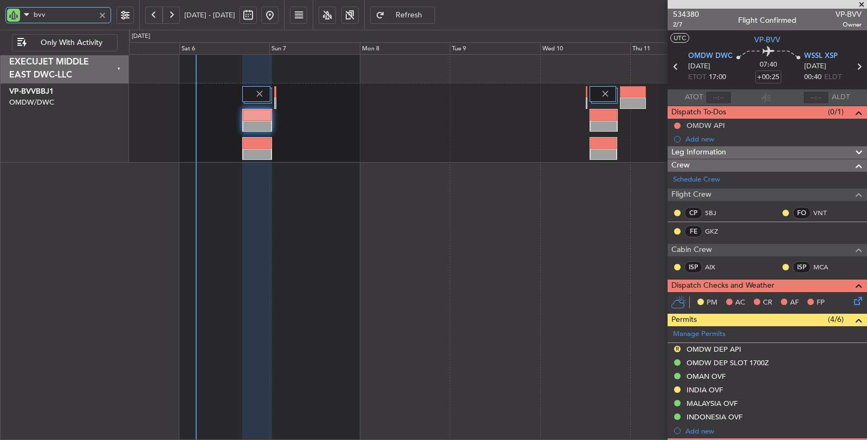
type input "bvv"
click at [694, 387] on div "MALAYSIA OVF" at bounding box center [712, 382] width 48 height 14
click at [712, 387] on mat-tooltip-component "MALAYSIA OVF" at bounding box center [712, 381] width 63 height 29
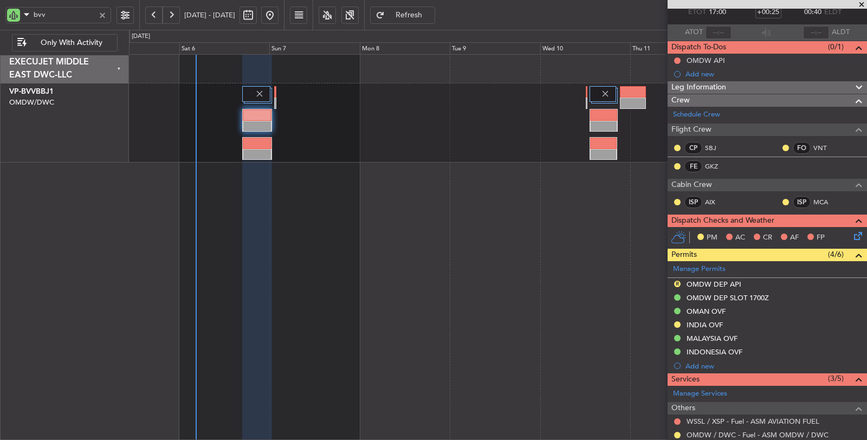
scroll to position [231, 0]
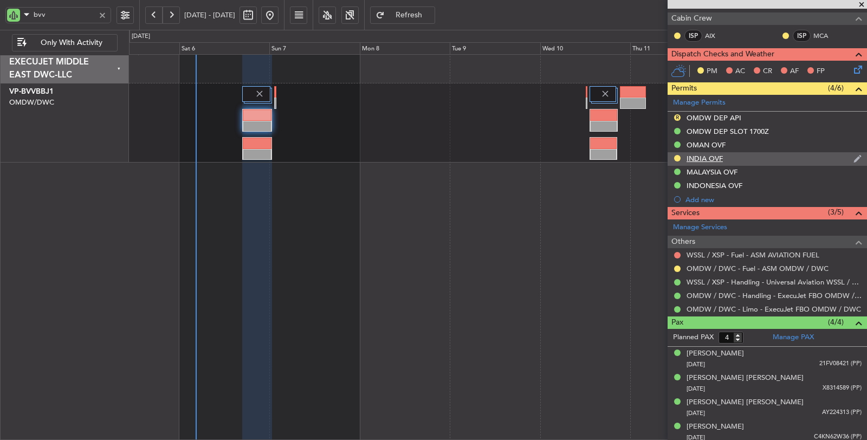
click at [710, 154] on div "INDIA OVF" at bounding box center [704, 158] width 36 height 9
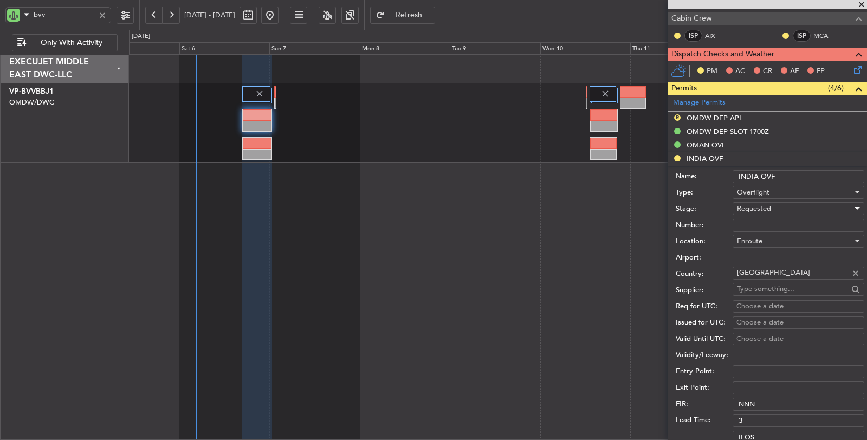
click at [759, 204] on span "Requested" at bounding box center [754, 209] width 34 height 10
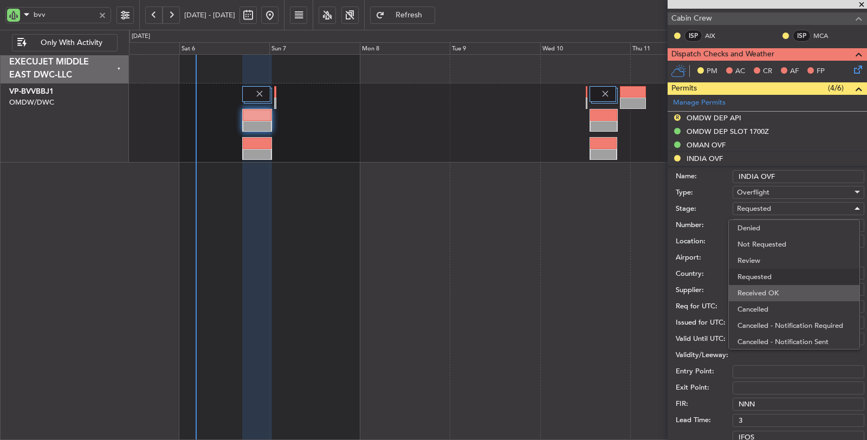
scroll to position [4, 0]
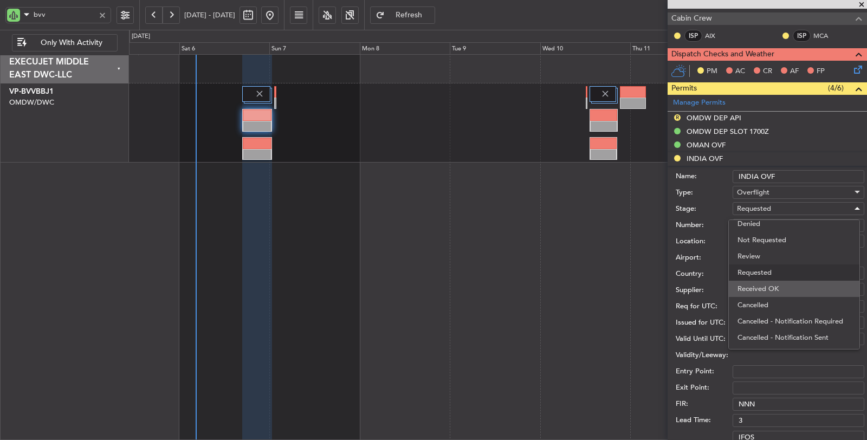
click at [762, 294] on span "Received OK" at bounding box center [793, 289] width 113 height 16
click at [757, 221] on input "Number:" at bounding box center [798, 225] width 132 height 13
paste input "YA/N/0446/09/04"
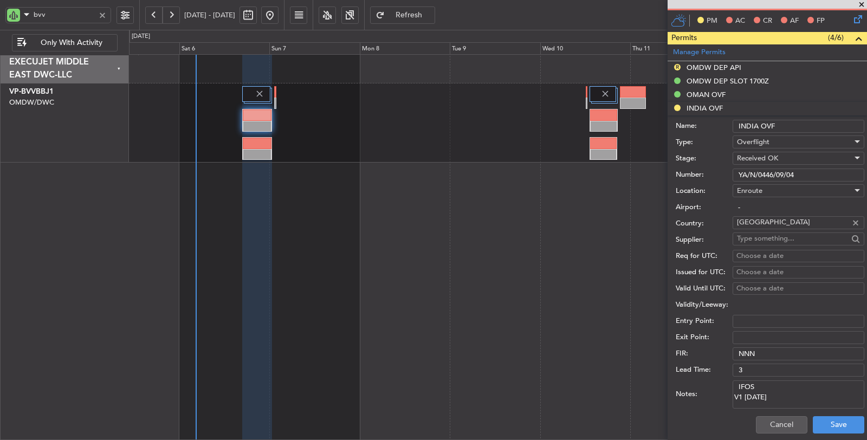
scroll to position [412, 0]
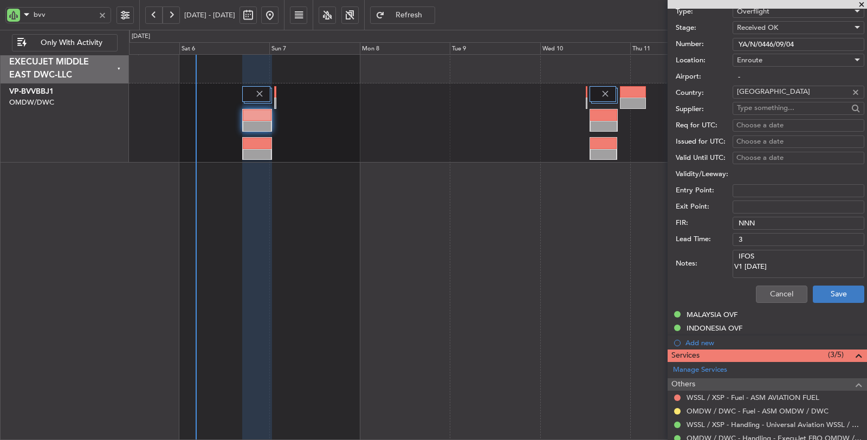
type input "YA/N/0446/09/04"
click at [822, 292] on button "Save" at bounding box center [837, 293] width 51 height 17
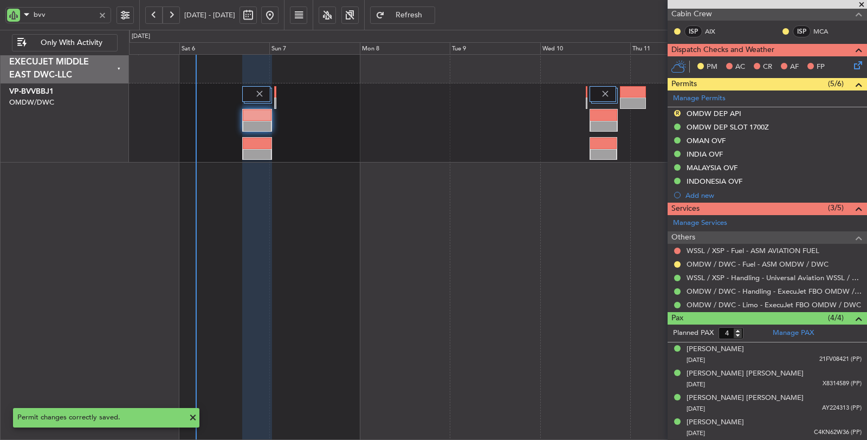
scroll to position [89, 0]
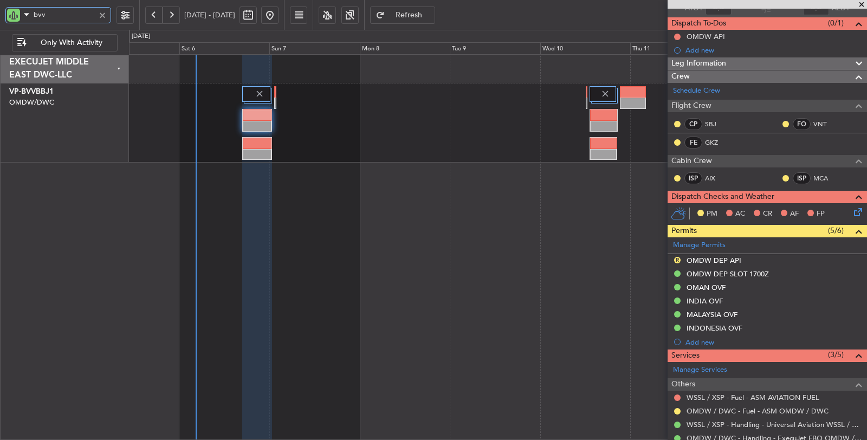
drag, startPoint x: 54, startPoint y: 12, endPoint x: 19, endPoint y: 21, distance: 35.7
click at [19, 19] on div "bvv" at bounding box center [58, 15] width 106 height 16
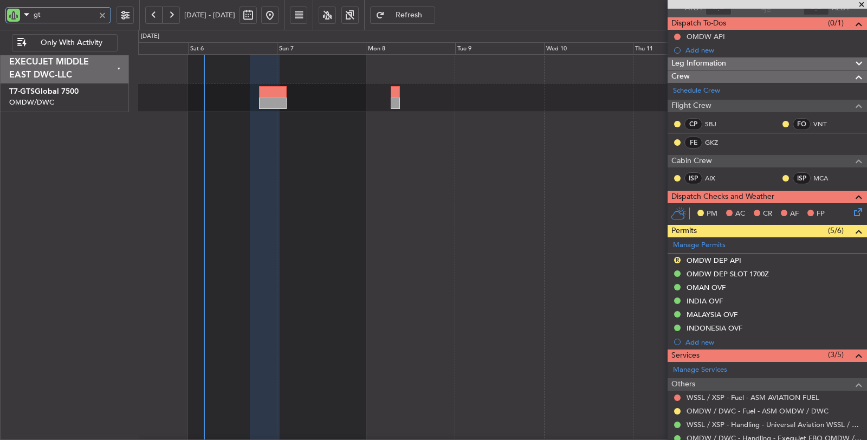
type input "gts"
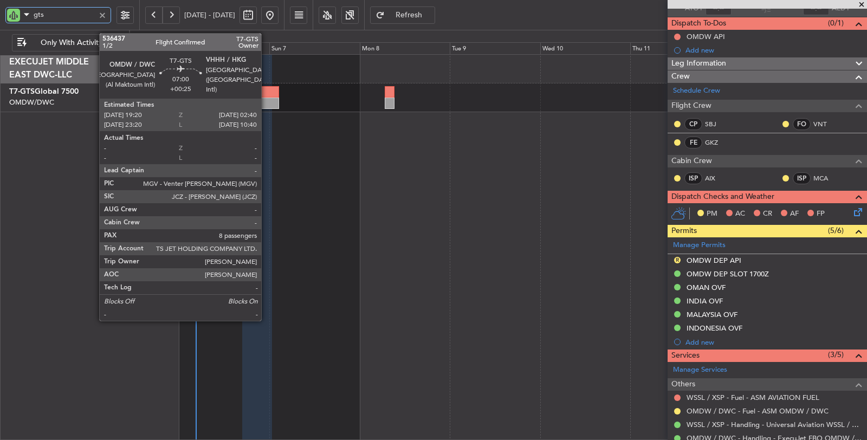
click at [266, 91] on div at bounding box center [265, 91] width 28 height 11
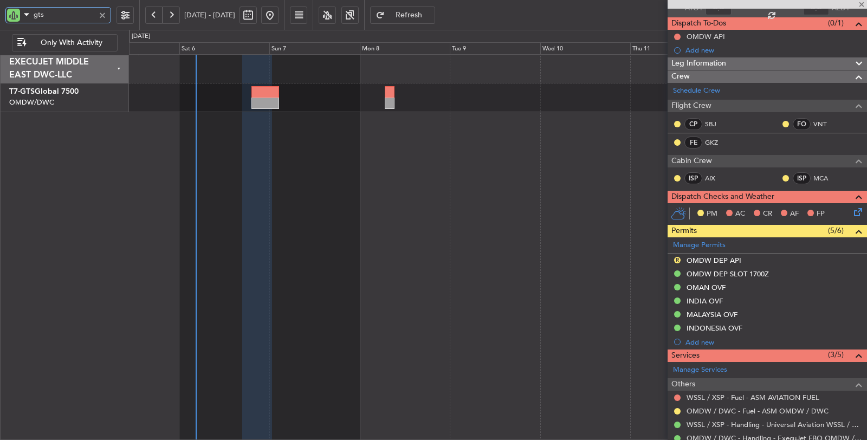
type input "8"
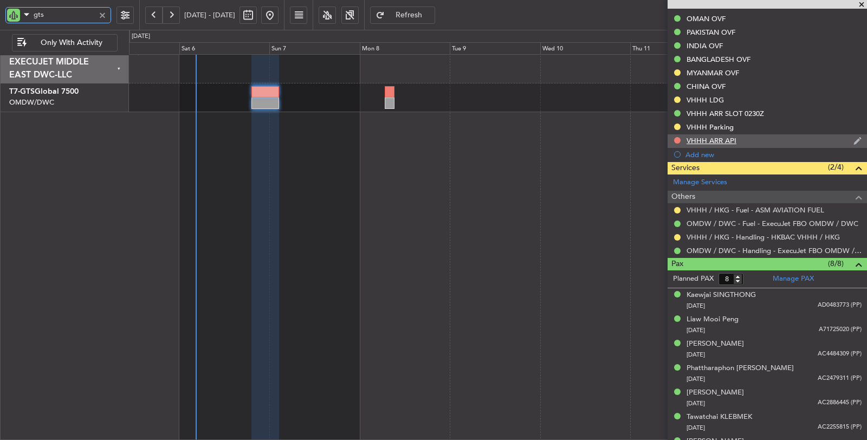
scroll to position [421, 0]
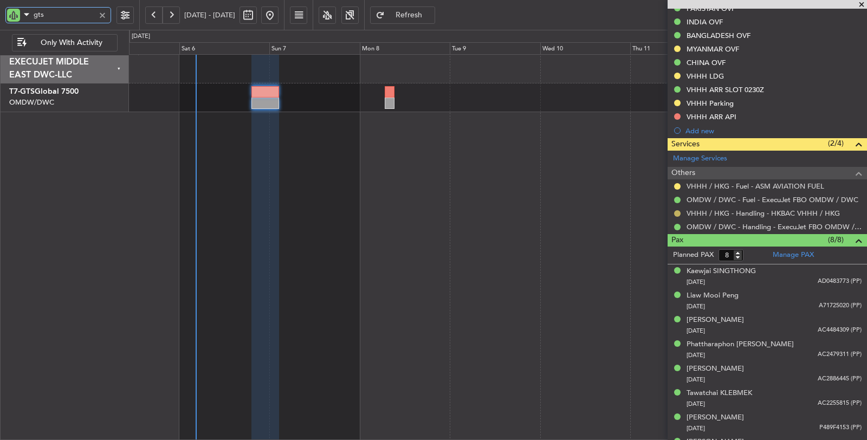
type input "gts"
click at [675, 210] on button at bounding box center [677, 213] width 6 height 6
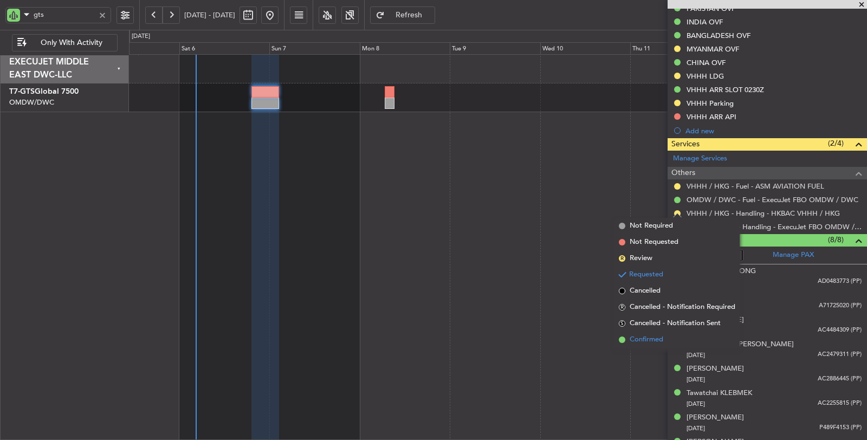
click at [666, 337] on li "Confirmed" at bounding box center [676, 339] width 125 height 16
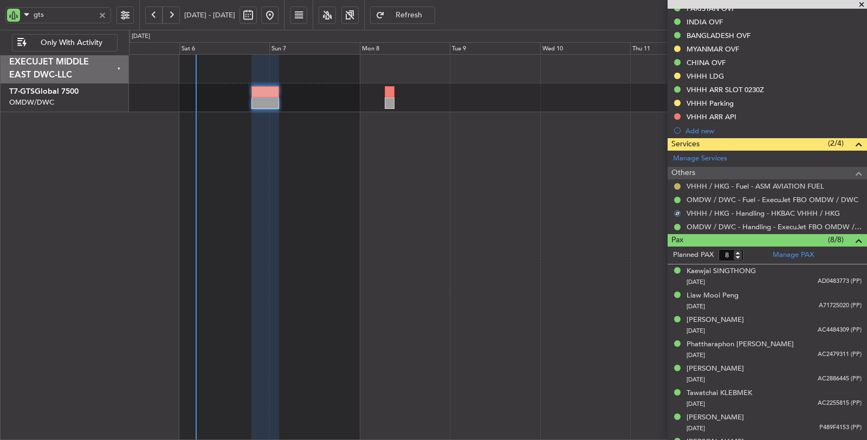
click at [676, 183] on button at bounding box center [677, 186] width 6 height 6
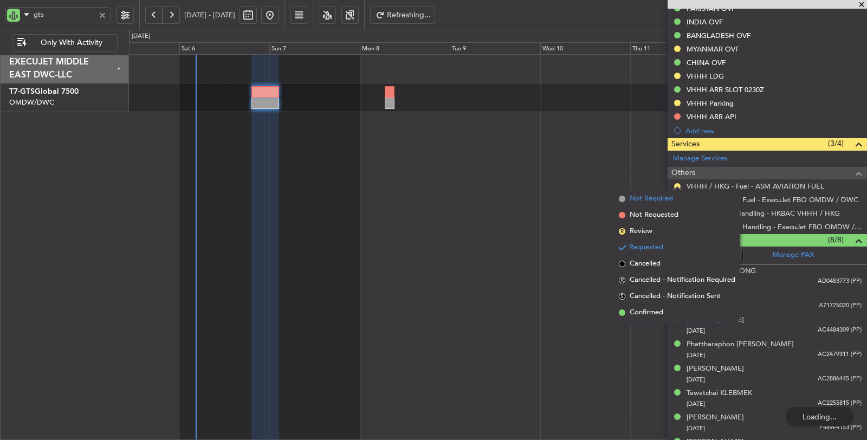
click at [664, 201] on span "Not Required" at bounding box center [650, 198] width 43 height 11
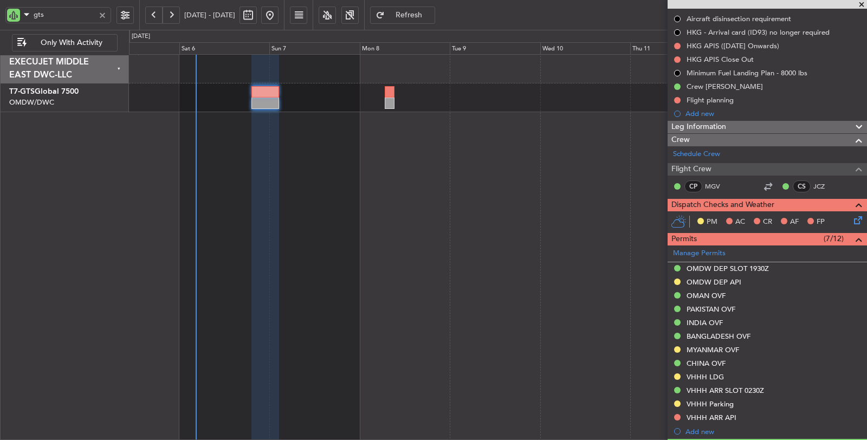
scroll to position [0, 0]
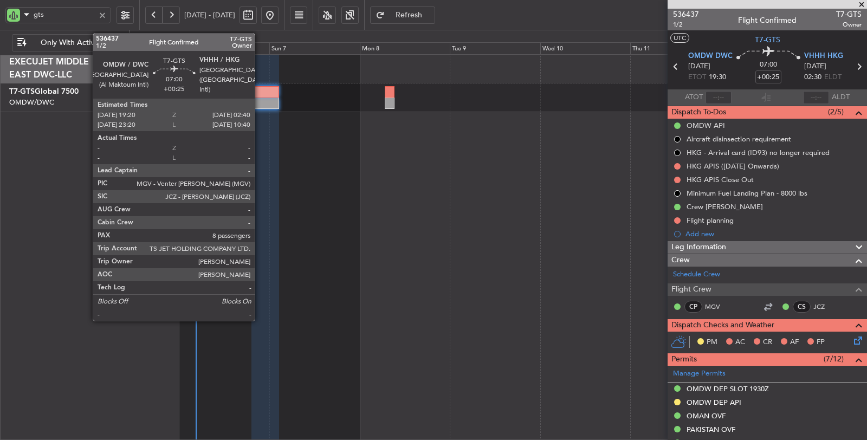
click at [260, 96] on div at bounding box center [265, 91] width 28 height 11
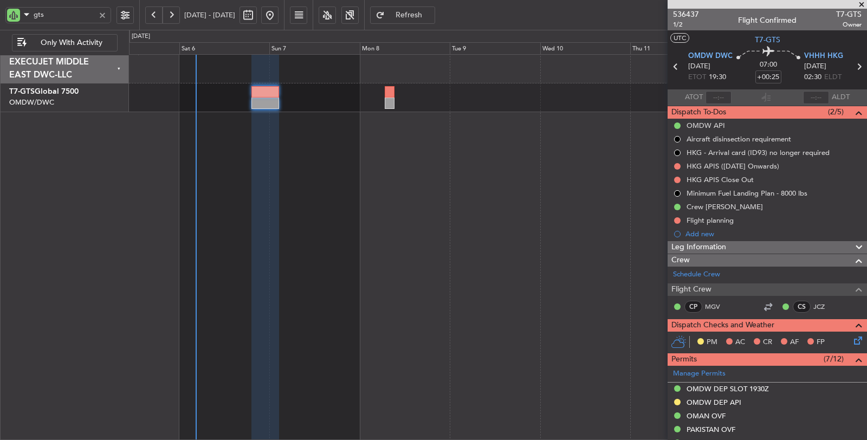
click at [103, 17] on div at bounding box center [102, 15] width 12 height 12
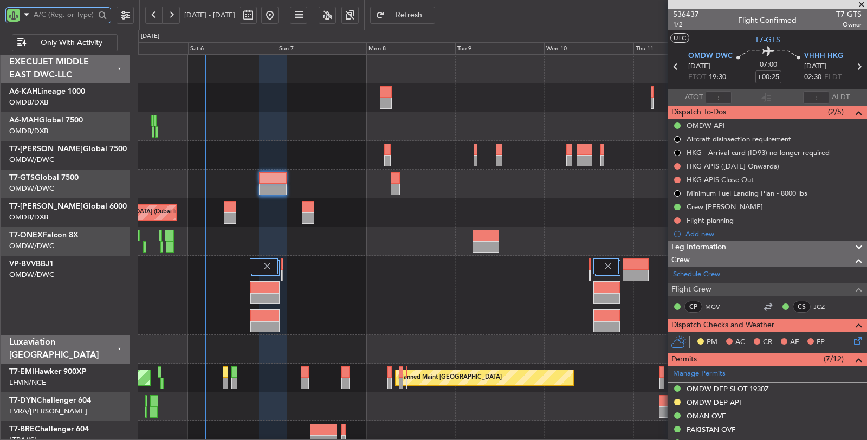
click at [329, 320] on div "Planned Maint Dubai (Al Maktoum Intl)" at bounding box center [502, 295] width 728 height 79
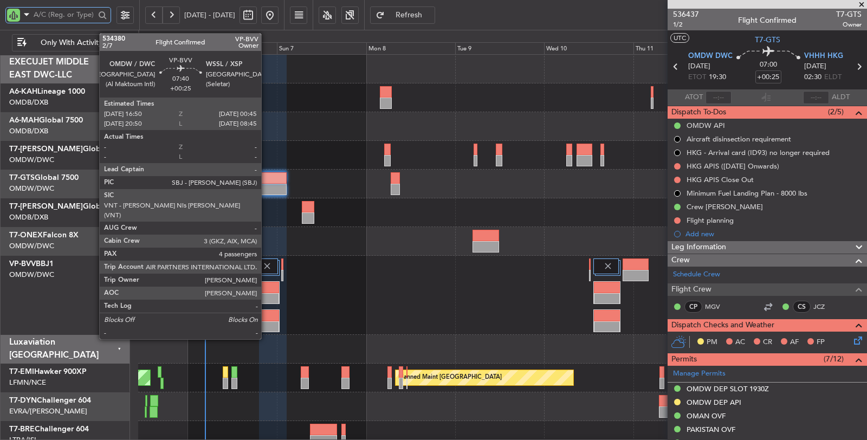
click at [266, 291] on div at bounding box center [264, 287] width 29 height 11
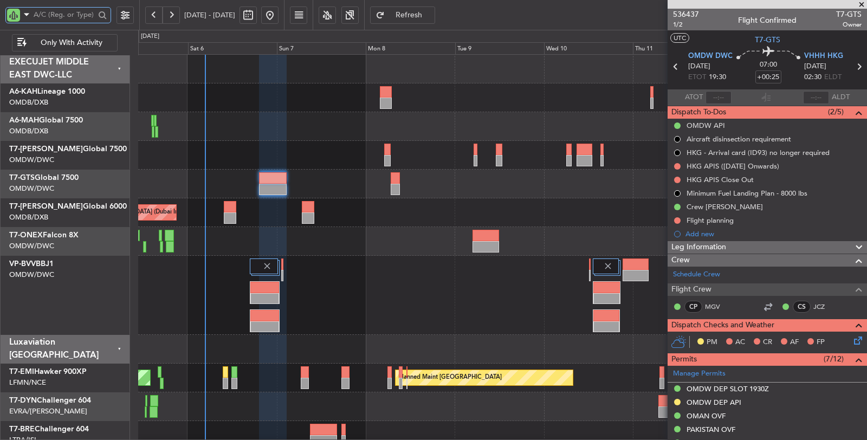
click at [236, 244] on div "Planned Maint Nurnberg" at bounding box center [502, 241] width 728 height 29
click at [237, 344] on div at bounding box center [502, 349] width 728 height 29
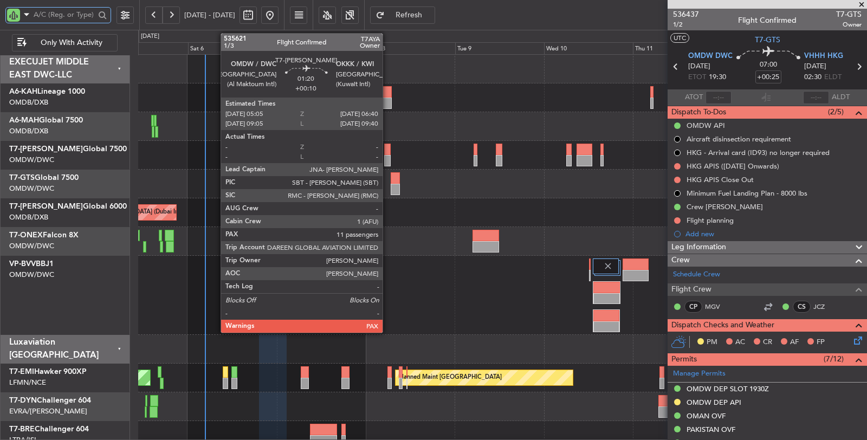
click at [388, 149] on div at bounding box center [387, 149] width 6 height 11
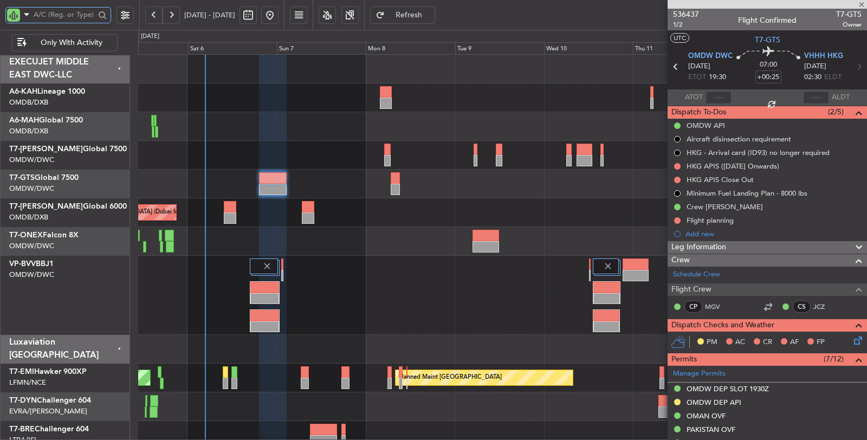
type input "+00:10"
type input "11"
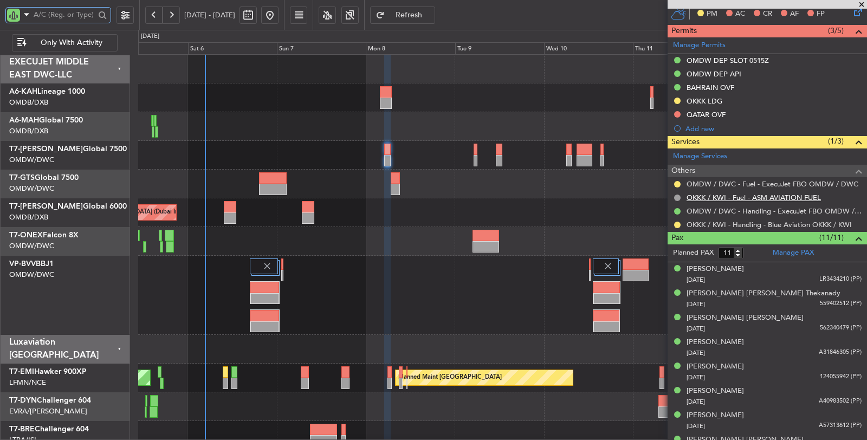
scroll to position [301, 0]
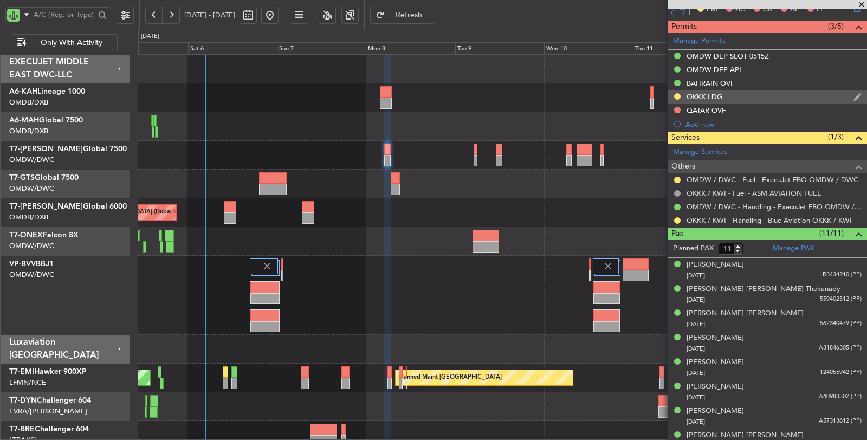
click at [712, 92] on div "OKKK LDG" at bounding box center [704, 96] width 36 height 9
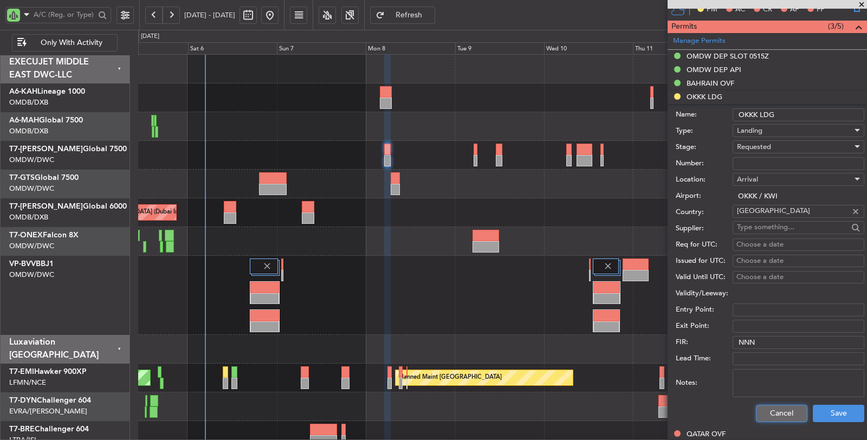
click at [777, 414] on button "Cancel" at bounding box center [781, 413] width 51 height 17
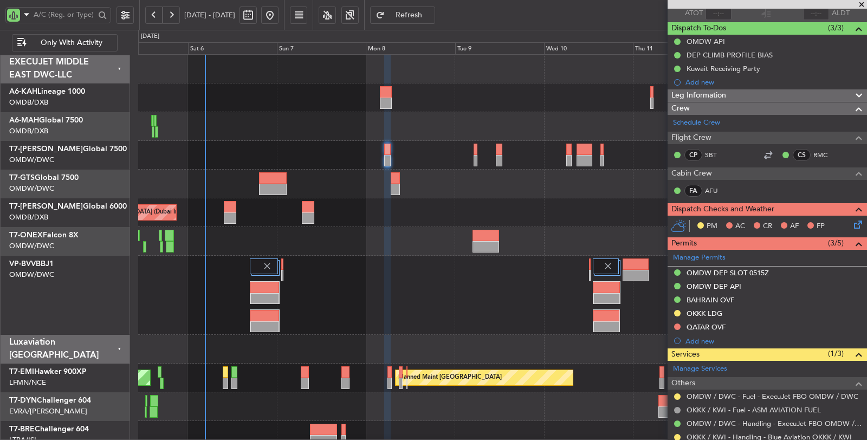
scroll to position [60, 0]
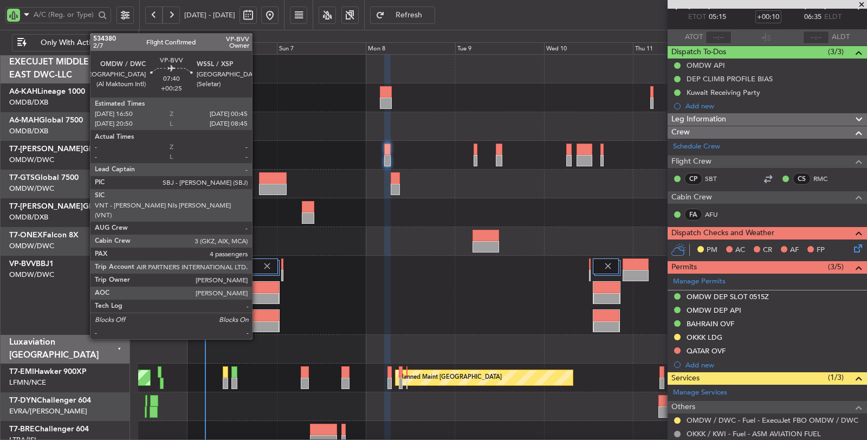
click at [257, 288] on div at bounding box center [264, 287] width 29 height 11
click at [261, 289] on div at bounding box center [264, 287] width 29 height 11
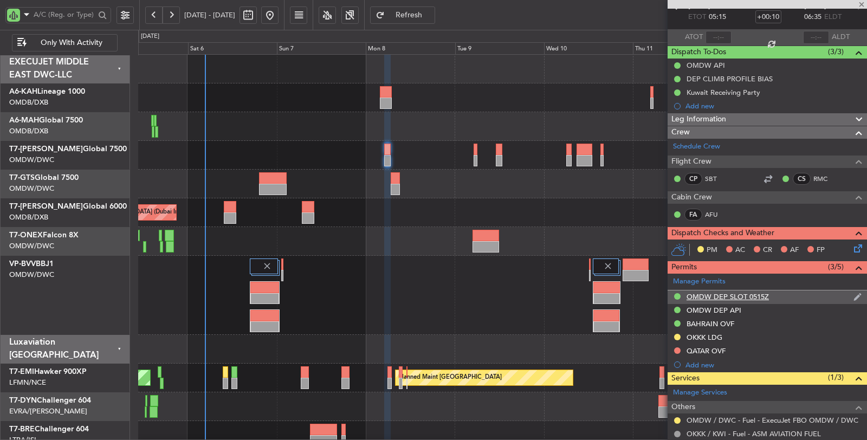
type input "+00:25"
type input "4"
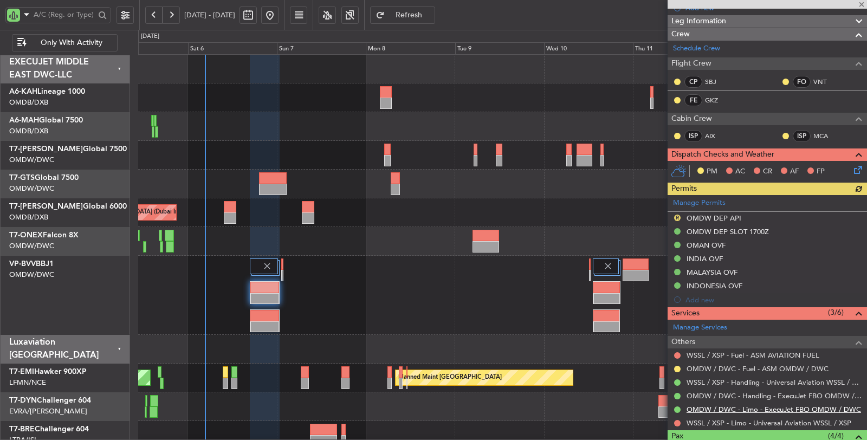
scroll to position [240, 0]
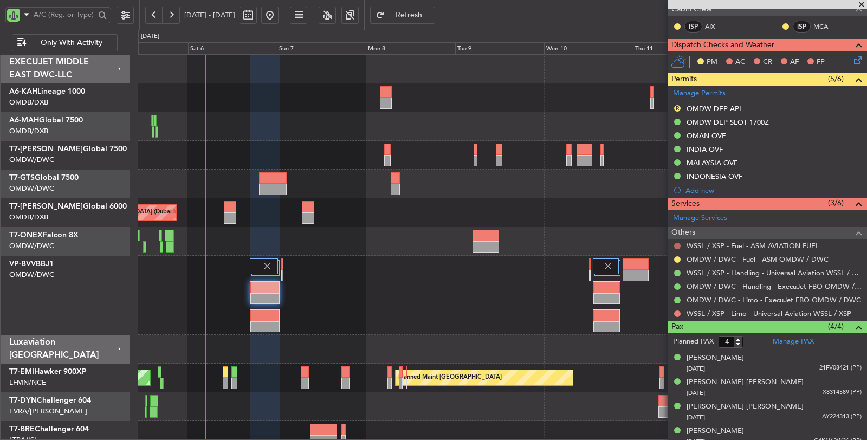
click at [676, 243] on button at bounding box center [677, 246] width 6 height 6
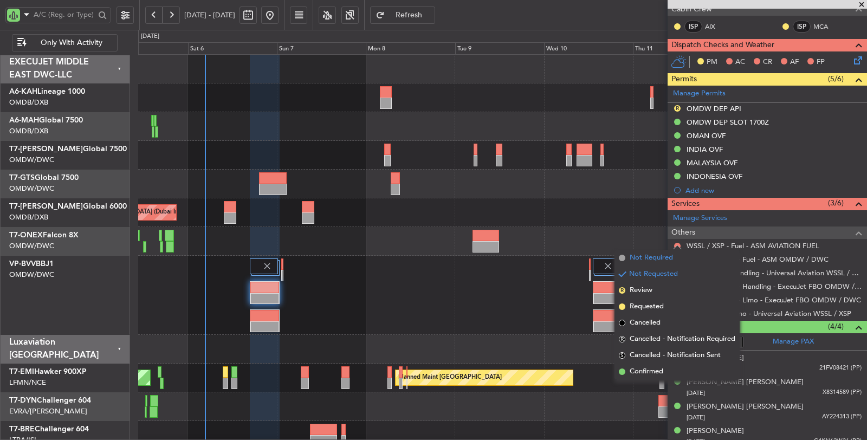
click at [662, 259] on span "Not Required" at bounding box center [650, 257] width 43 height 11
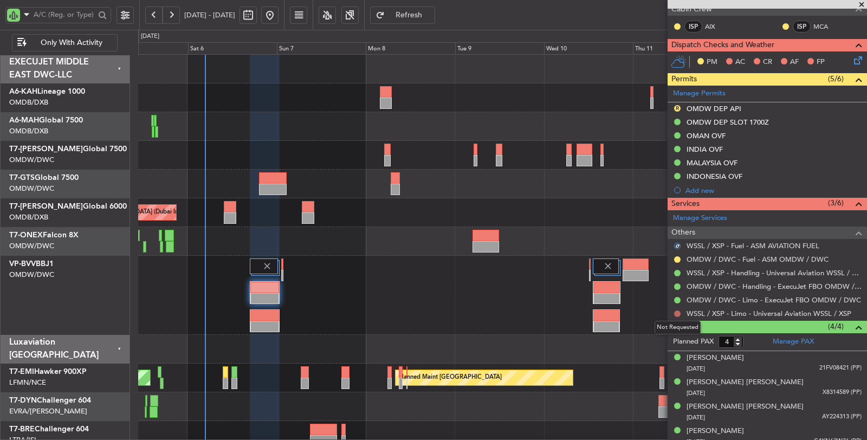
click at [676, 311] on button at bounding box center [677, 313] width 6 height 6
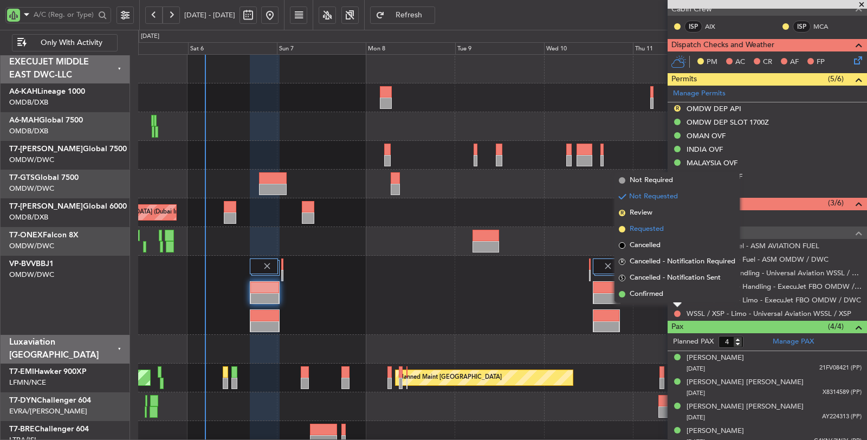
click at [654, 227] on span "Requested" at bounding box center [646, 229] width 34 height 11
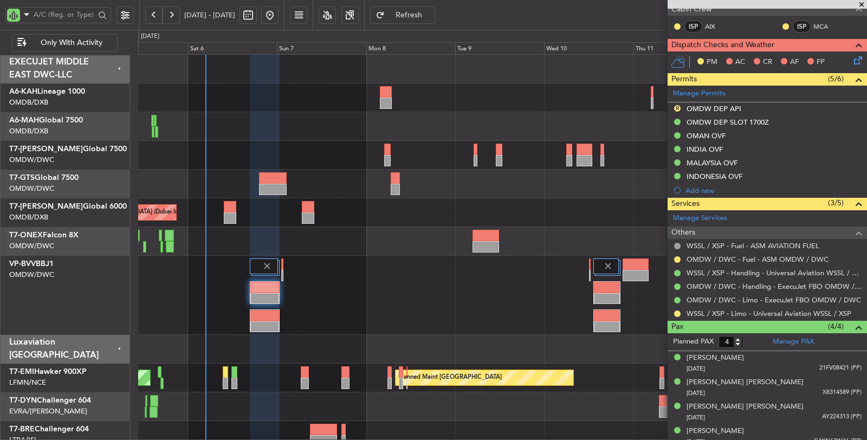
click at [364, 290] on div "Planned Maint Dubai (Al Maktoum Intl)" at bounding box center [502, 295] width 728 height 79
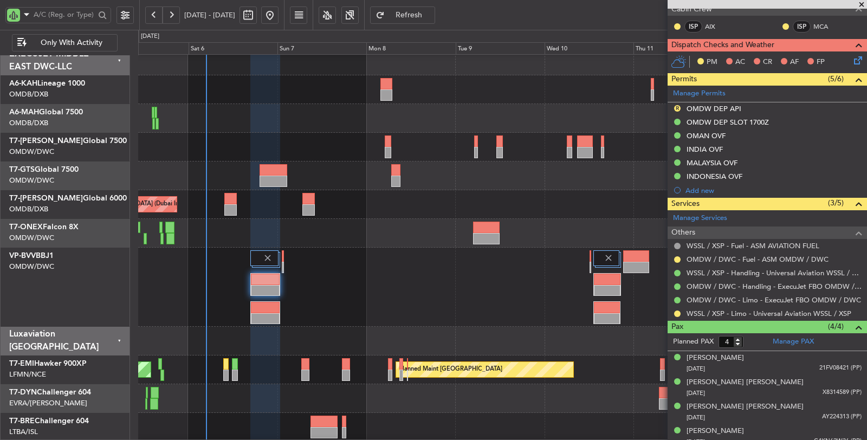
click at [241, 210] on div "AOG Maint [GEOGRAPHIC_DATA] (Dubai Intl)" at bounding box center [502, 204] width 728 height 29
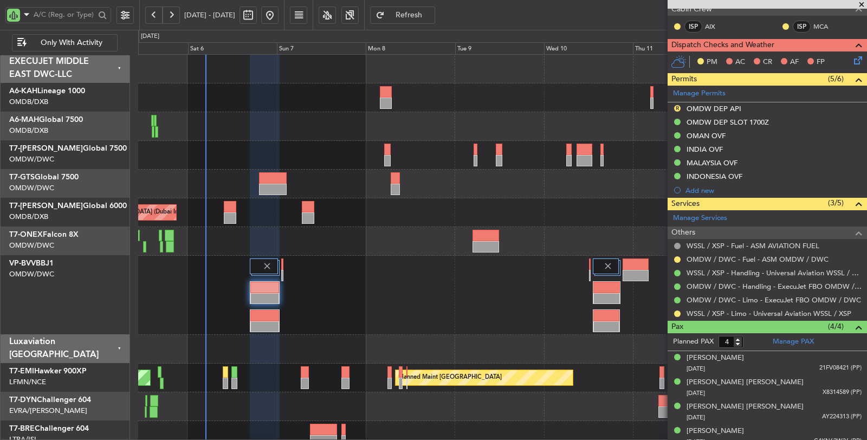
scroll to position [0, 0]
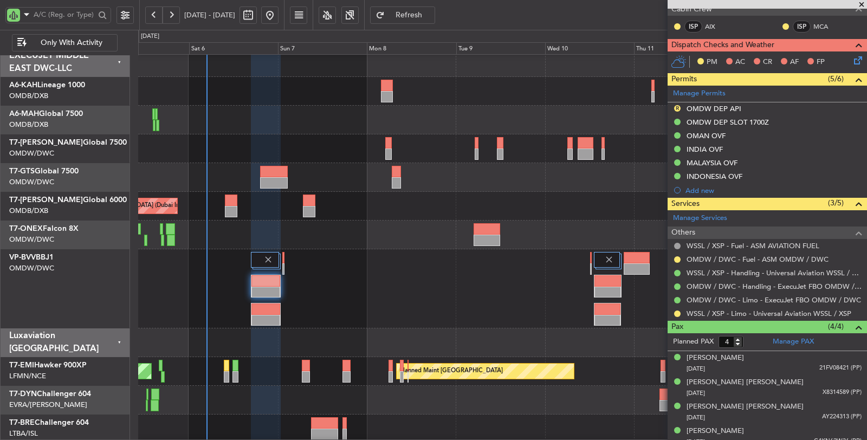
click at [287, 206] on div "AOG Maint [GEOGRAPHIC_DATA] (Dubai Intl)" at bounding box center [502, 206] width 728 height 29
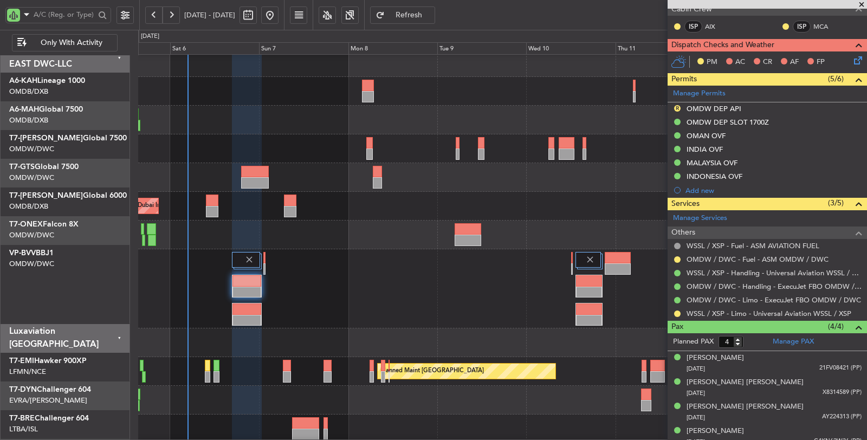
scroll to position [6, 0]
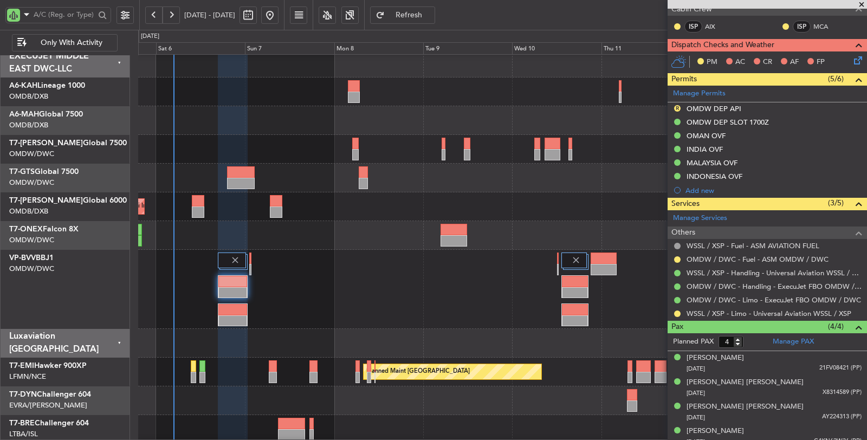
click at [189, 153] on div "Planned Maint Dubai (Al Maktoum Intl)" at bounding box center [502, 149] width 728 height 29
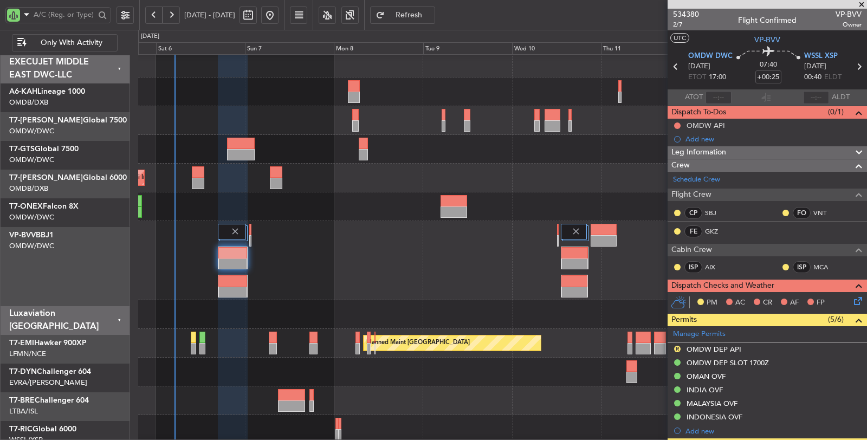
scroll to position [240, 0]
